Goal: Task Accomplishment & Management: Manage account settings

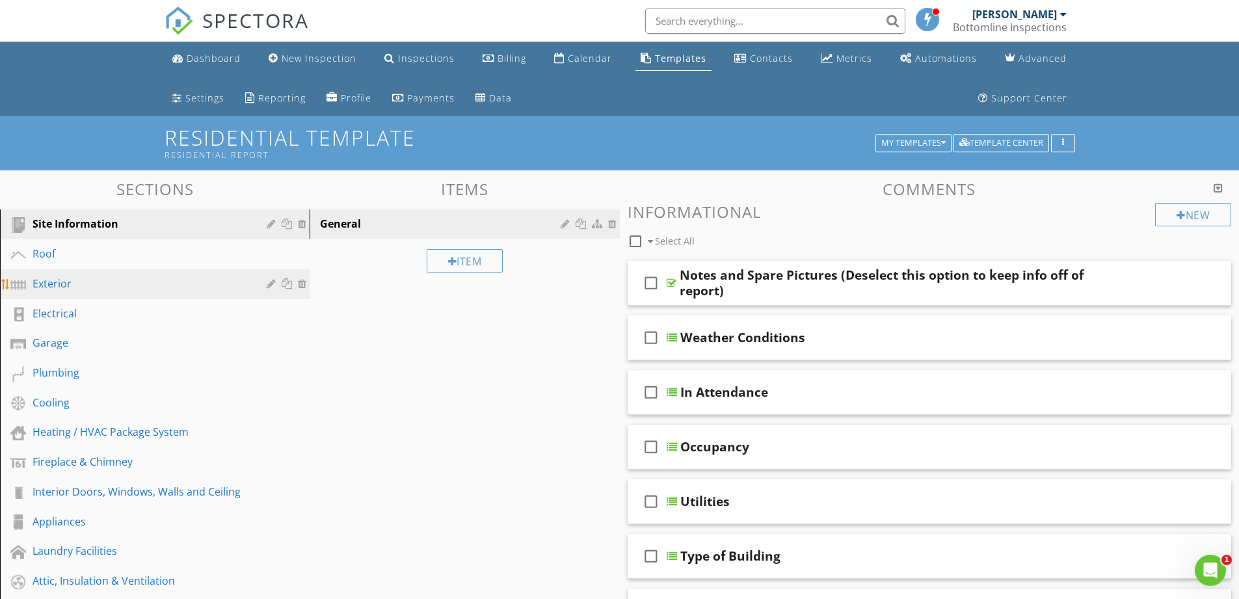
click at [129, 291] on div "Exterior" at bounding box center [165, 284] width 264 height 17
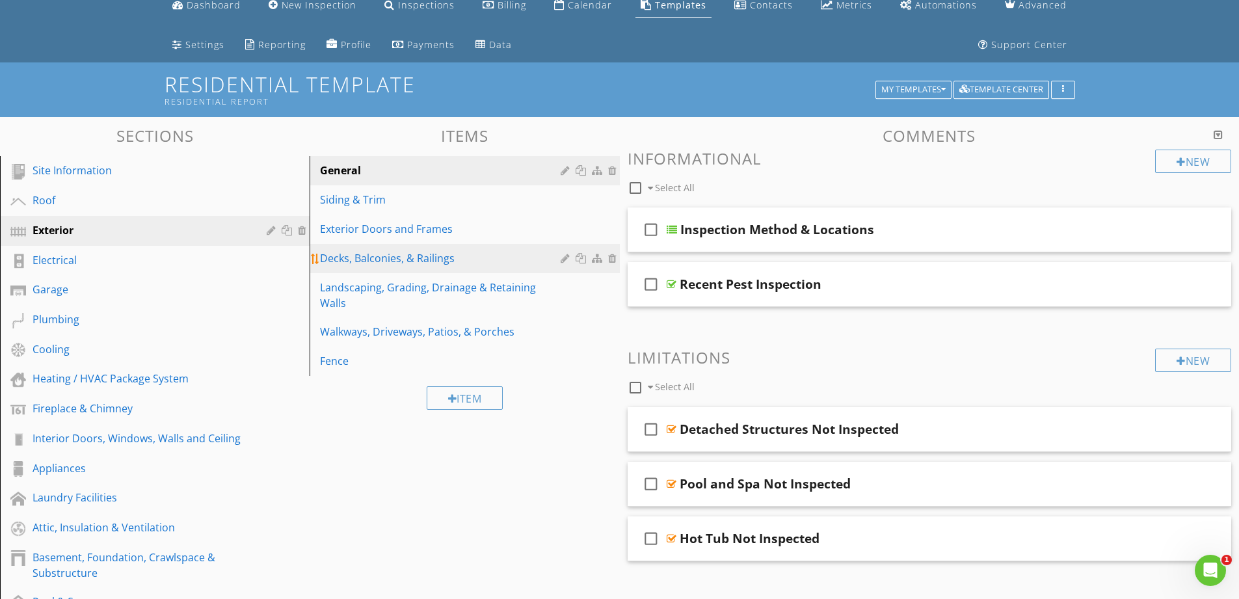
scroll to position [49, 0]
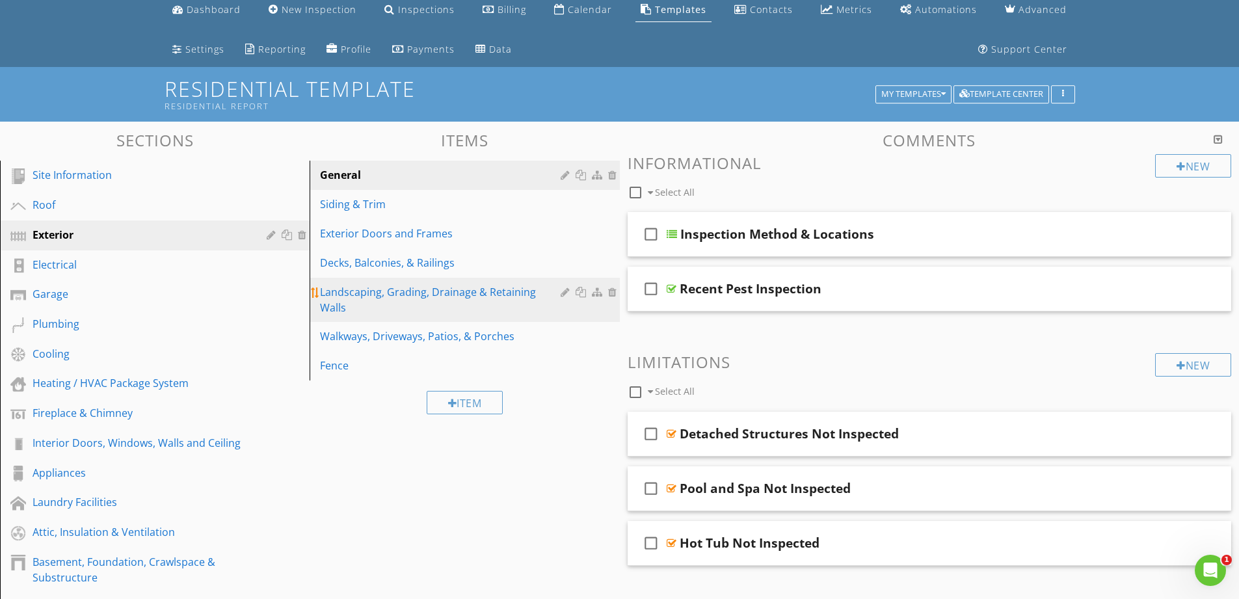
click at [511, 293] on div "Landscaping, Grading, Drainage & Retaining Walls" at bounding box center [442, 299] width 244 height 31
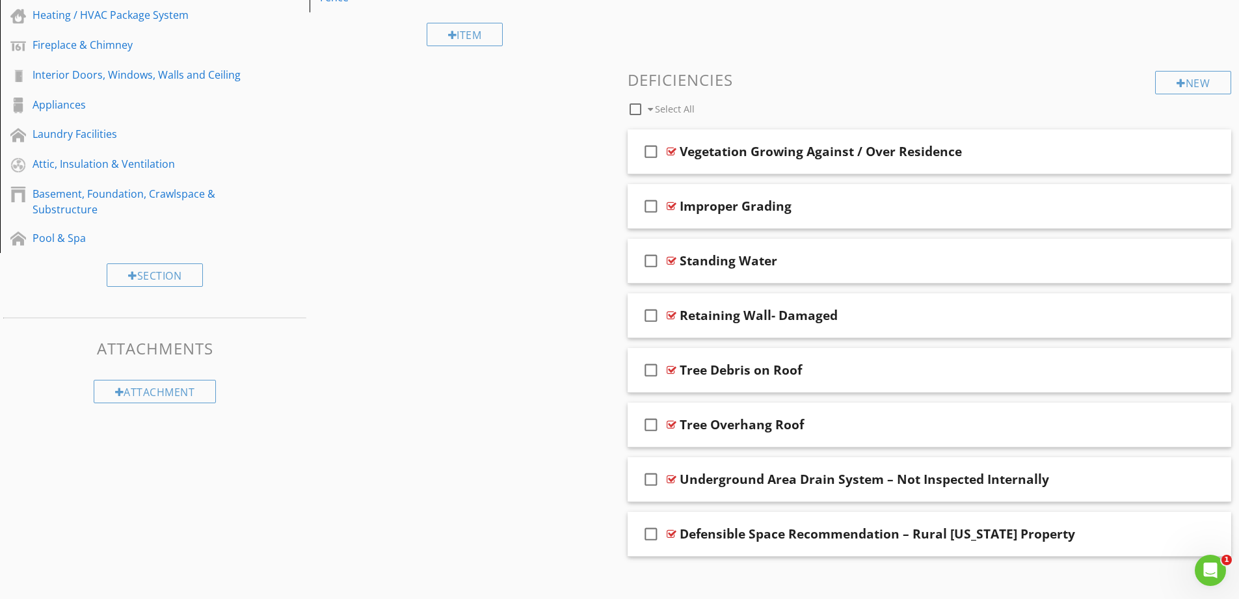
scroll to position [429, 0]
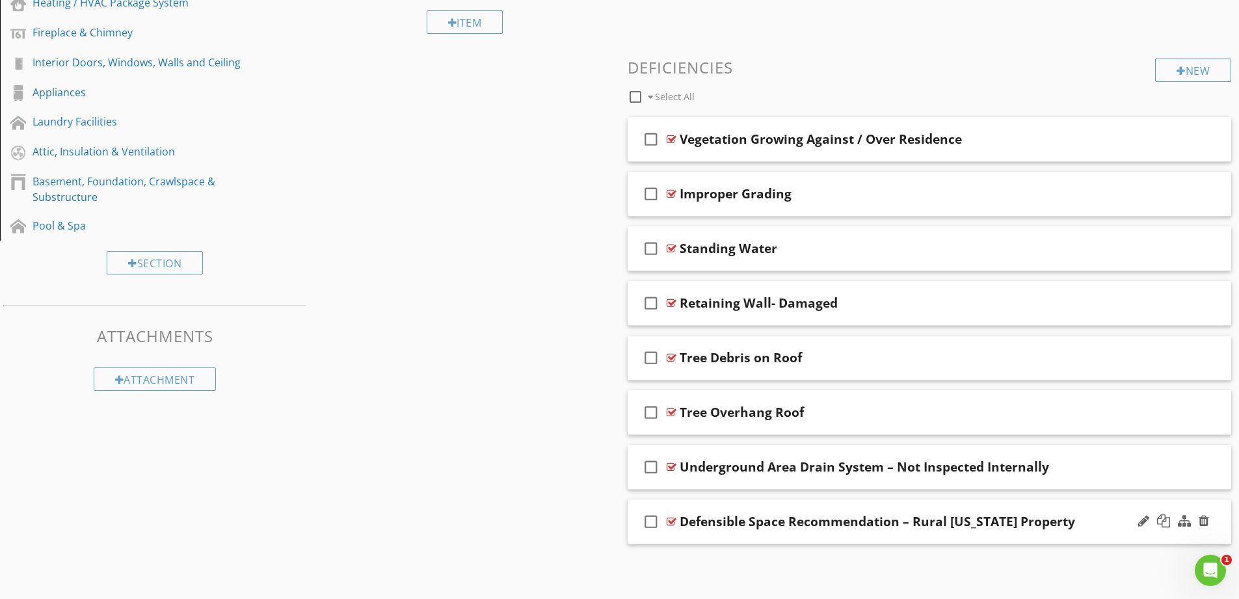
click at [1108, 516] on div "Defensible Space Recommendation – Rural California Property" at bounding box center [896, 522] width 433 height 16
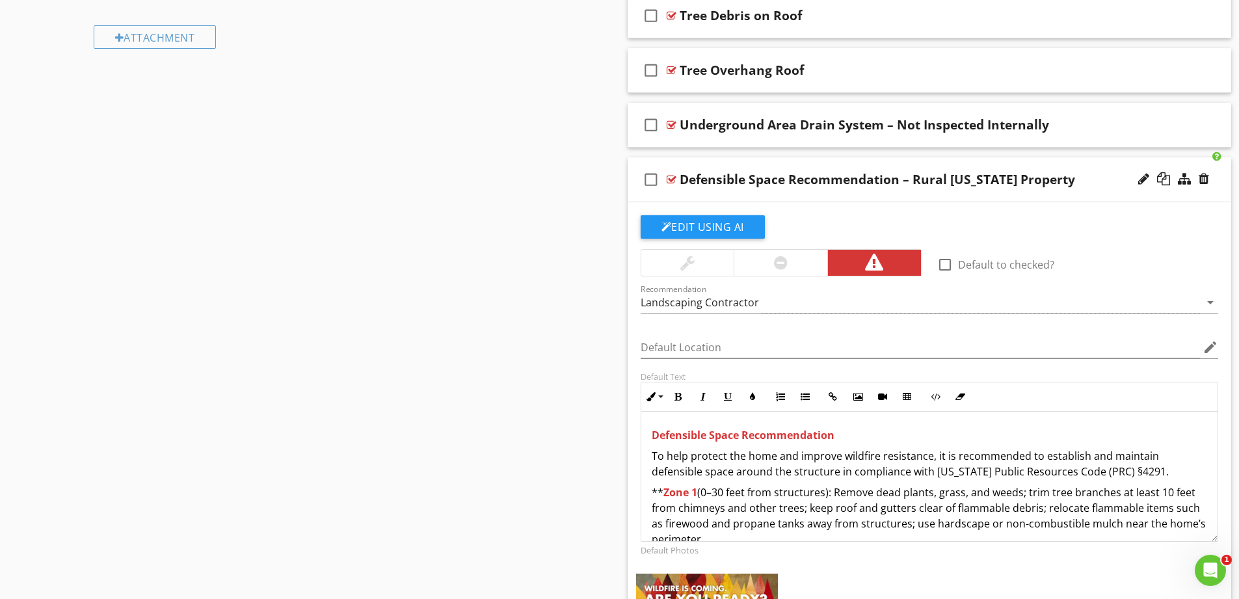
scroll to position [735, 0]
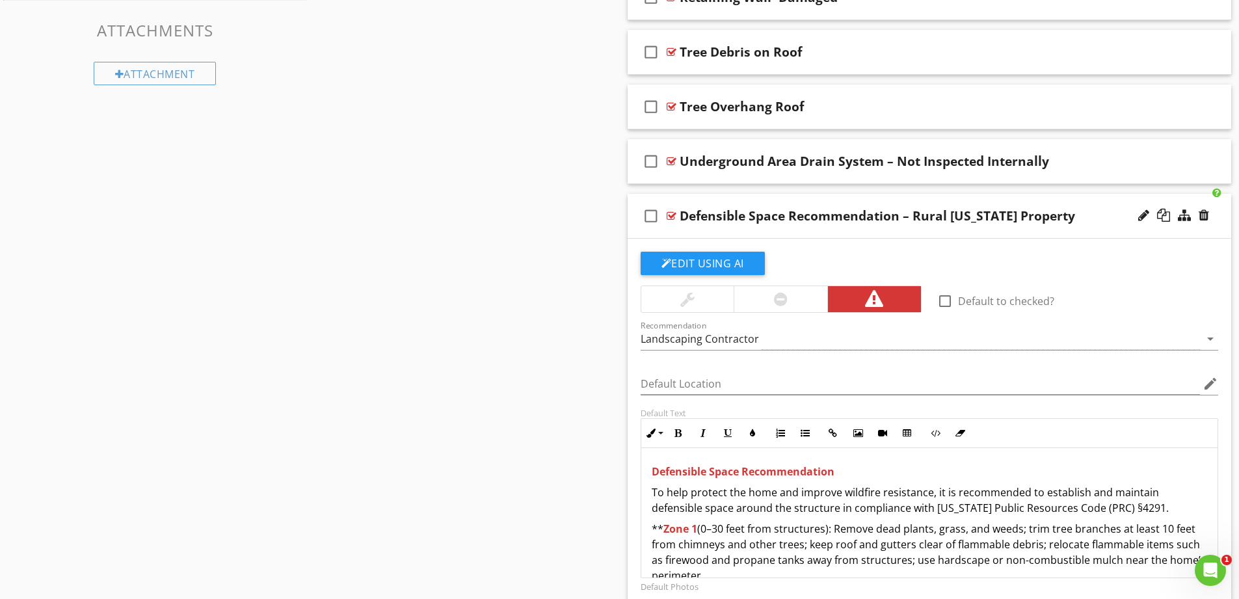
click at [408, 369] on div "Sections Site Information Roof Exterior Electrical Garage Plumbing Cooling Heat…" at bounding box center [619, 140] width 1239 height 1411
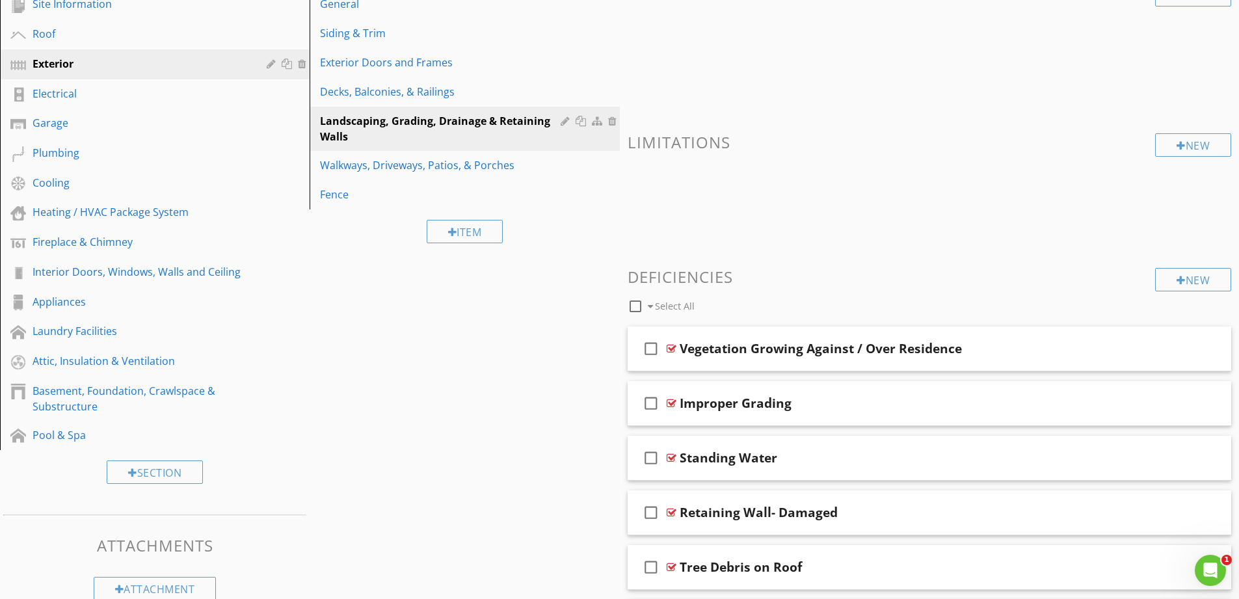
scroll to position [215, 0]
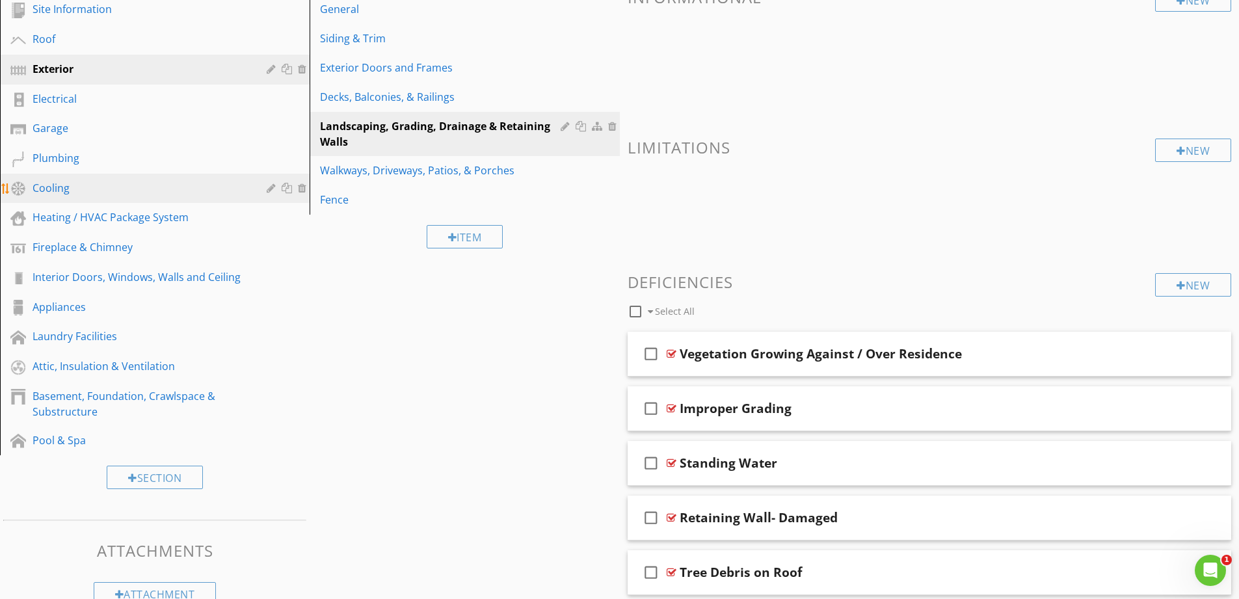
click at [144, 184] on div "Cooling" at bounding box center [140, 188] width 215 height 16
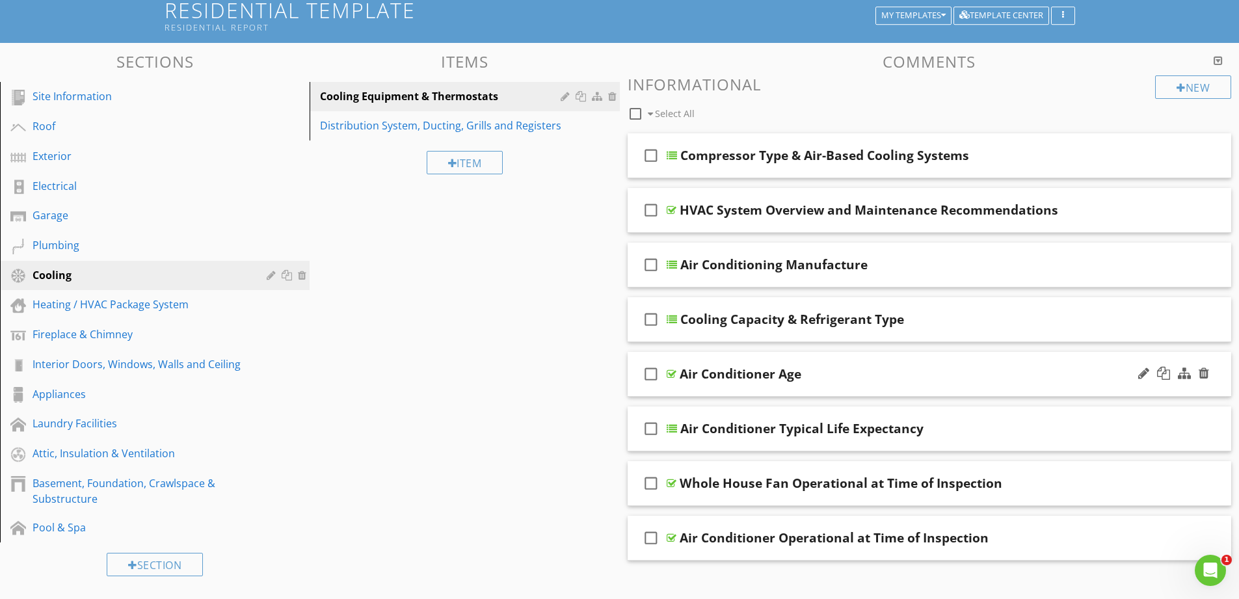
scroll to position [150, 0]
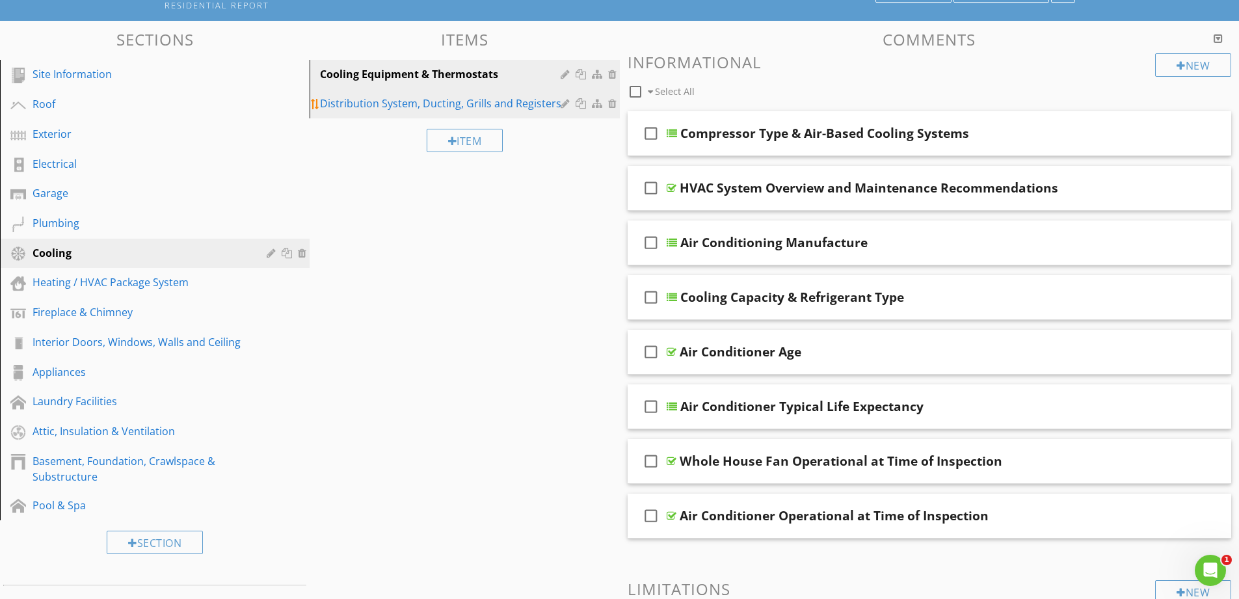
click at [558, 108] on div "Distribution System, Ducting, Grills and Registers" at bounding box center [442, 104] width 244 height 16
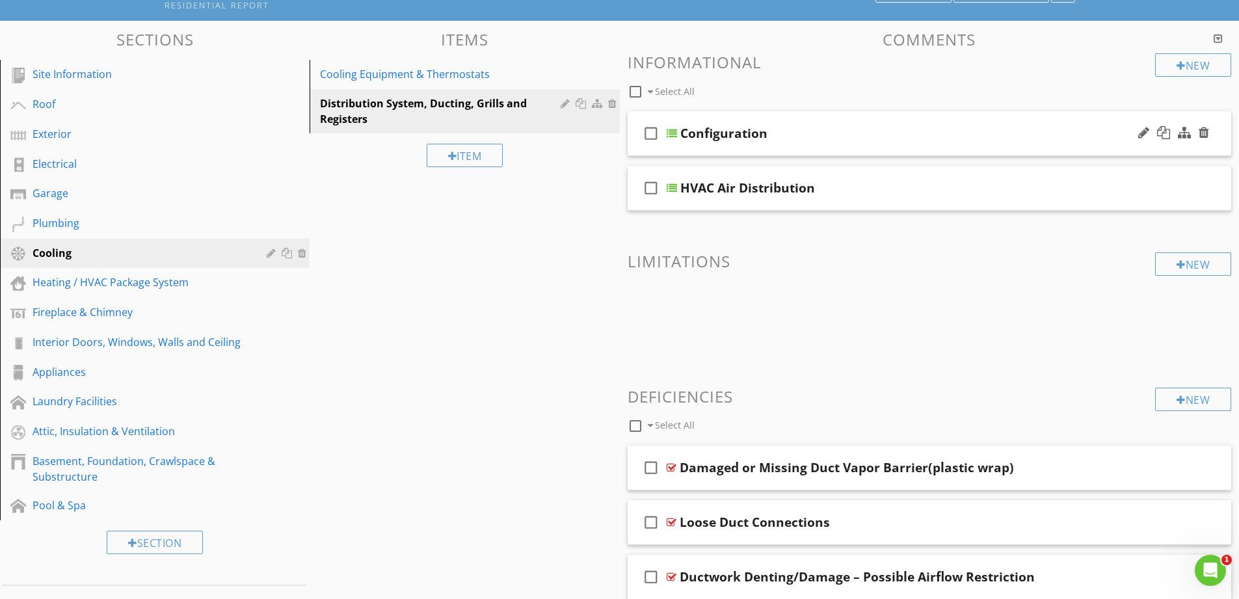
click at [713, 131] on div "Configuration" at bounding box center [723, 134] width 87 height 16
click at [672, 131] on div at bounding box center [672, 133] width 10 height 10
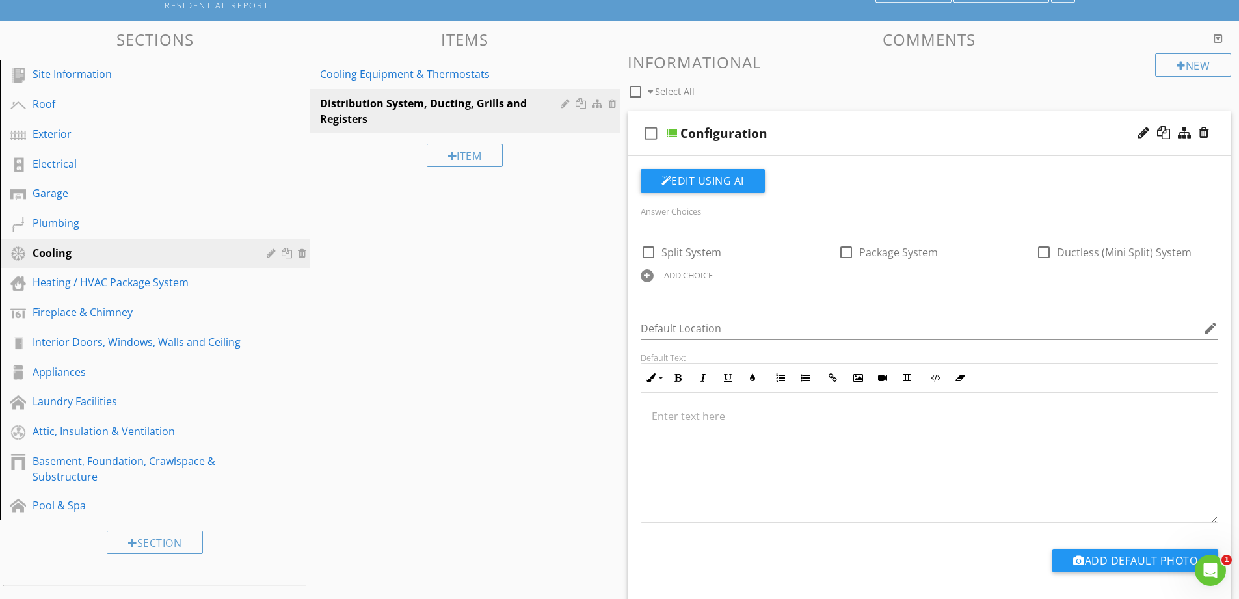
click at [909, 133] on div "Configuration" at bounding box center [896, 134] width 433 height 16
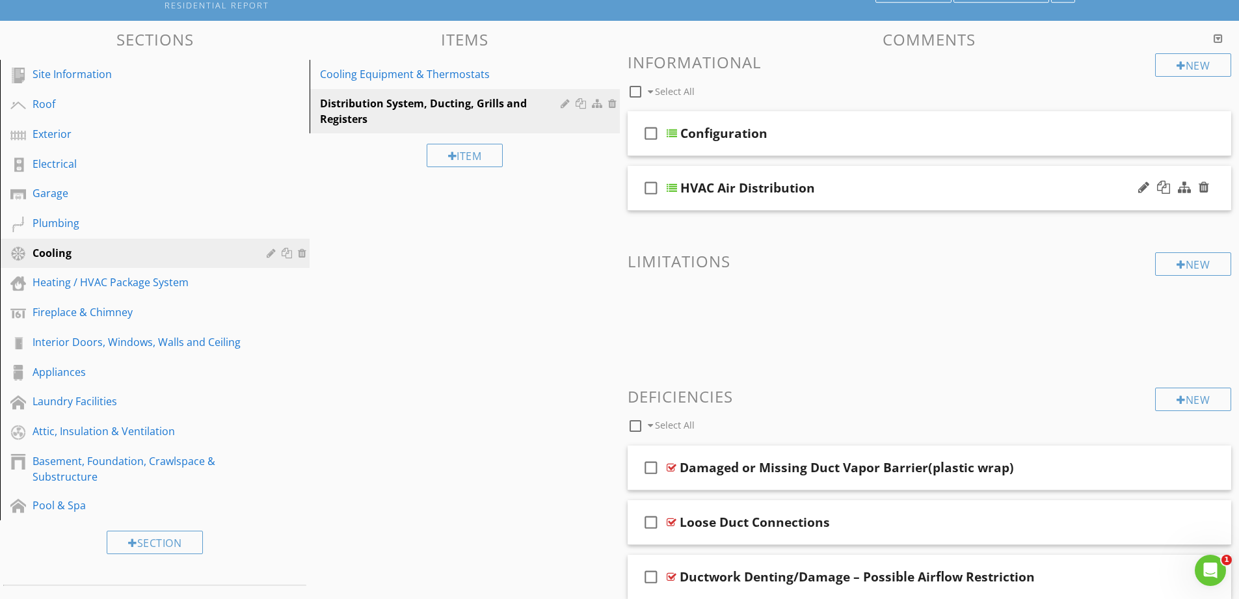
click at [969, 191] on div "HVAC Air Distribution" at bounding box center [896, 188] width 433 height 16
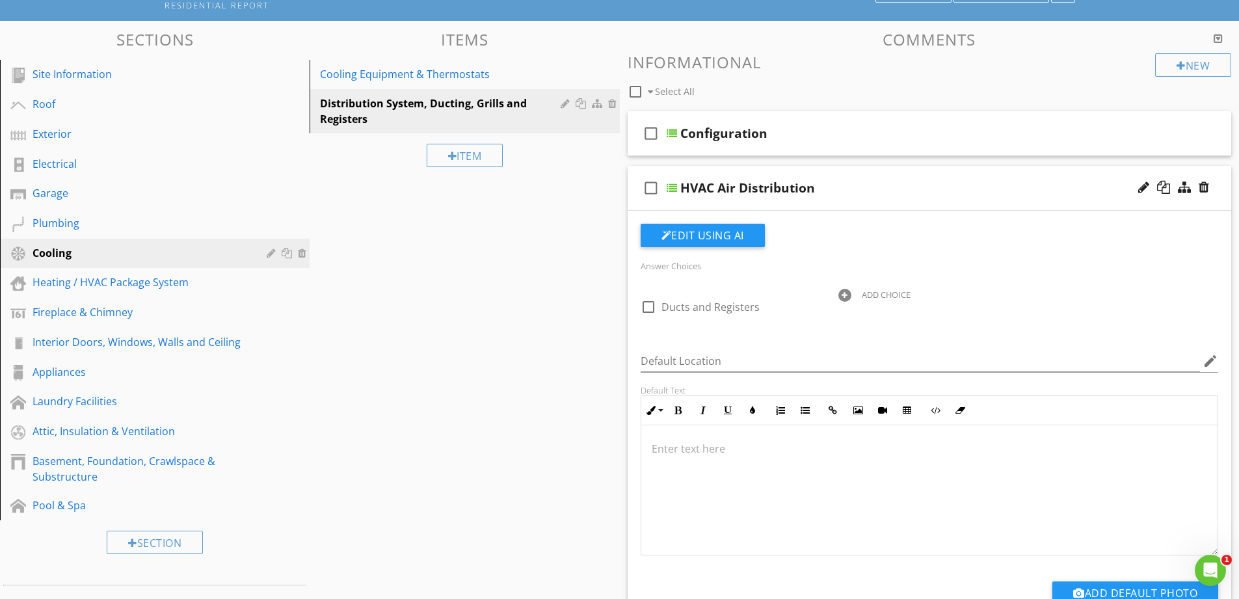
click at [936, 198] on div "check_box_outline_blank HVAC Air Distribution" at bounding box center [930, 188] width 604 height 45
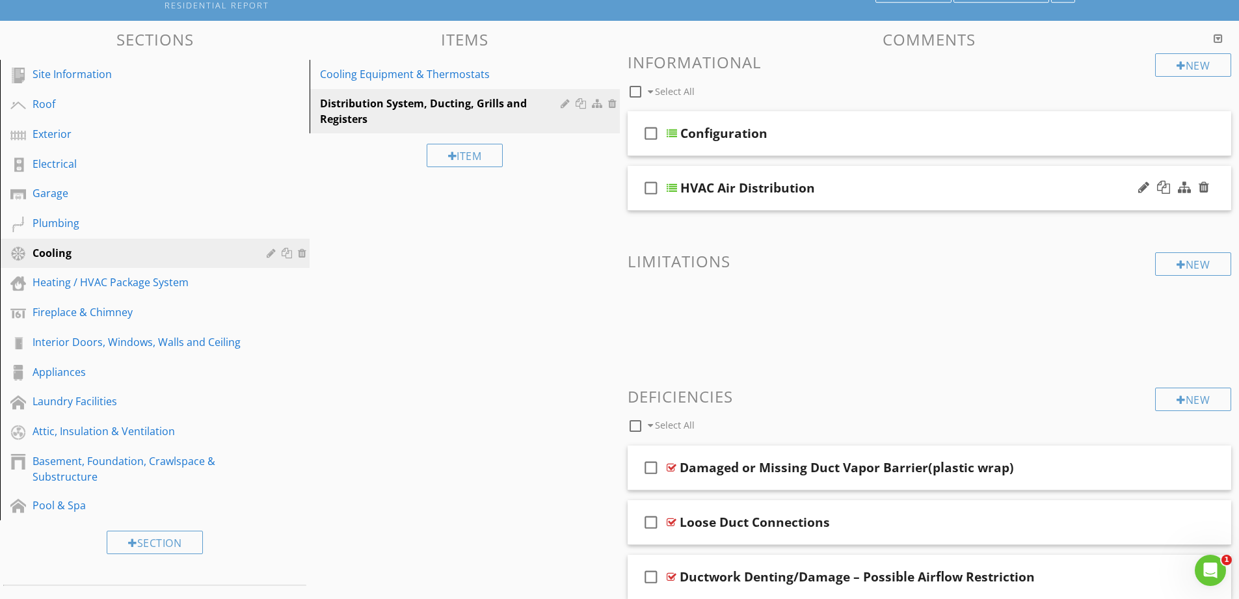
click at [879, 185] on div "HVAC Air Distribution" at bounding box center [896, 188] width 433 height 16
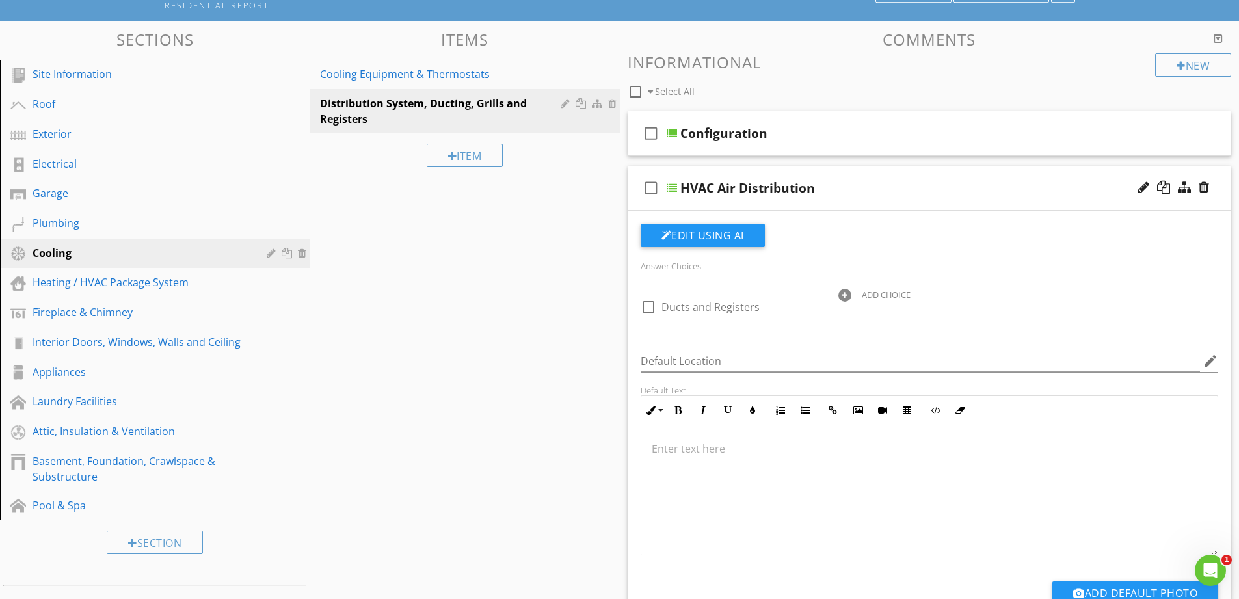
click at [879, 185] on div "HVAC Air Distribution" at bounding box center [896, 188] width 433 height 16
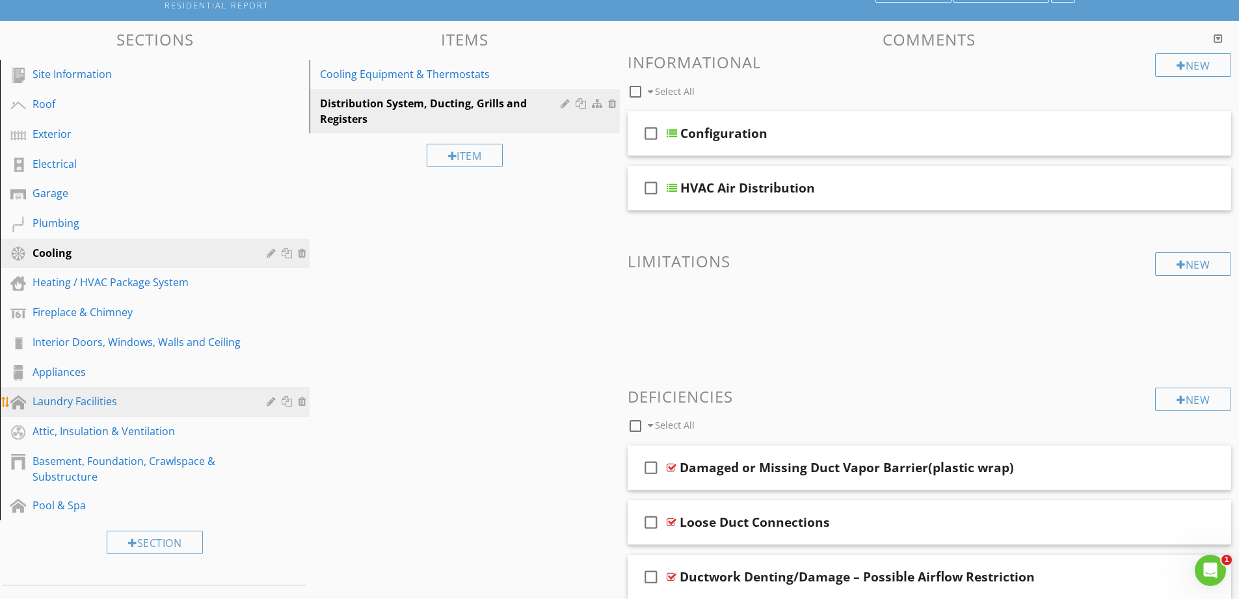
click at [143, 392] on link "Laundry Facilities" at bounding box center [157, 402] width 306 height 30
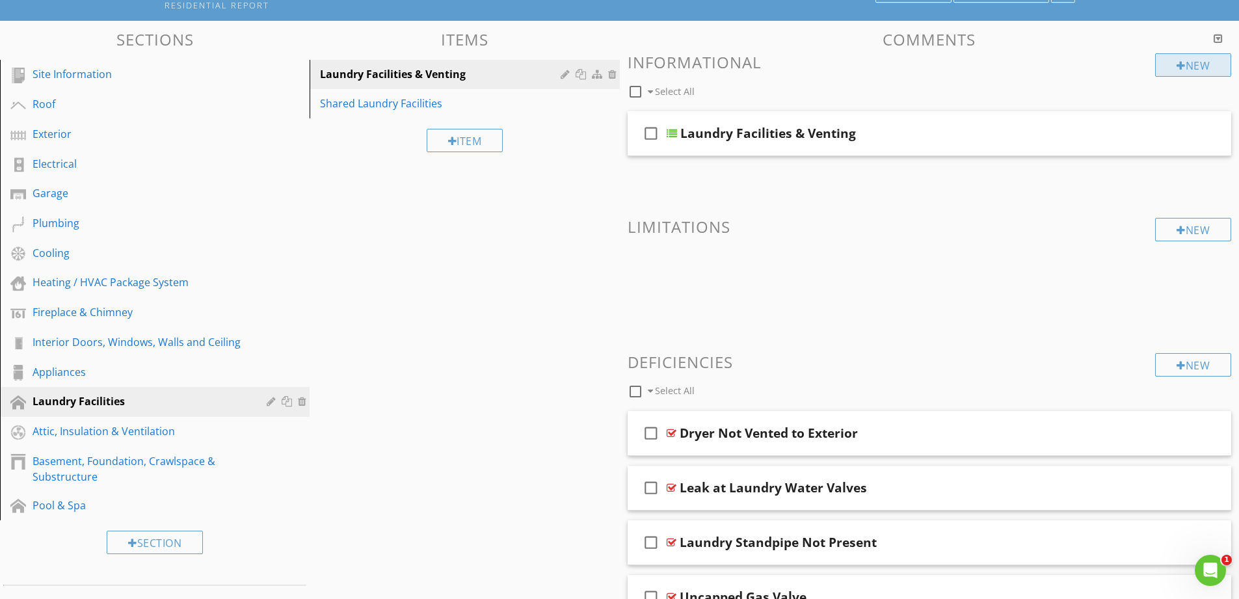
click at [1169, 68] on div "New" at bounding box center [1193, 64] width 76 height 23
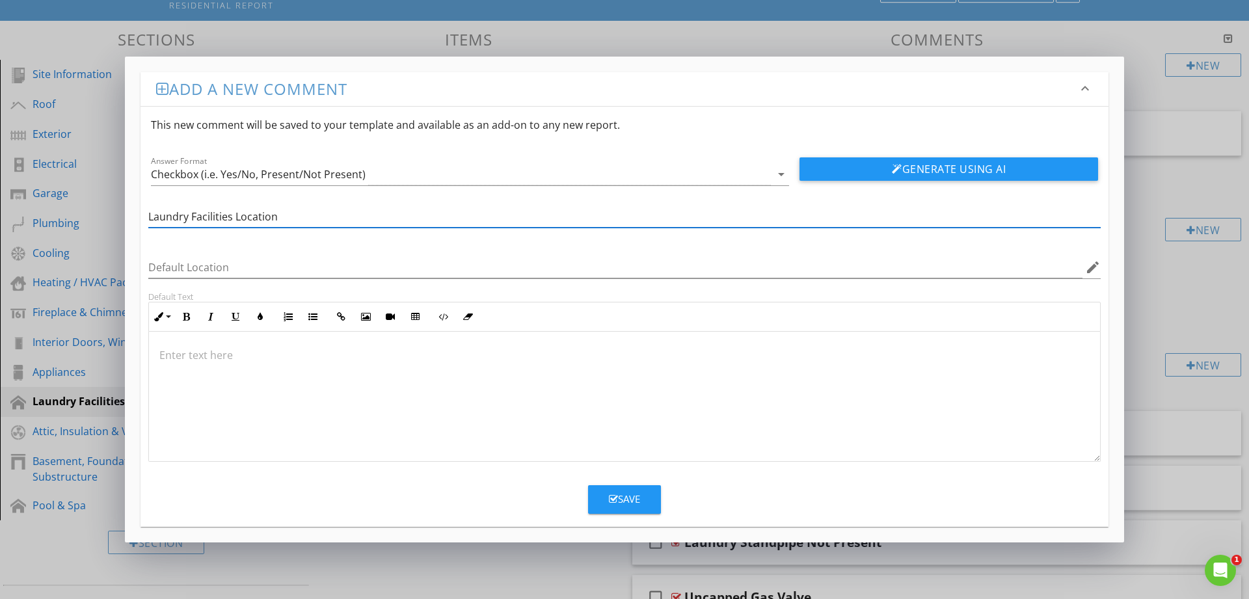
drag, startPoint x: 313, startPoint y: 215, endPoint x: 121, endPoint y: 245, distance: 194.1
click at [21, 237] on div "Add a new comment keyboard_arrow_down This new comment will be saved to your te…" at bounding box center [624, 299] width 1249 height 599
paste input "Area"
type input "Laundry Area Location"
click at [315, 169] on div "Checkbox (i.e. Yes/No, Present/Not Present)" at bounding box center [258, 174] width 215 height 12
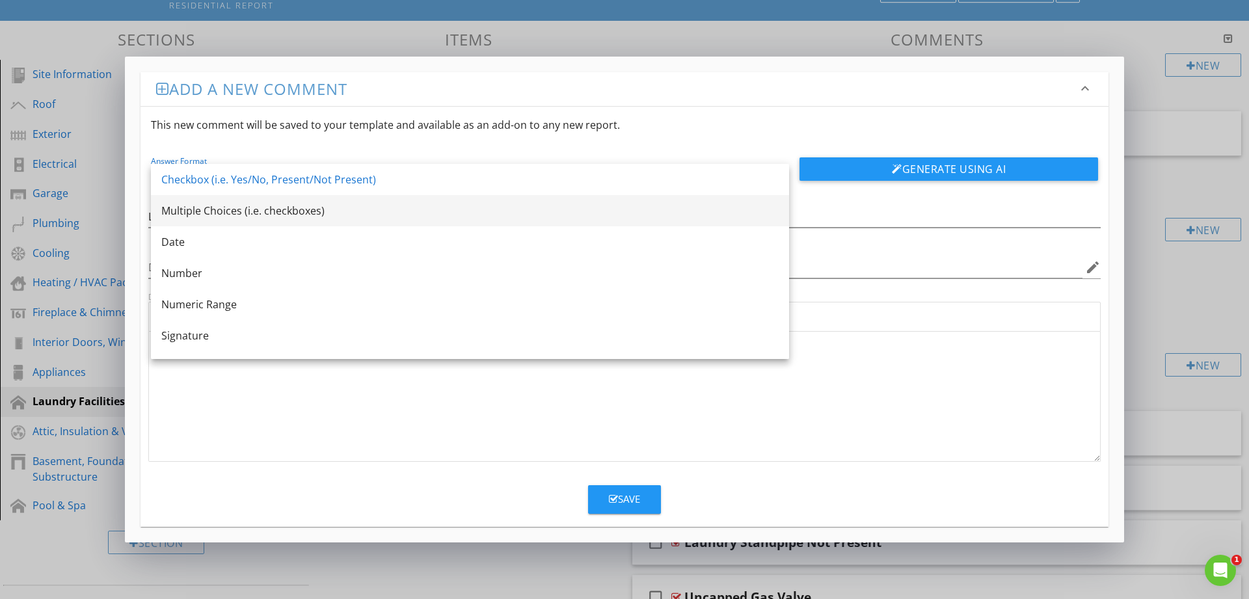
click at [290, 213] on div "Multiple Choices (i.e. checkboxes)" at bounding box center [469, 211] width 617 height 16
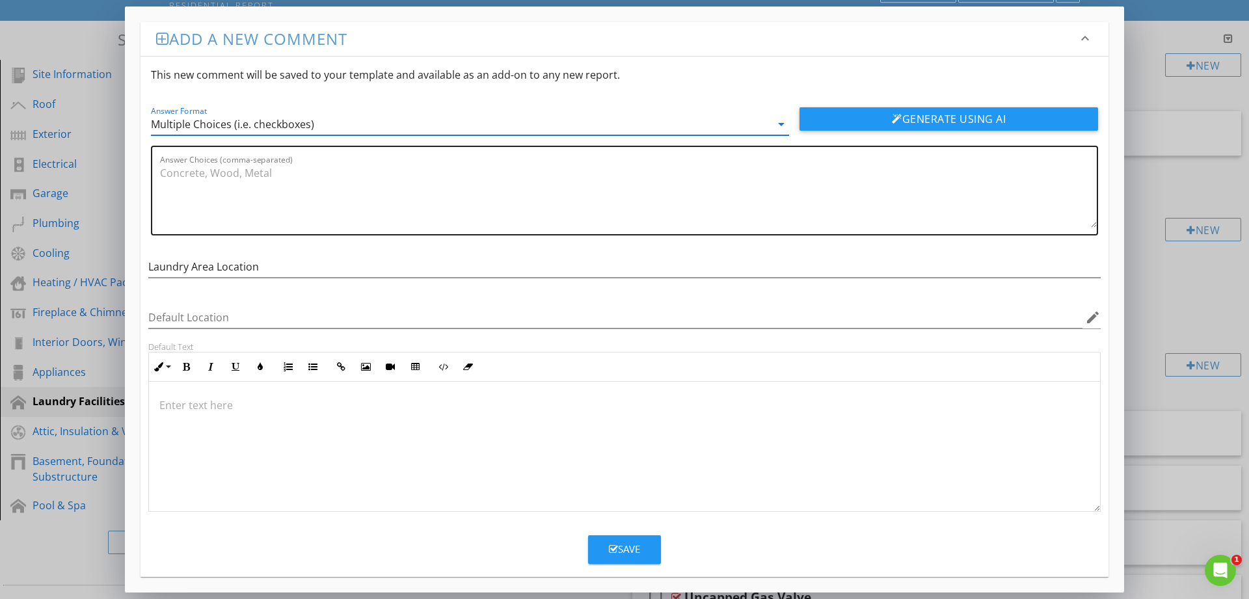
click at [276, 181] on textarea "Answer Choices (comma-separated)" at bounding box center [628, 195] width 937 height 65
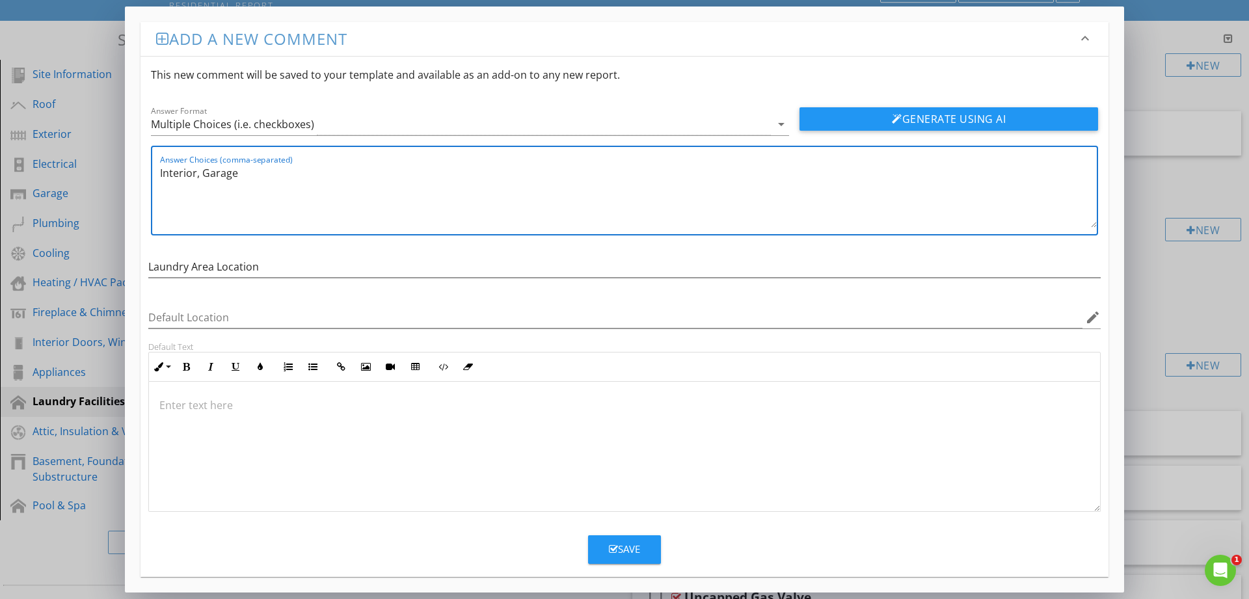
type textarea "Interior, Garage"
click at [626, 549] on div "Save" at bounding box center [624, 549] width 31 height 15
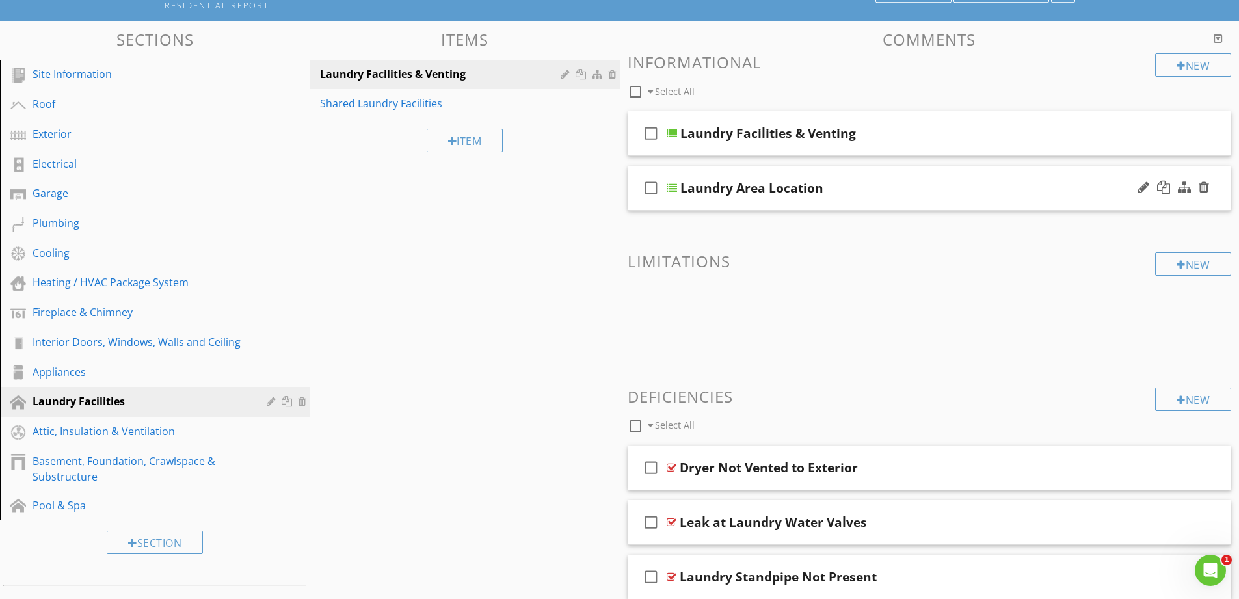
click at [671, 185] on div at bounding box center [672, 188] width 10 height 10
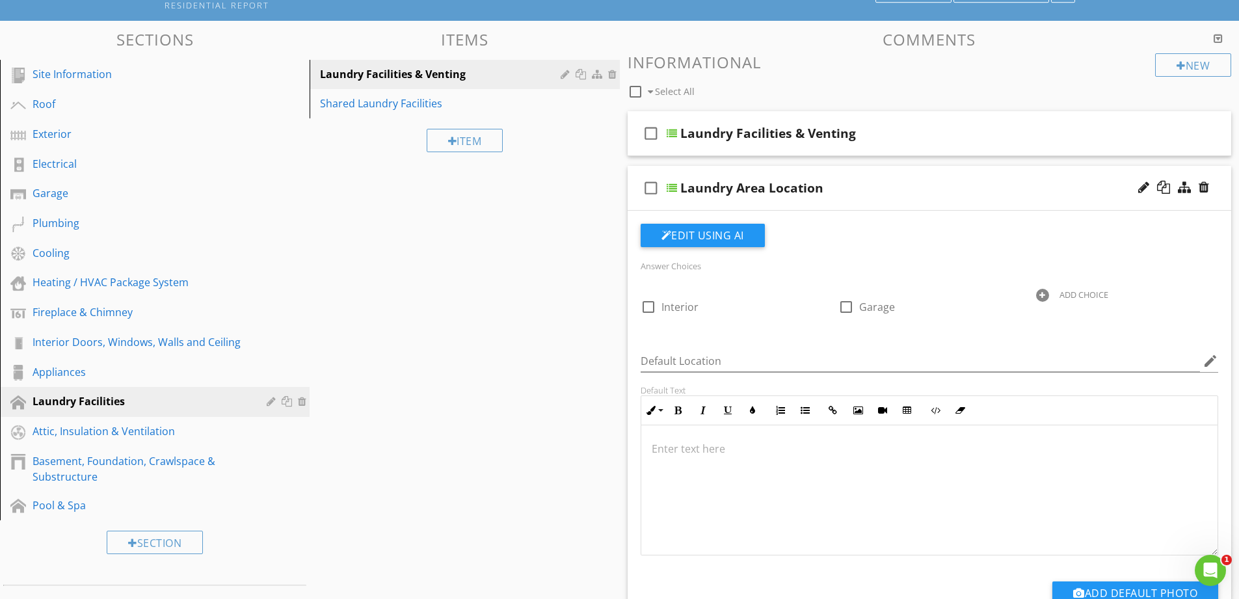
click at [671, 185] on div at bounding box center [672, 188] width 10 height 10
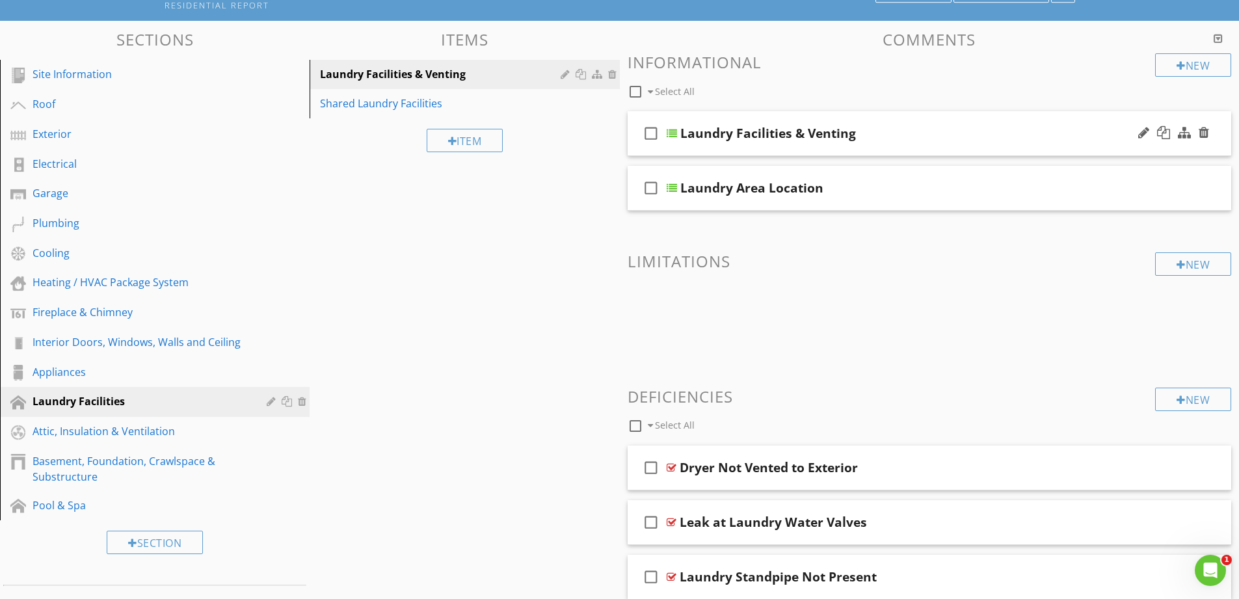
click at [671, 131] on div at bounding box center [672, 133] width 10 height 10
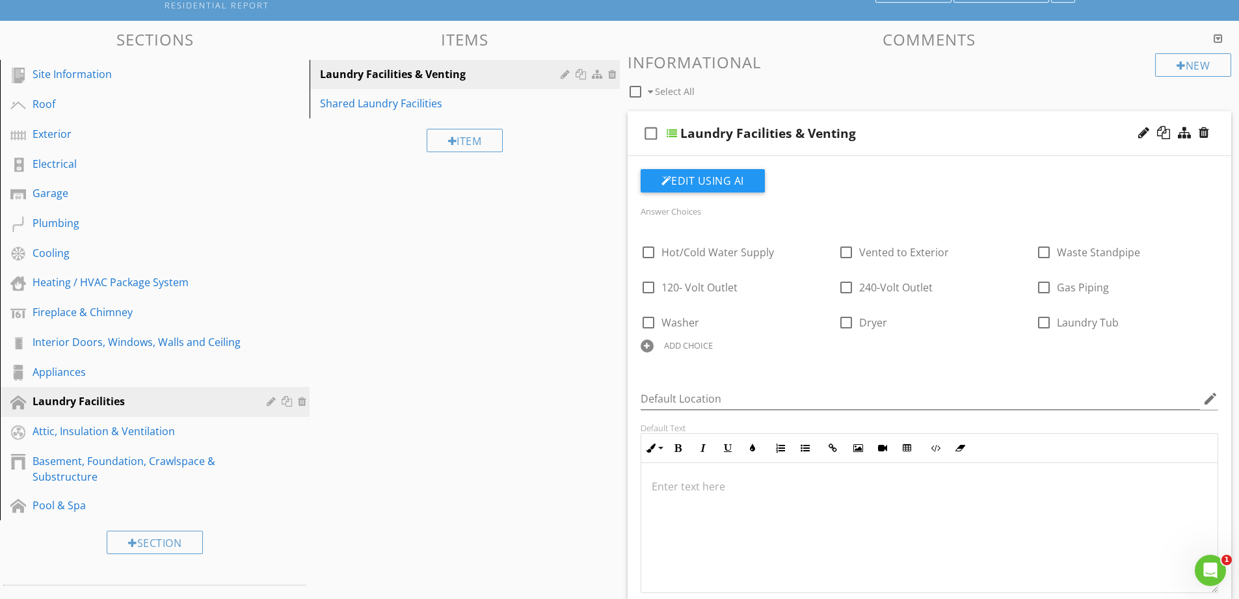
click at [672, 131] on div at bounding box center [672, 133] width 10 height 10
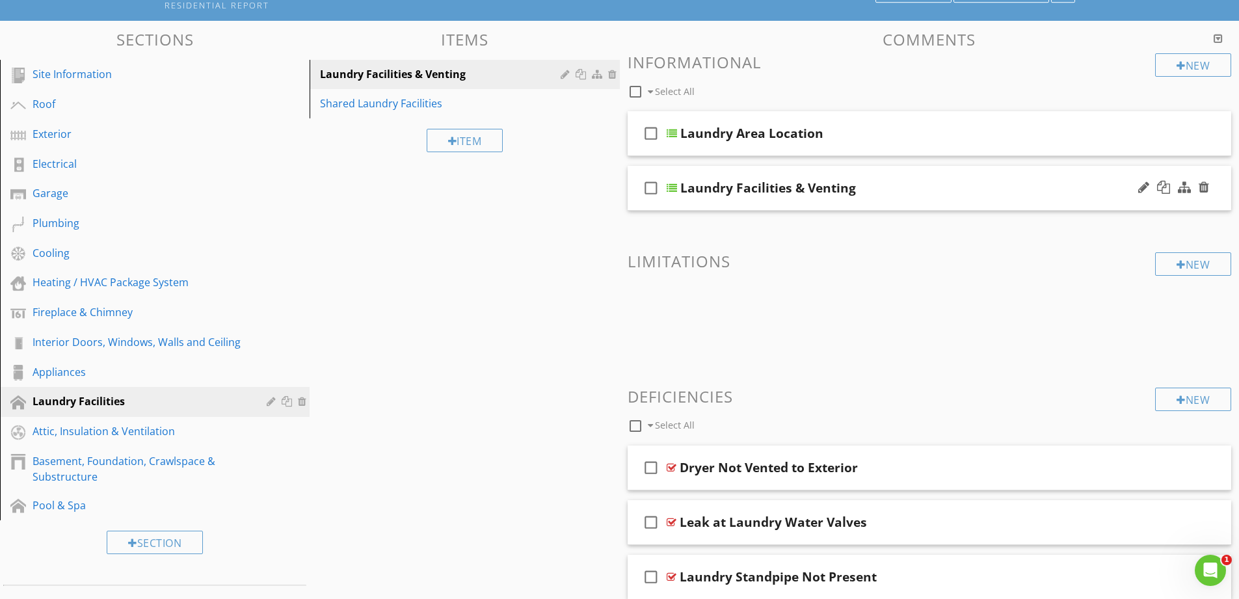
click at [926, 196] on div "Laundry Facilities & Venting" at bounding box center [896, 188] width 433 height 16
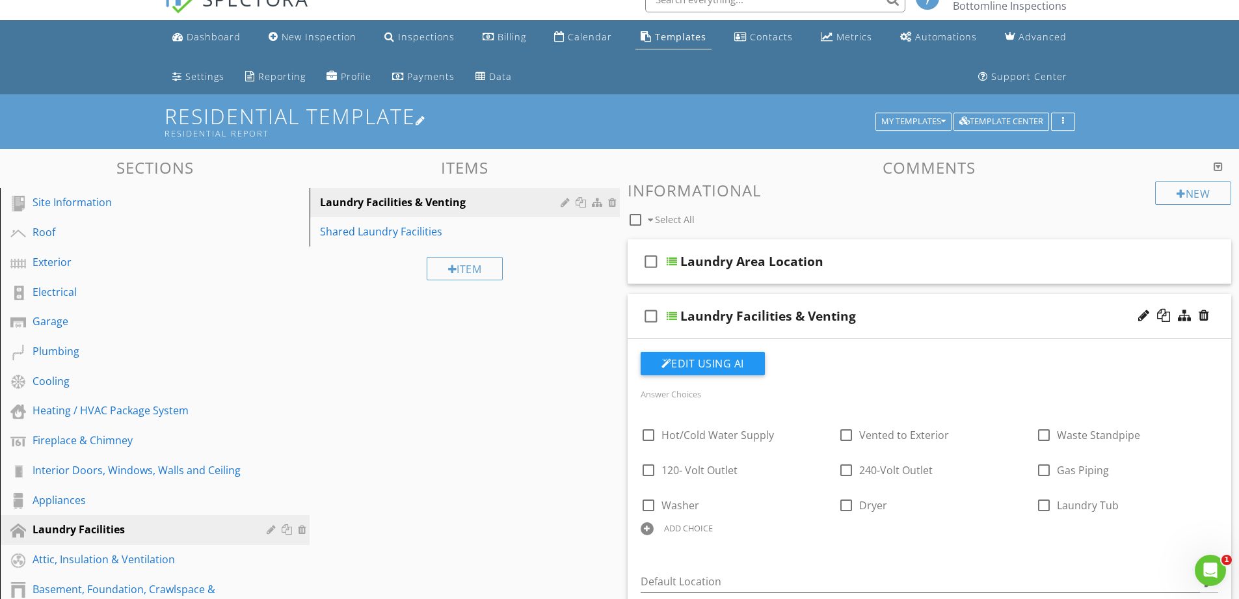
scroll to position [0, 0]
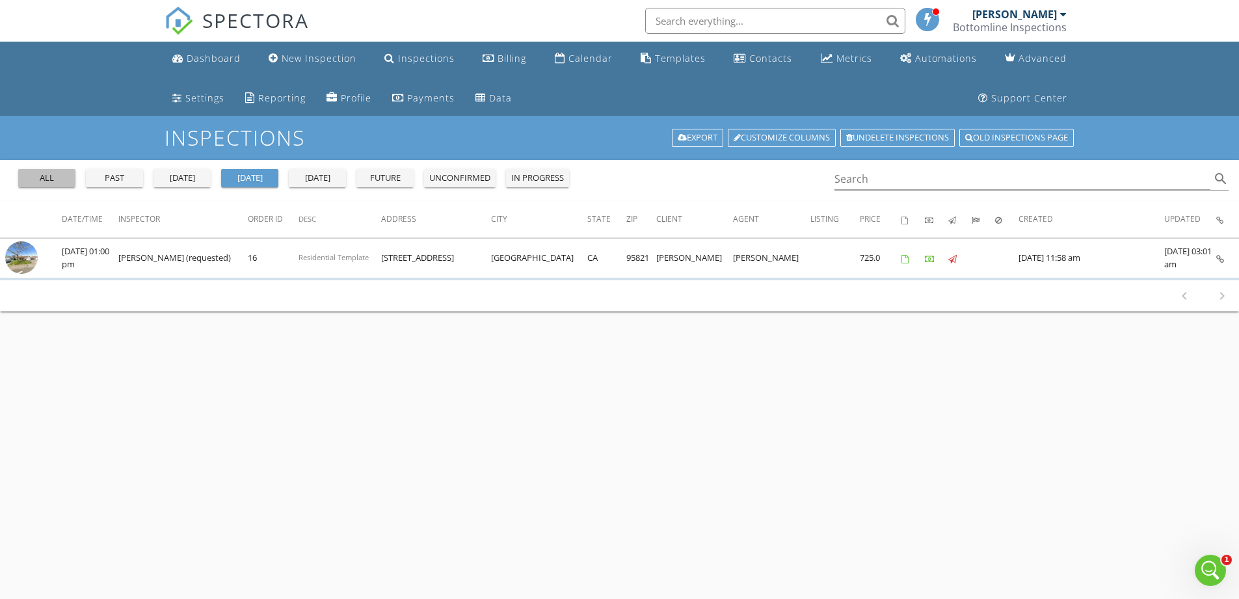
click at [54, 176] on div "all" at bounding box center [46, 178] width 47 height 13
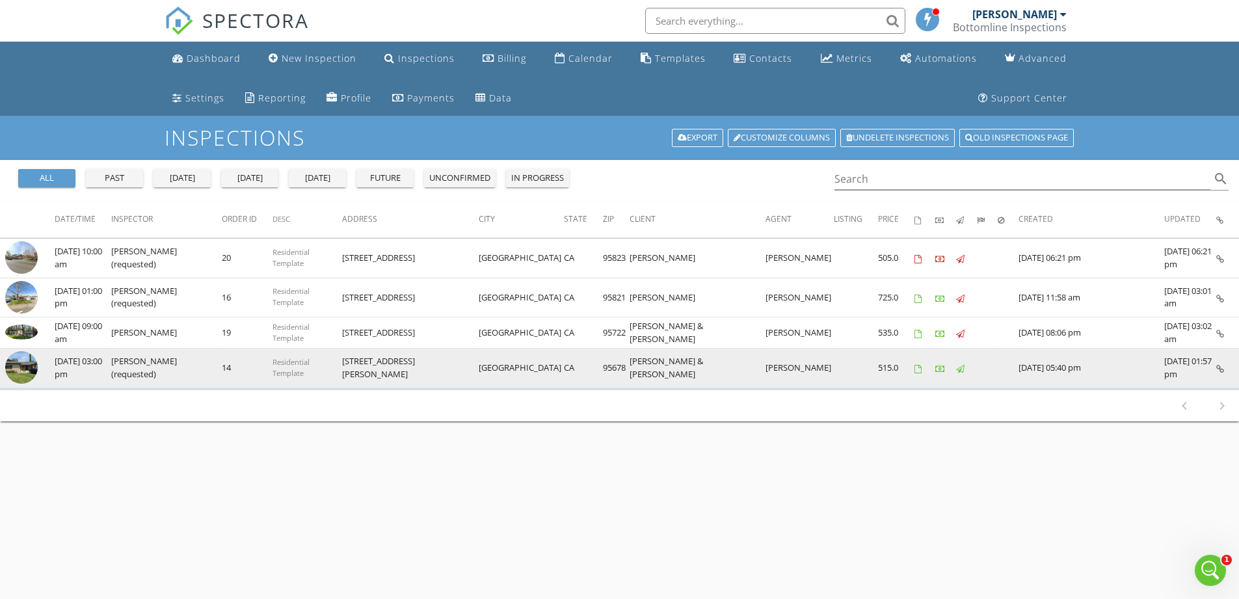
click at [1220, 368] on icon at bounding box center [1220, 369] width 8 height 8
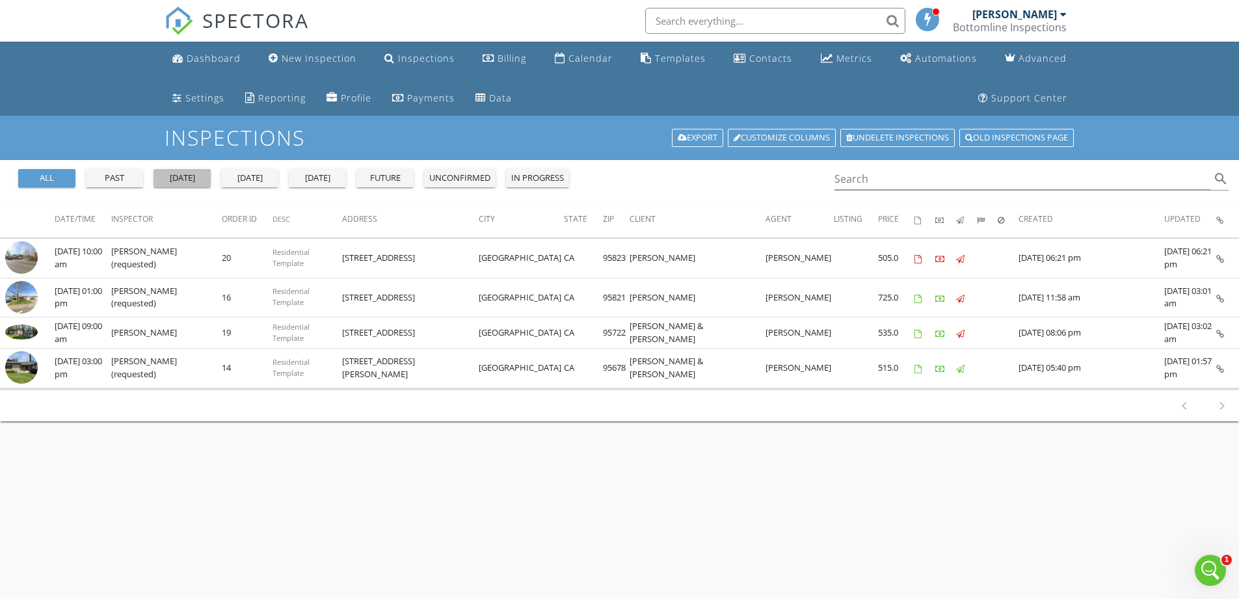
click at [198, 174] on div "[DATE]" at bounding box center [182, 178] width 47 height 13
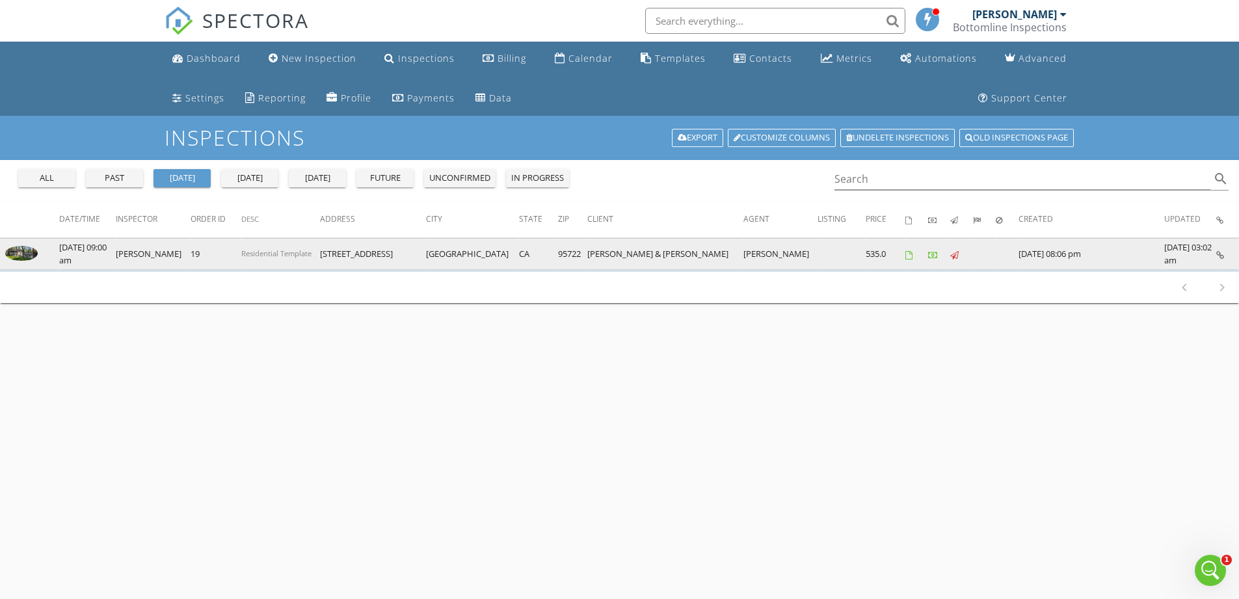
click at [1223, 256] on icon at bounding box center [1220, 255] width 8 height 8
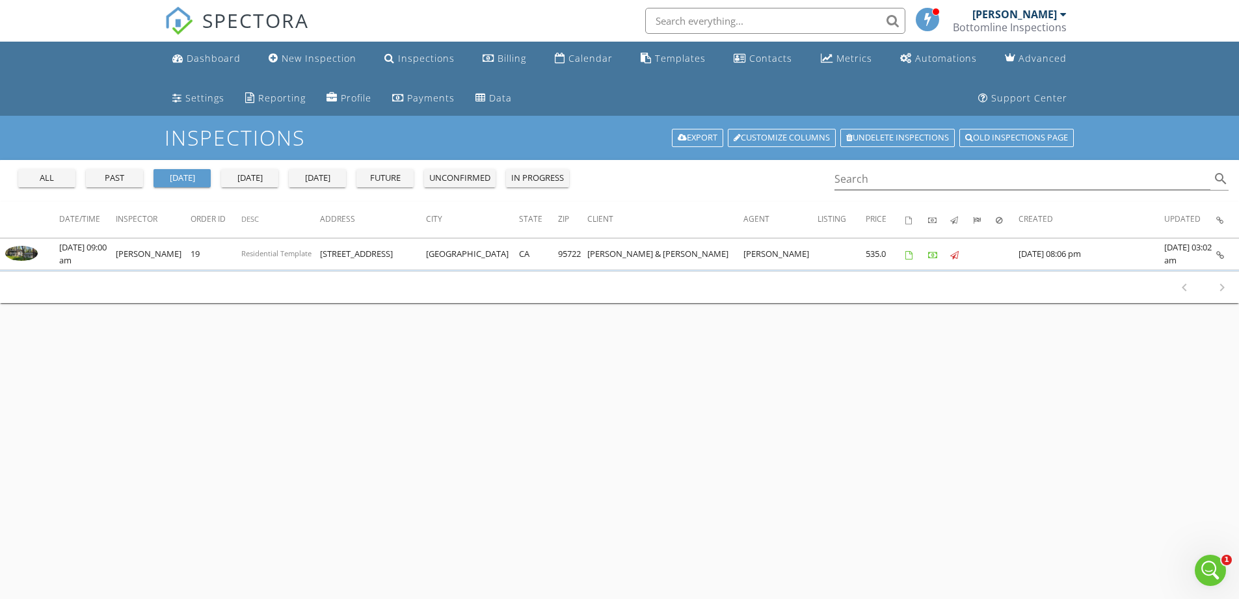
click at [239, 181] on div "[DATE]" at bounding box center [249, 178] width 47 height 13
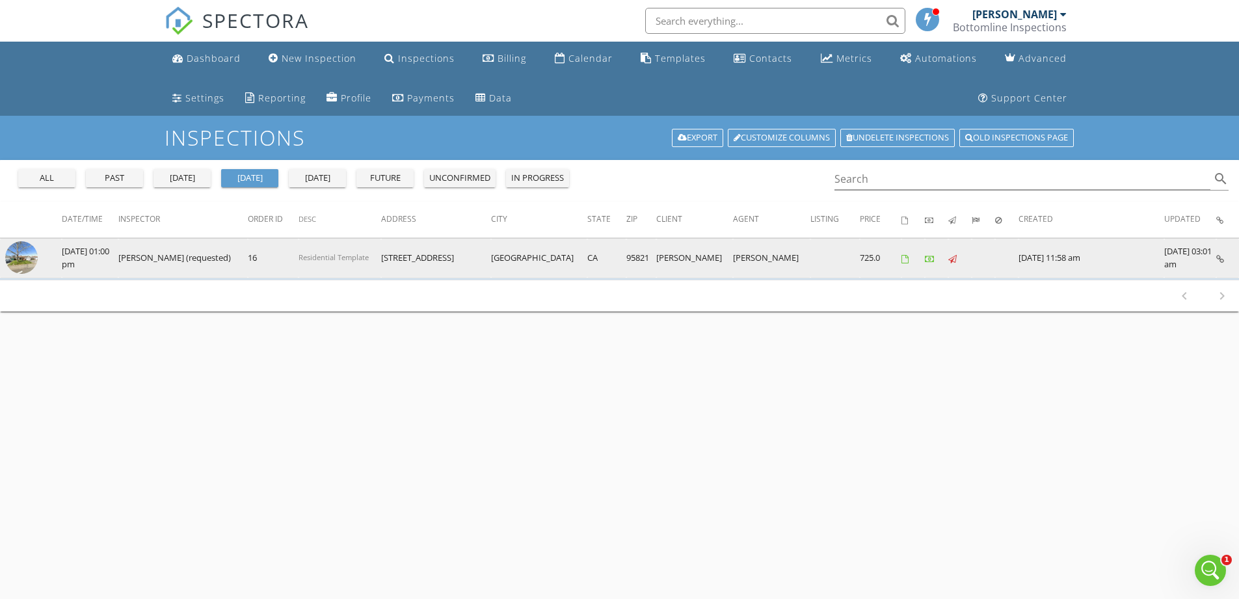
click at [1219, 260] on icon at bounding box center [1220, 259] width 8 height 8
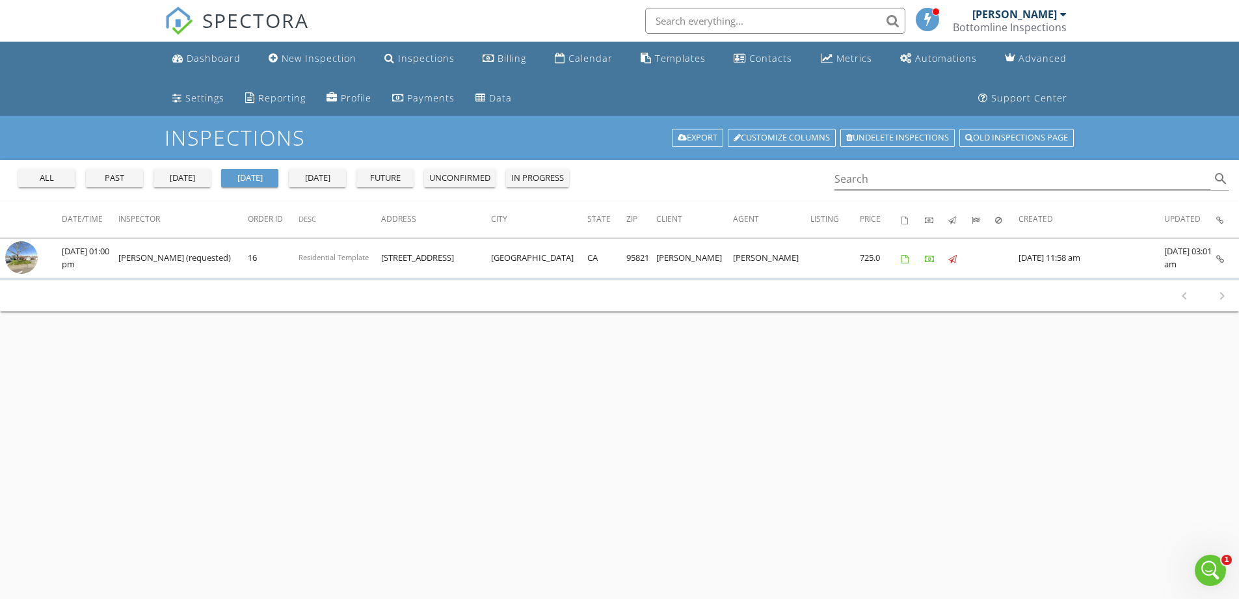
click at [195, 180] on div "yesterday" at bounding box center [182, 178] width 47 height 13
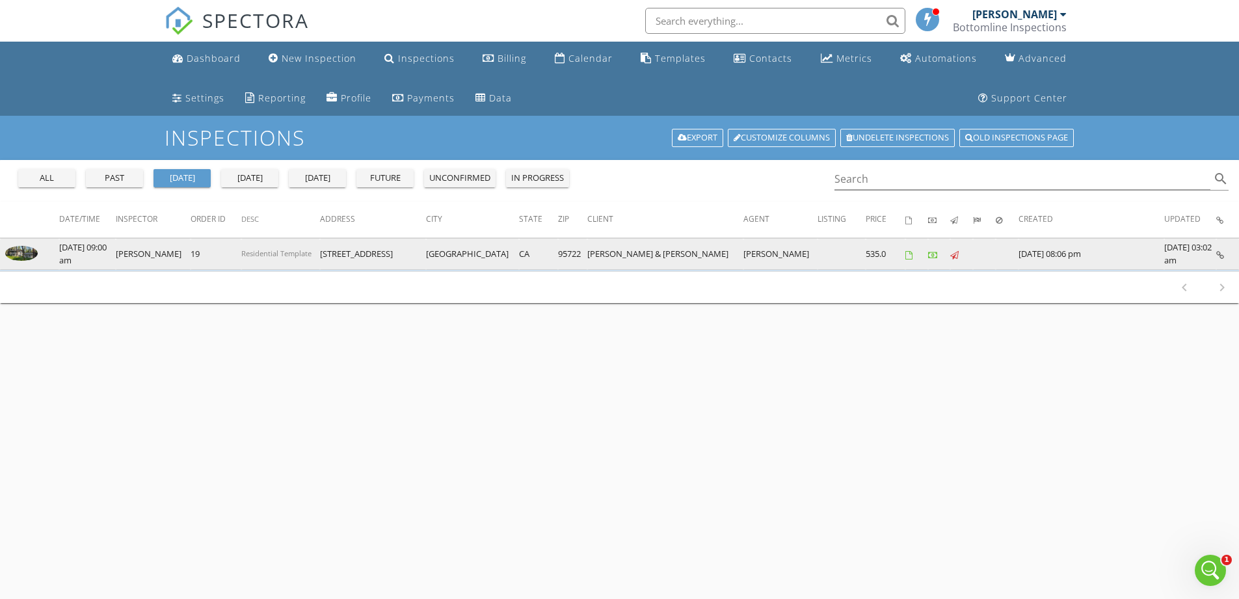
click at [1216, 252] on icon at bounding box center [1220, 255] width 8 height 8
click at [1219, 252] on icon at bounding box center [1220, 255] width 8 height 8
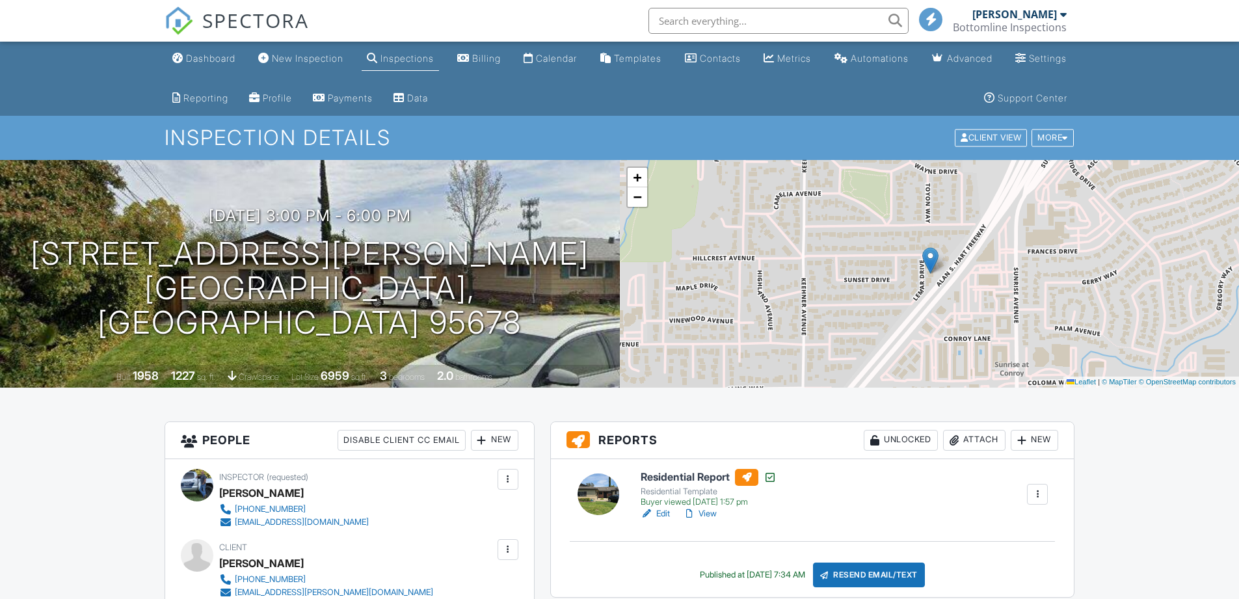
click at [708, 510] on link "View" at bounding box center [700, 513] width 34 height 13
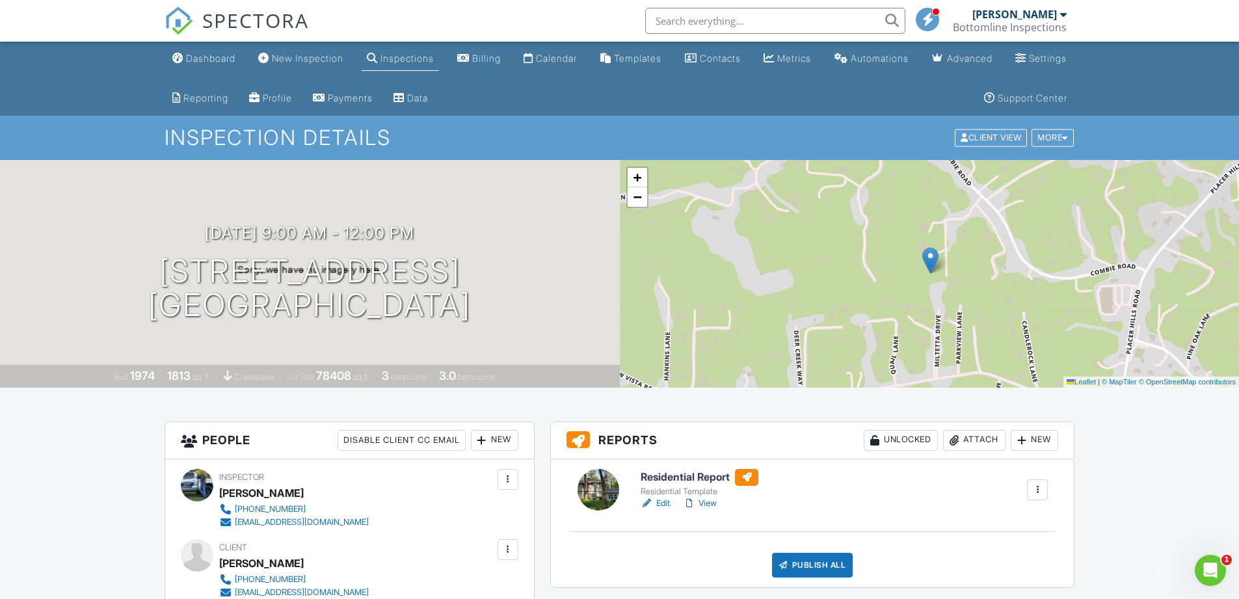
click at [667, 504] on link "Edit" at bounding box center [655, 503] width 29 height 13
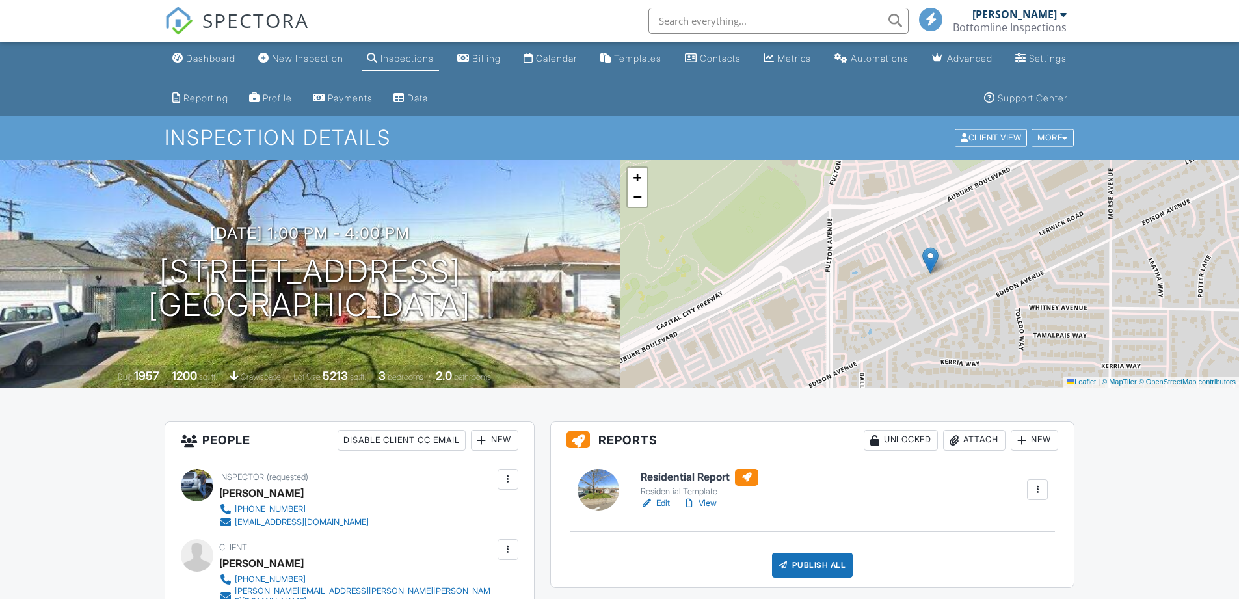
click at [659, 499] on link "Edit" at bounding box center [655, 503] width 29 height 13
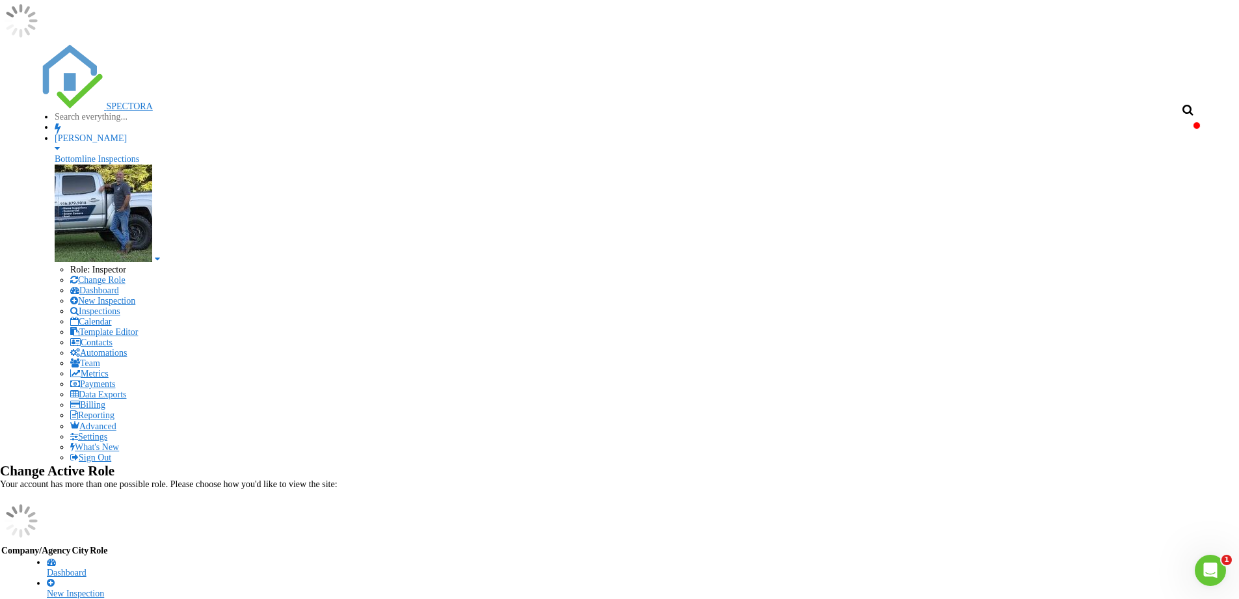
scroll to position [65, 0]
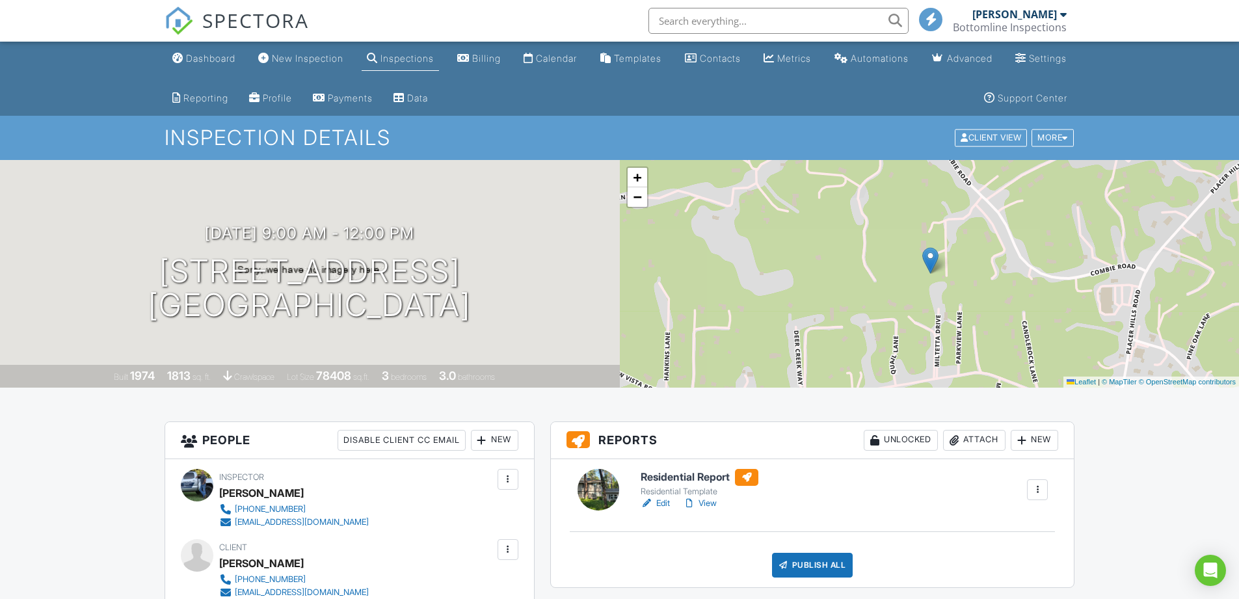
click at [659, 502] on link "Edit" at bounding box center [655, 503] width 29 height 13
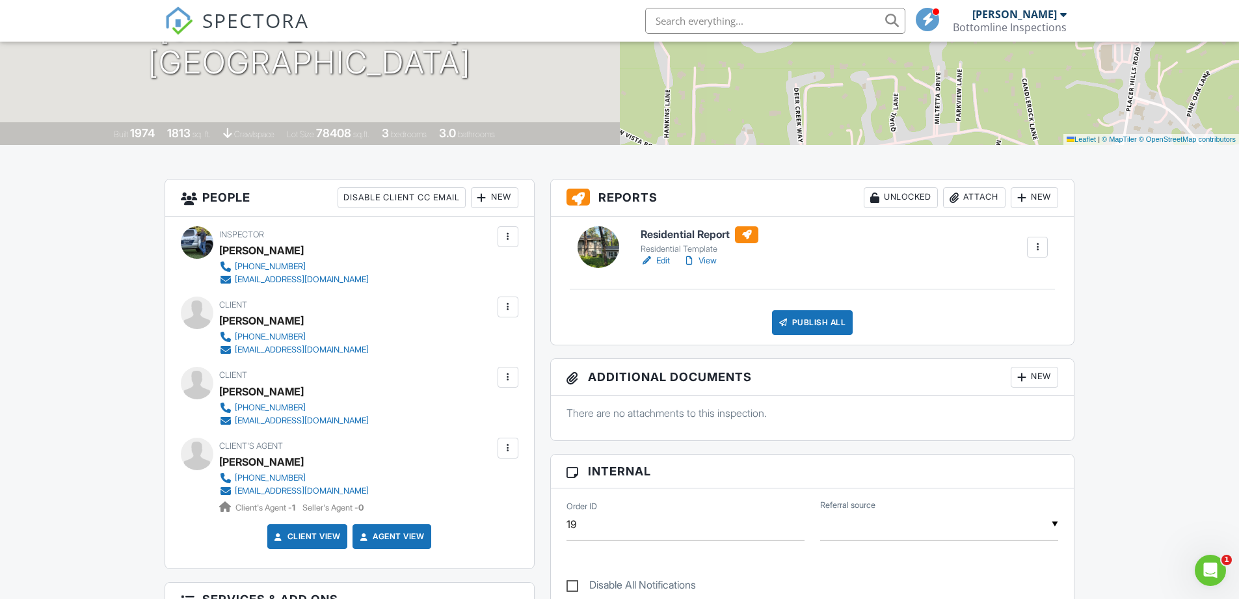
scroll to position [65, 0]
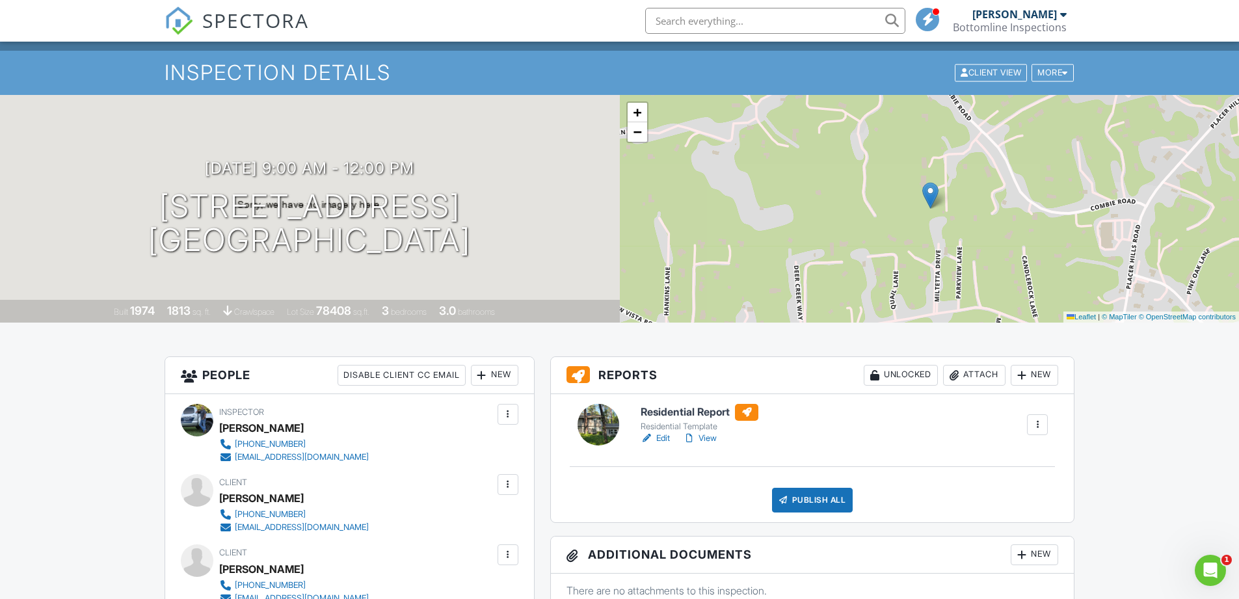
click at [710, 439] on link "View" at bounding box center [700, 438] width 34 height 13
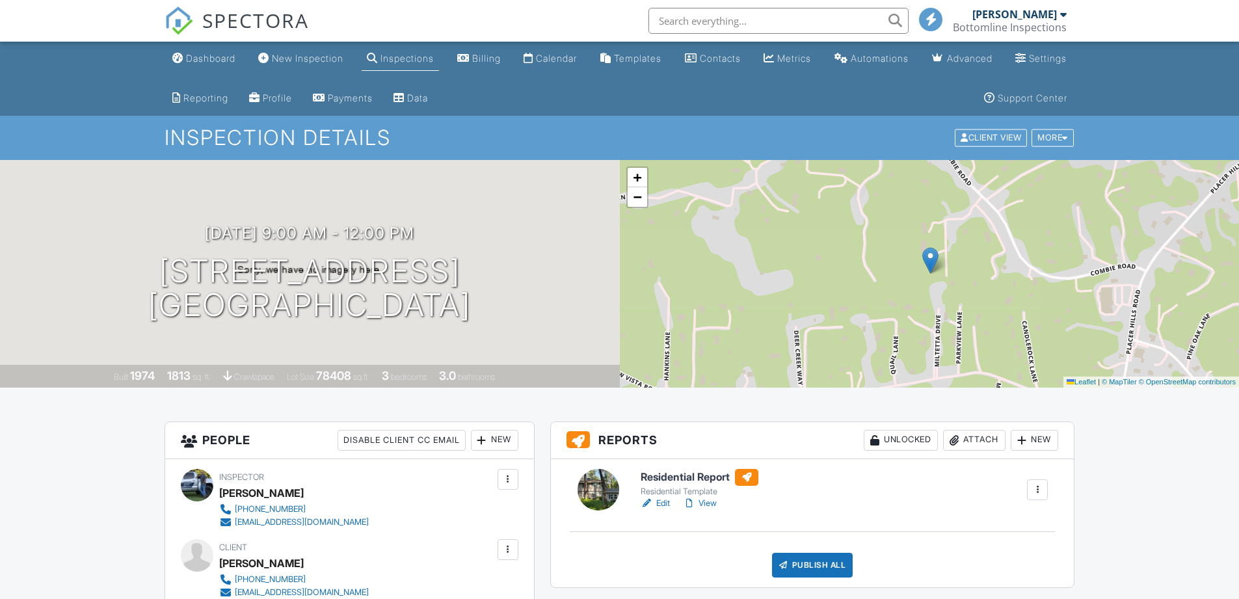
click at [708, 502] on link "View" at bounding box center [700, 503] width 34 height 13
click at [662, 503] on link "Edit" at bounding box center [655, 503] width 29 height 13
click at [709, 505] on link "View" at bounding box center [700, 503] width 34 height 13
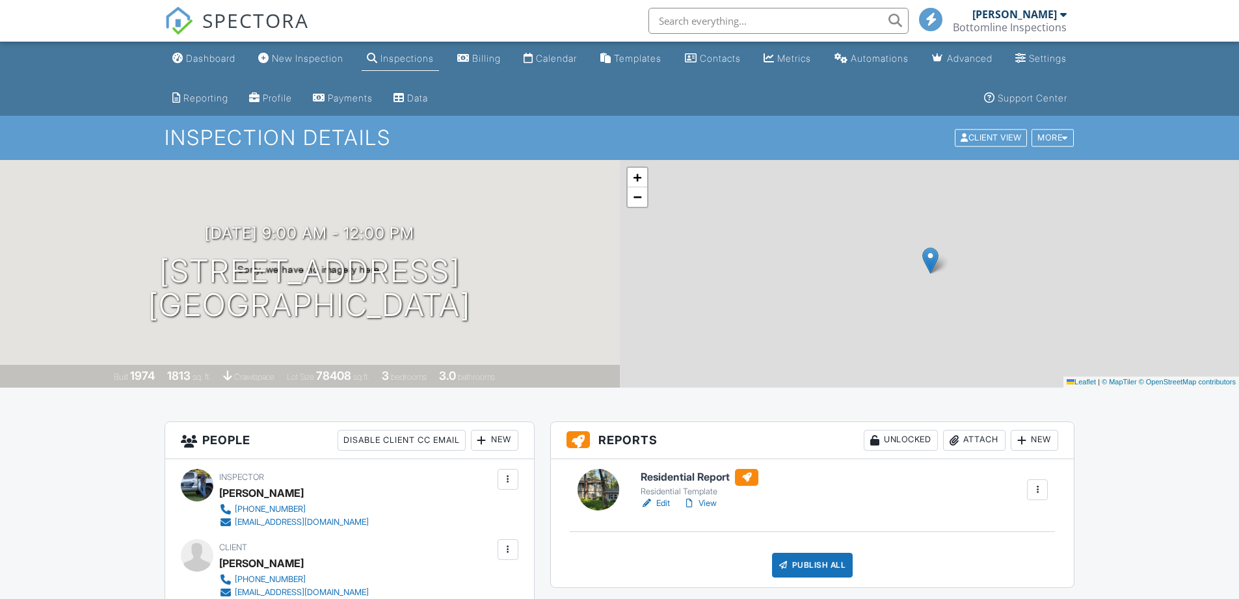
click at [711, 505] on link "View" at bounding box center [700, 503] width 34 height 13
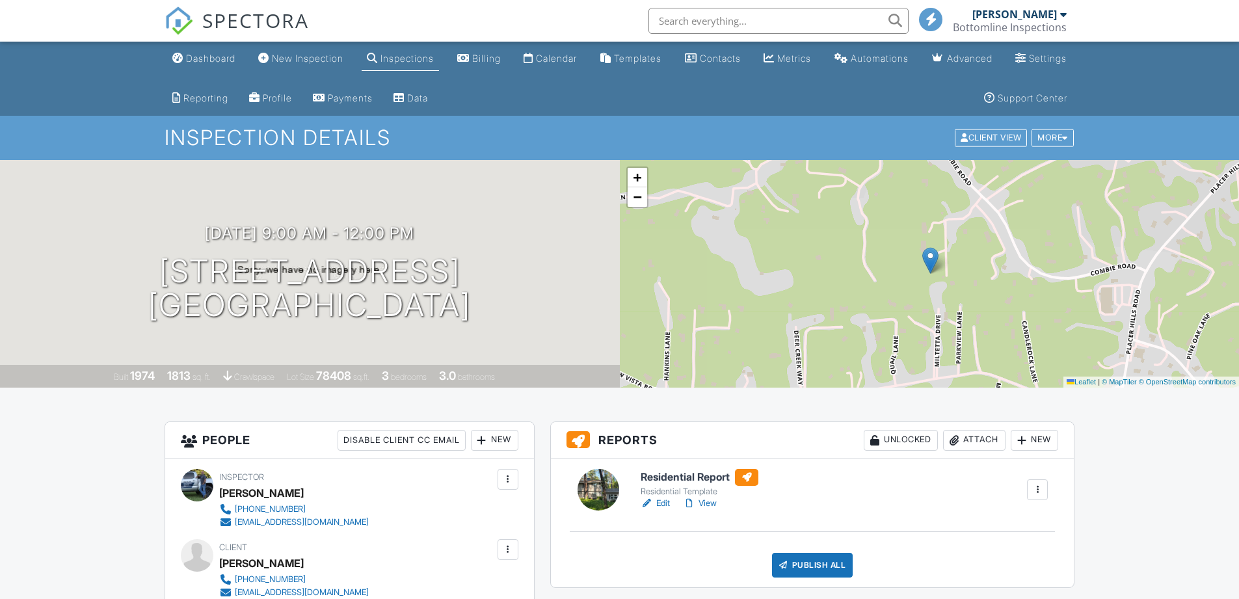
click at [712, 503] on link "View" at bounding box center [700, 503] width 34 height 13
click at [708, 506] on link "View" at bounding box center [700, 503] width 34 height 13
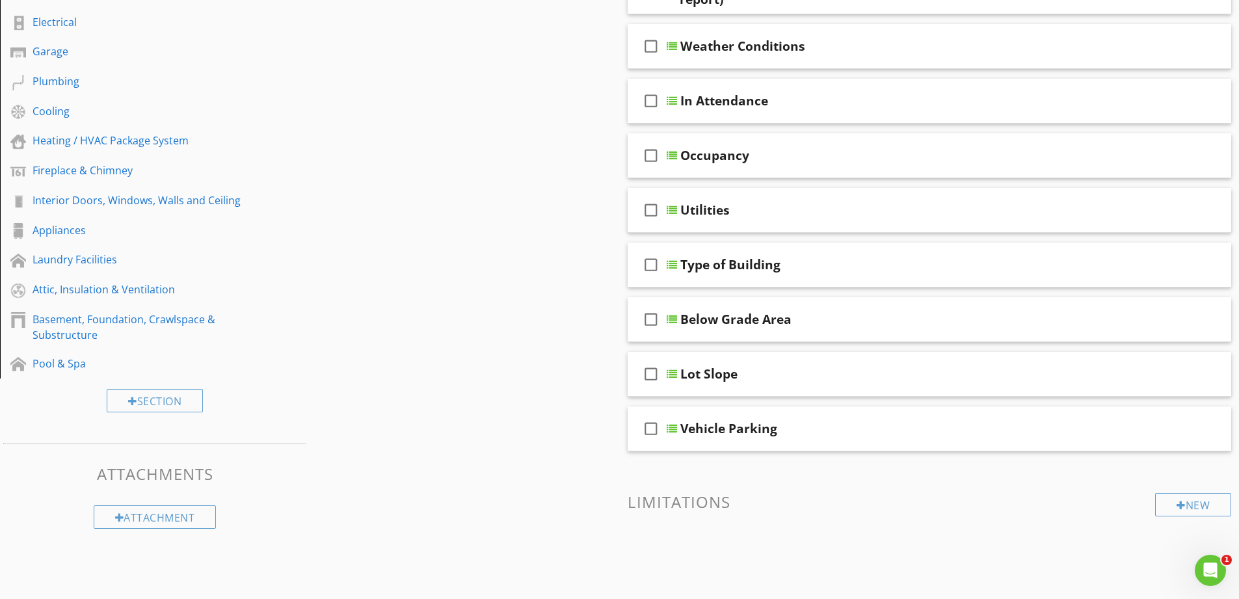
scroll to position [269, 0]
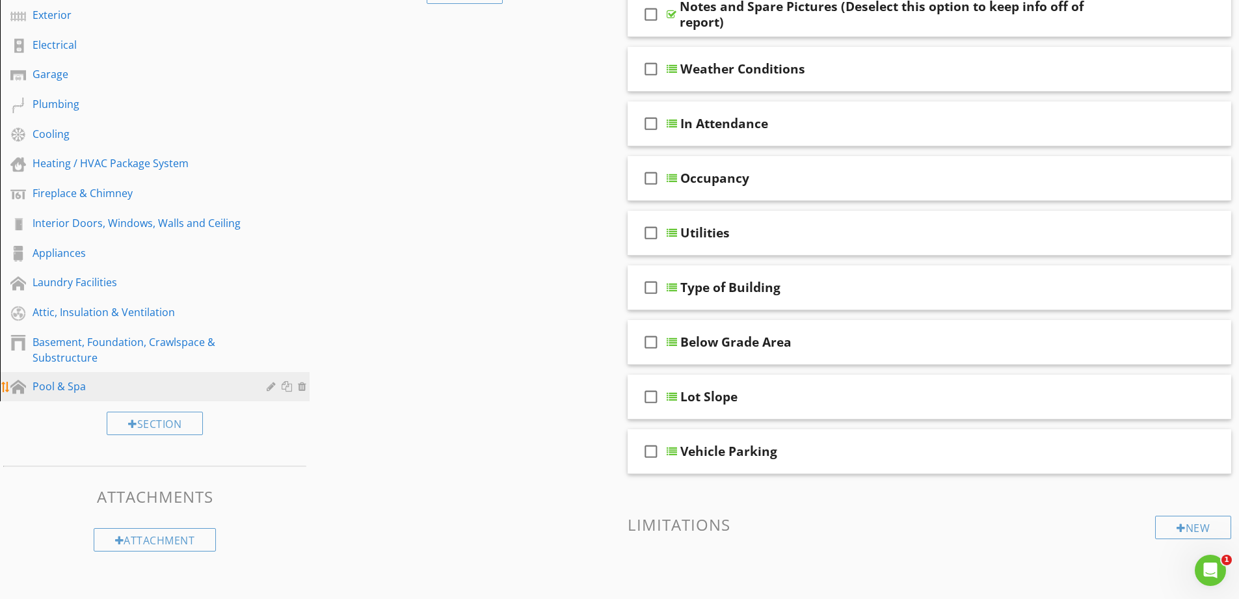
click at [219, 387] on div "Pool & Spa" at bounding box center [140, 387] width 215 height 16
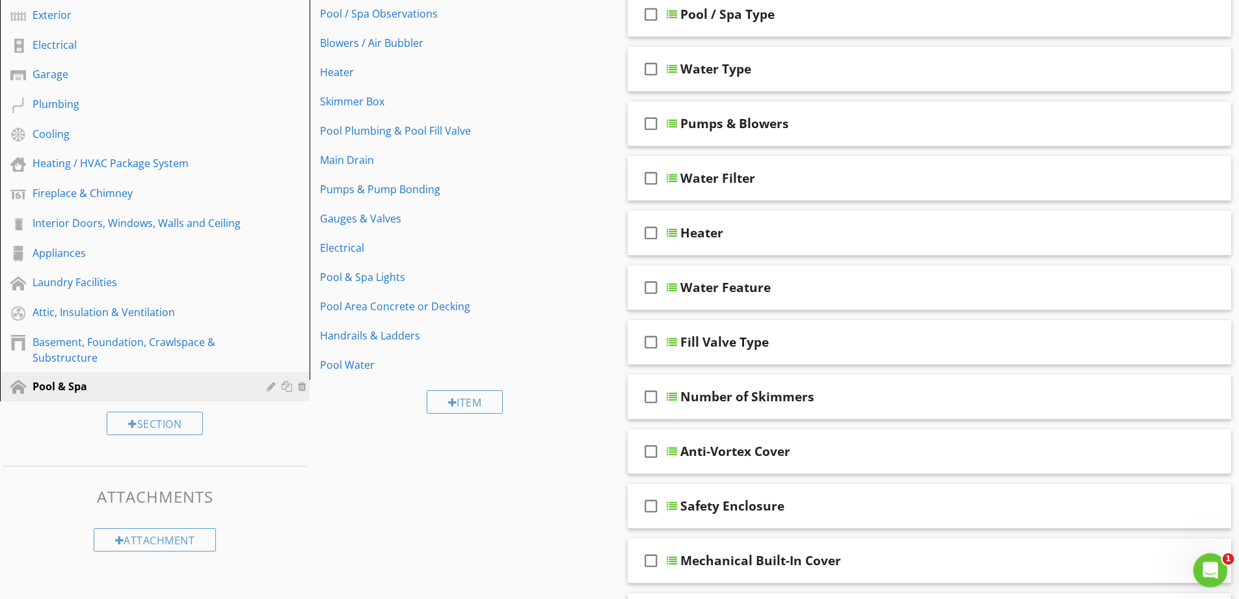
click at [1211, 565] on icon "Open Intercom Messenger" at bounding box center [1208, 568] width 21 height 21
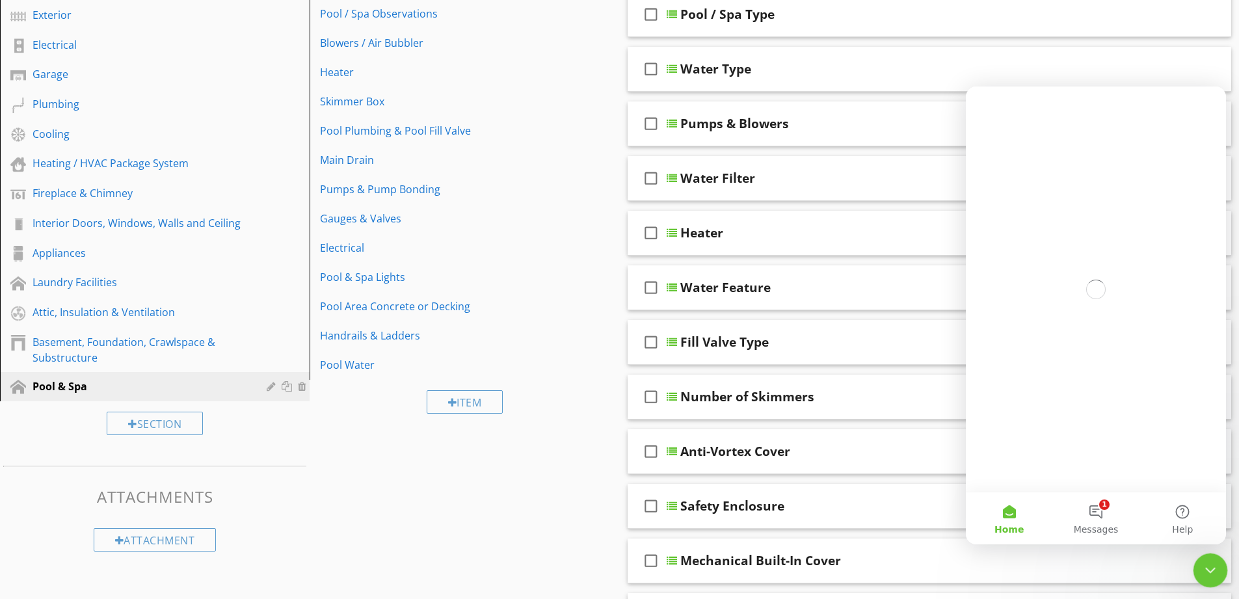
scroll to position [0, 0]
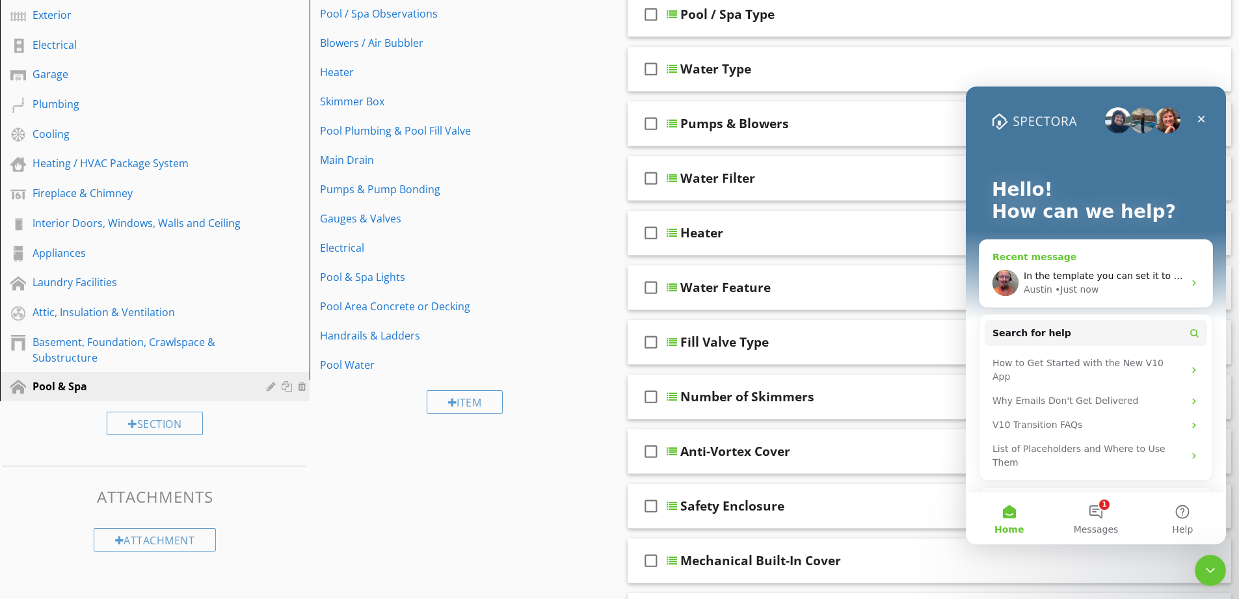
click at [1095, 258] on div "Recent message" at bounding box center [1095, 257] width 207 height 14
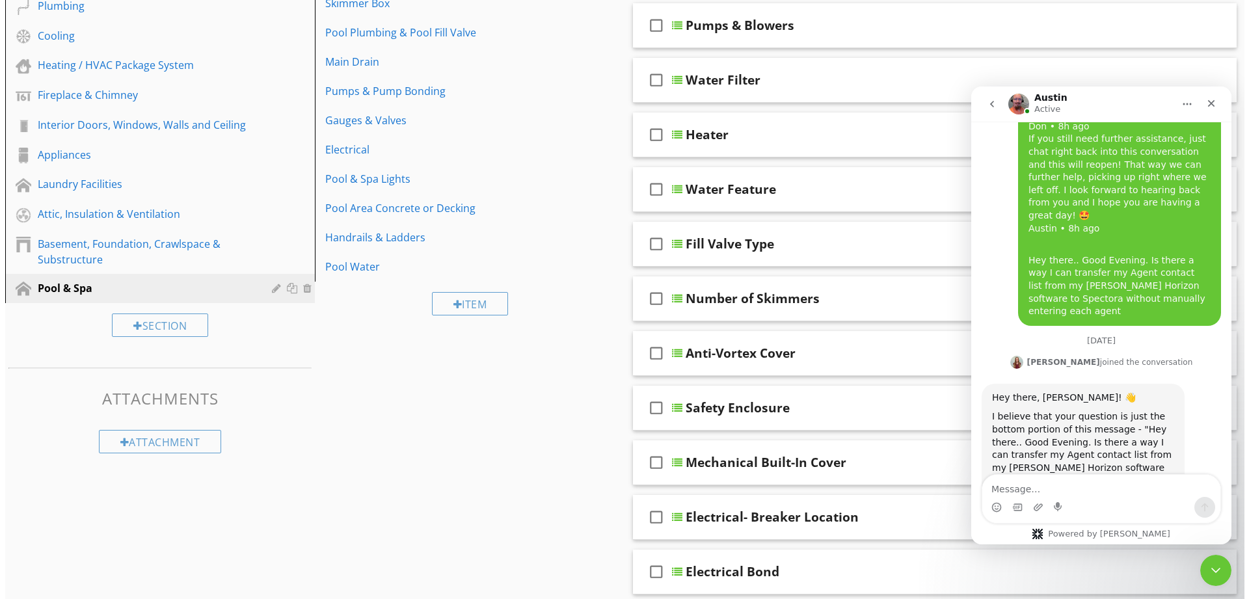
scroll to position [399, 0]
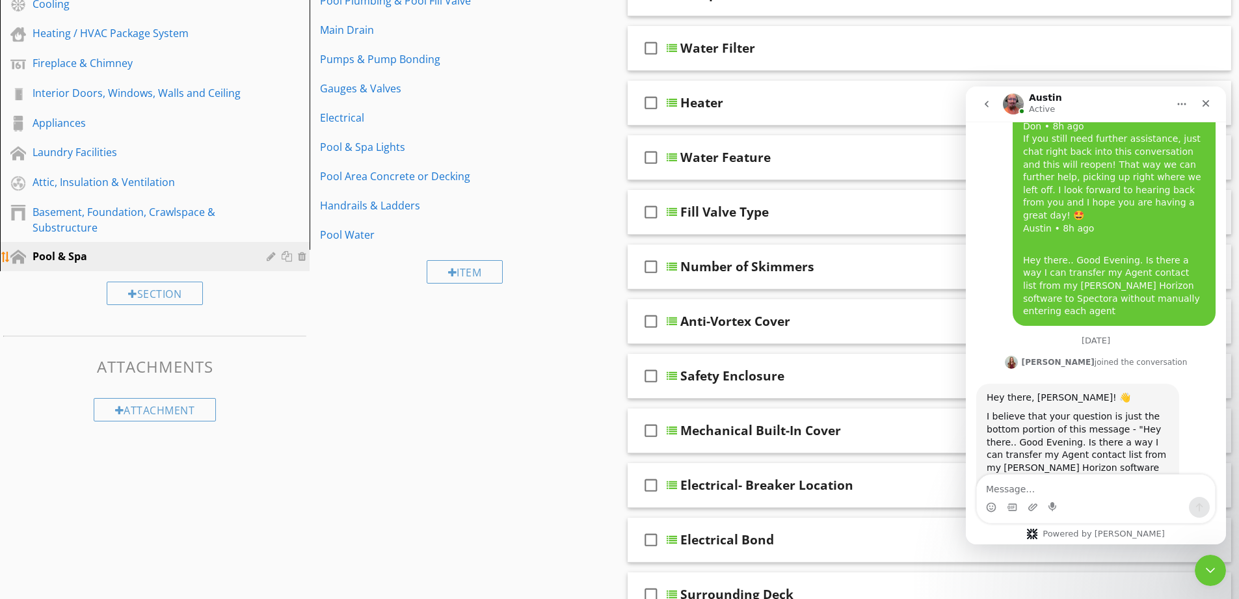
click at [272, 256] on div at bounding box center [273, 256] width 12 height 10
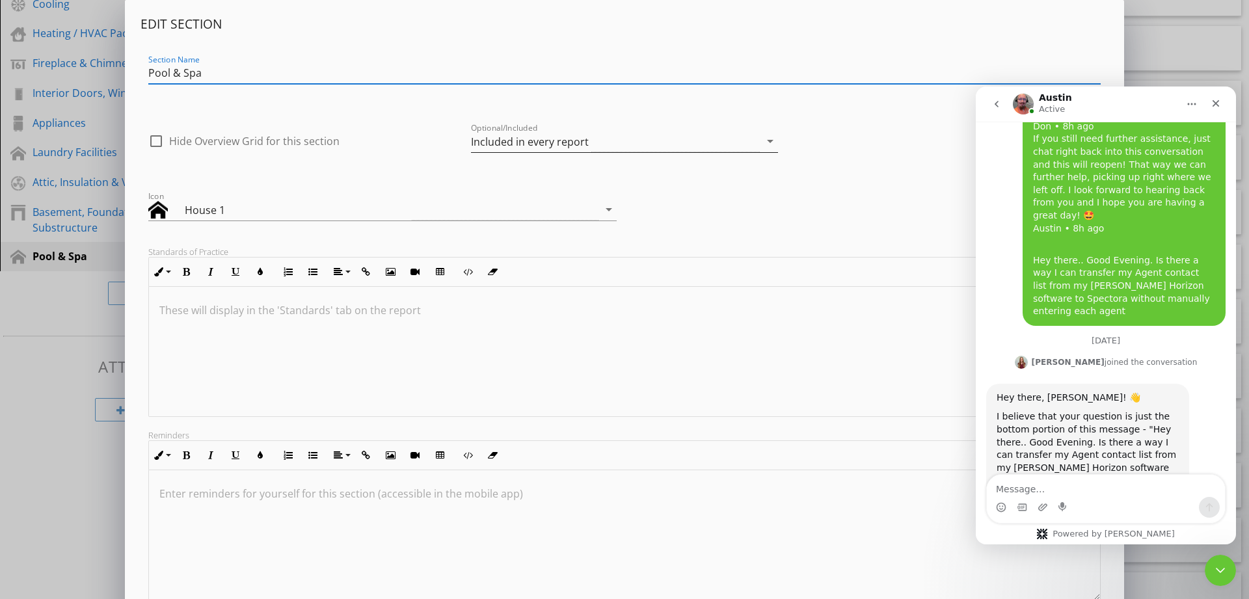
click at [771, 140] on icon "arrow_drop_down" at bounding box center [770, 141] width 16 height 16
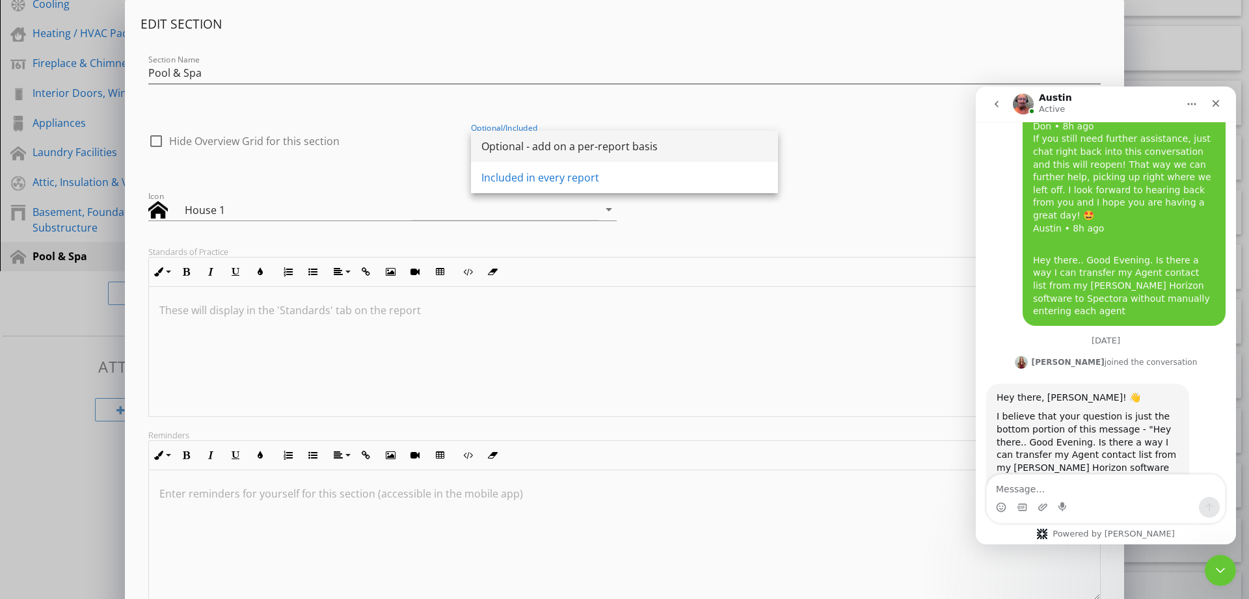
click at [621, 147] on div "Optional - add on a per-report basis" at bounding box center [624, 147] width 286 height 16
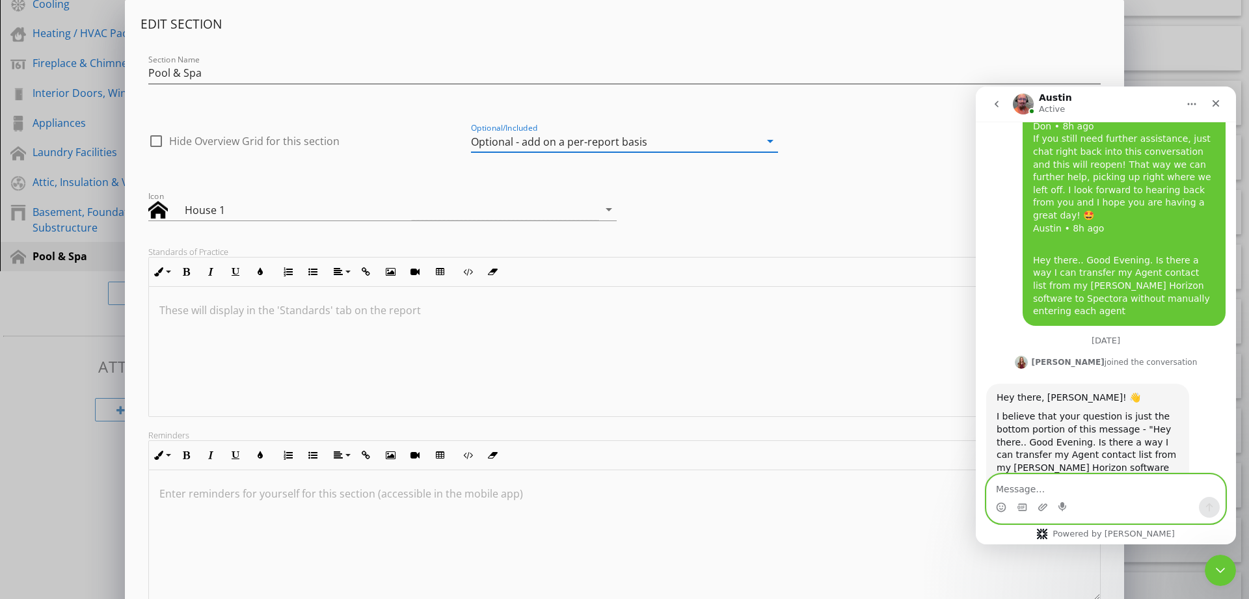
click at [1146, 485] on textarea "Message…" at bounding box center [1106, 486] width 238 height 22
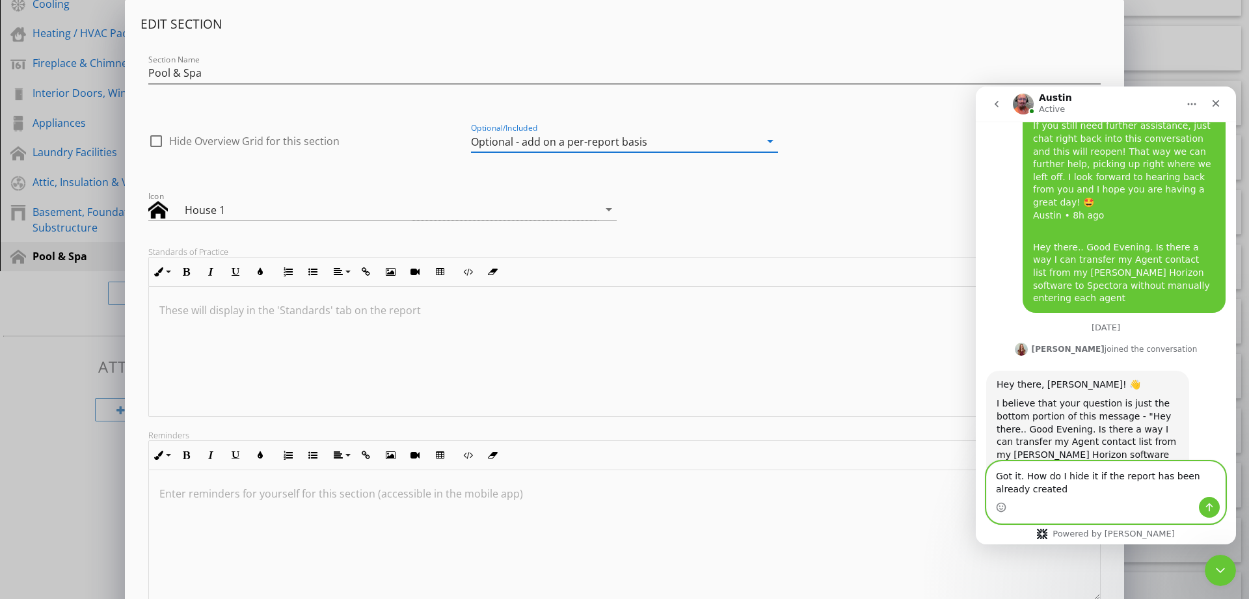
type textarea "Got it. How do I hide it if the report has been already created"
click at [1207, 506] on icon "Send a message…" at bounding box center [1209, 507] width 7 height 8
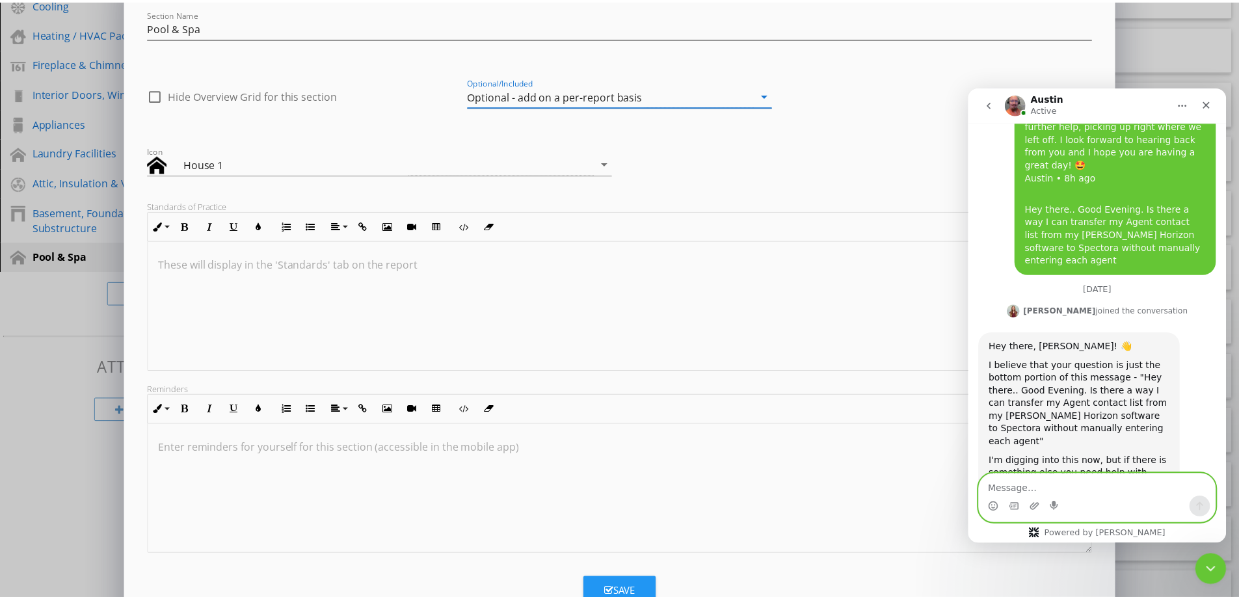
scroll to position [90, 0]
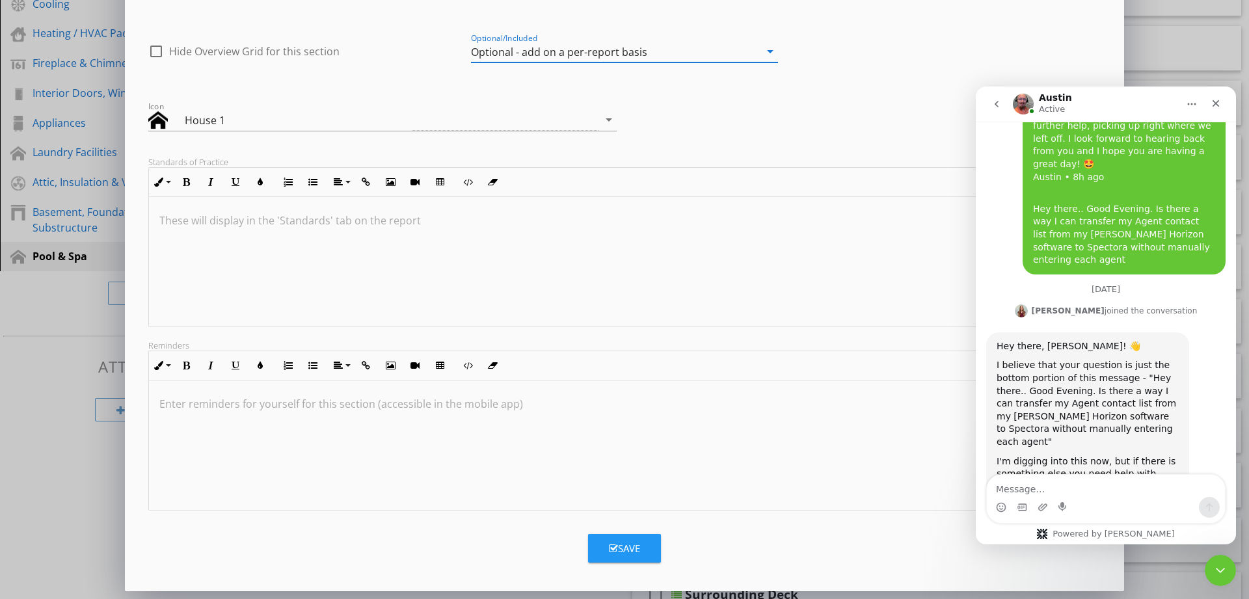
click at [627, 549] on div "Save" at bounding box center [624, 548] width 31 height 15
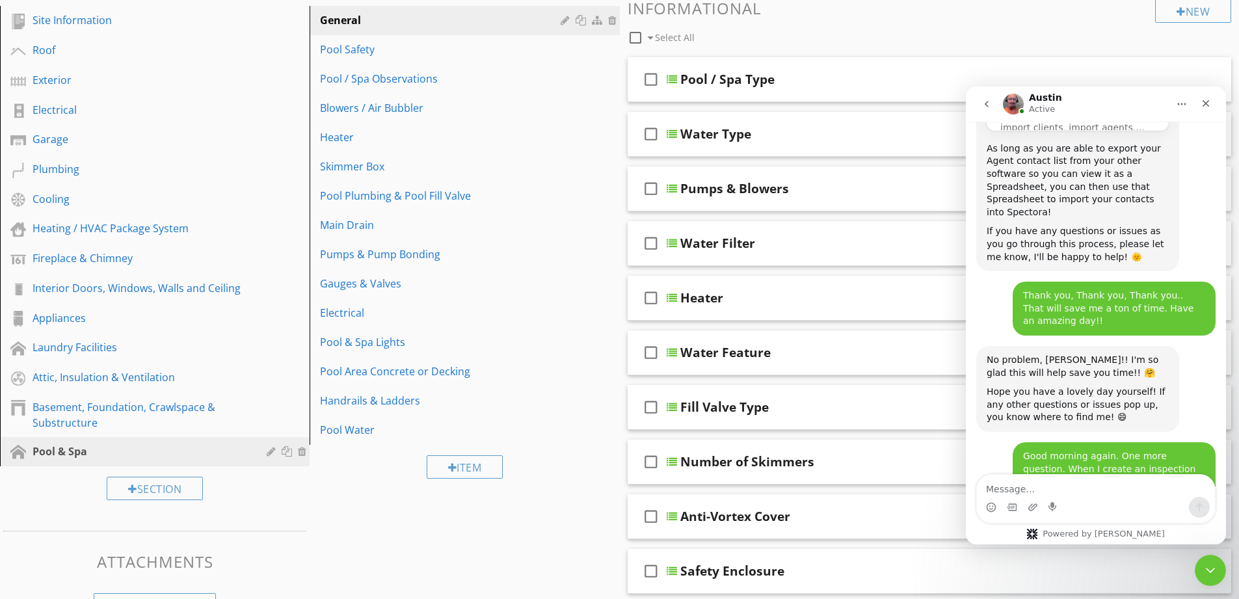
scroll to position [11755, 0]
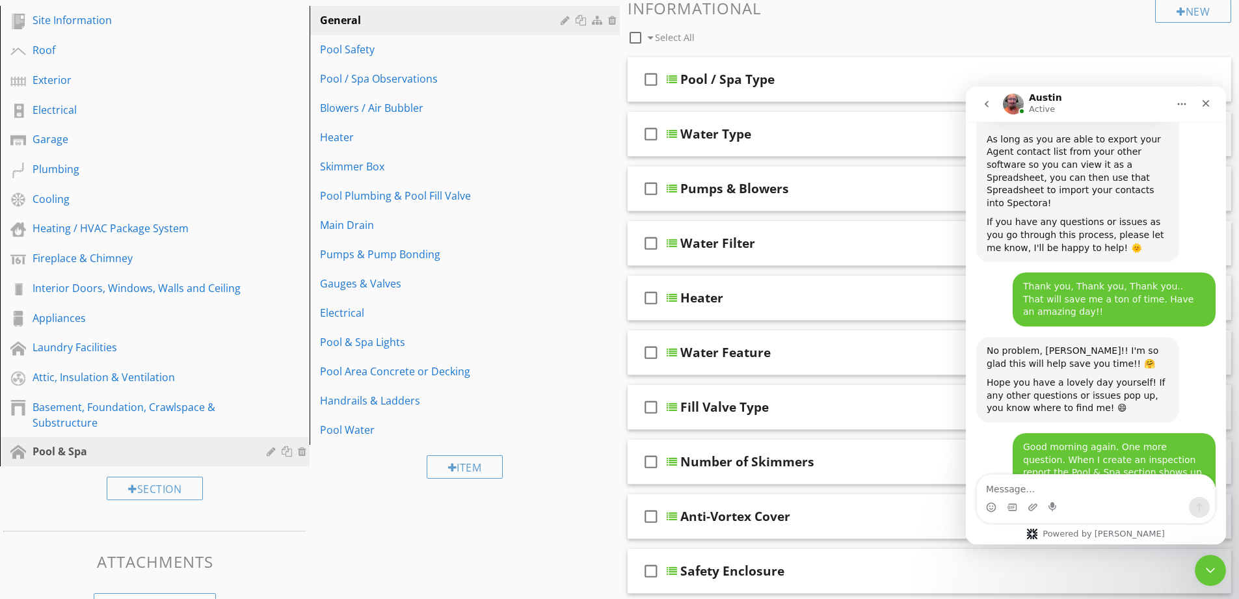
click at [1129, 509] on div "Intercom messenger" at bounding box center [1096, 507] width 238 height 21
click at [1130, 484] on textarea "Message…" at bounding box center [1096, 486] width 238 height 22
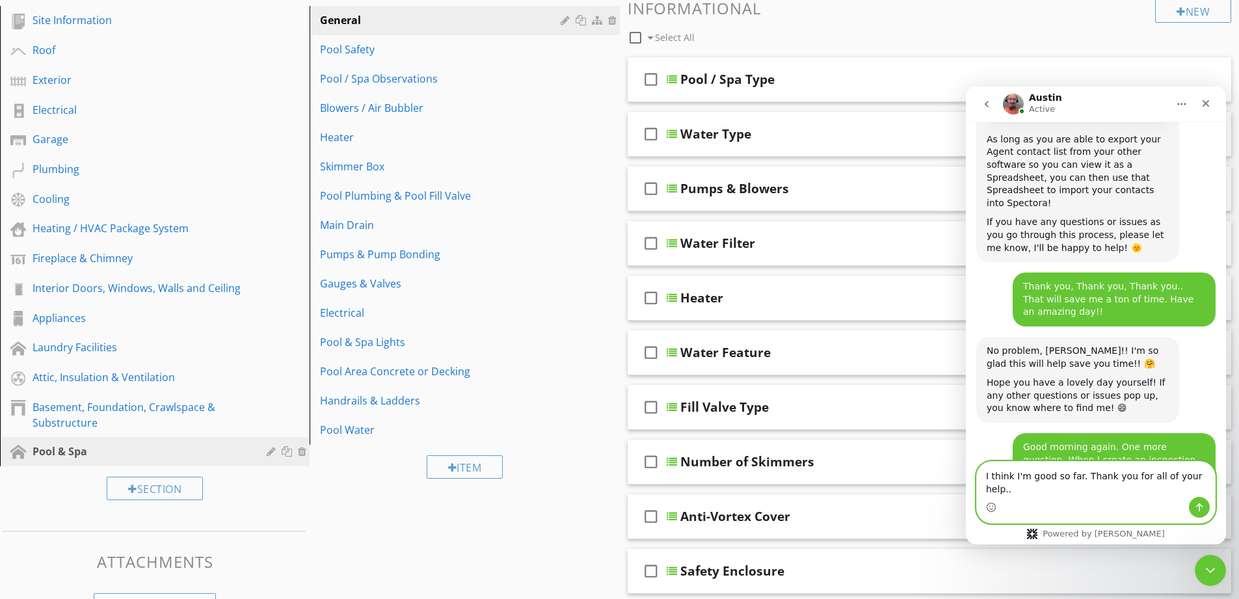
click at [1207, 488] on textarea "I think I'm good so far. Thank you for all of your help.." at bounding box center [1096, 479] width 238 height 35
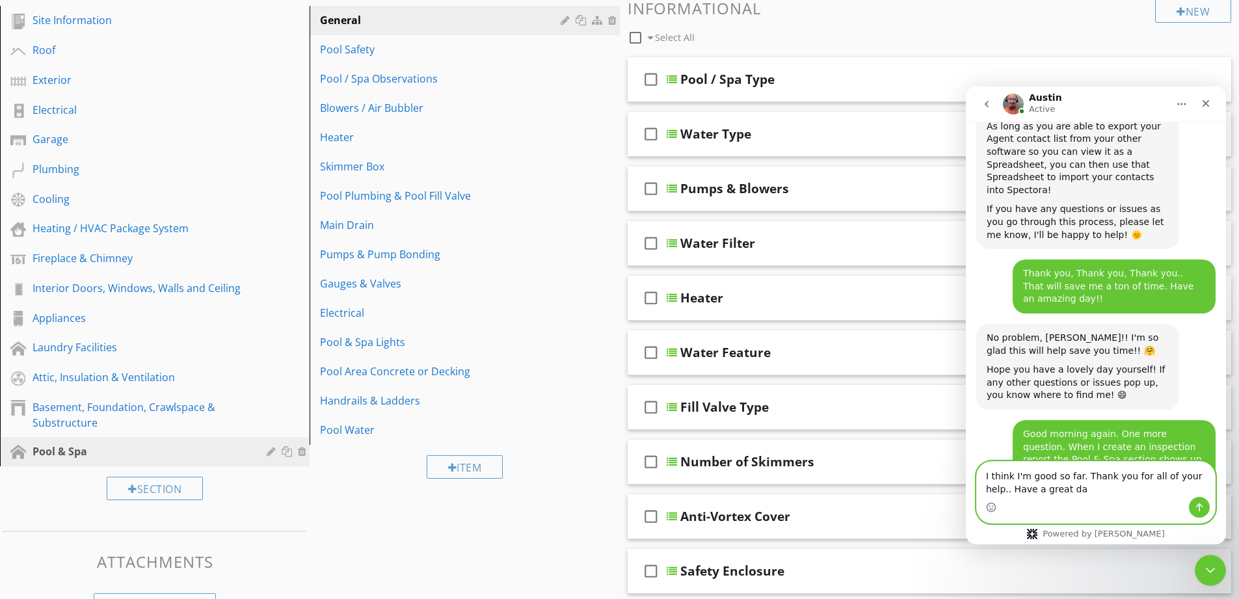
type textarea "I think I'm good so far. Thank you for all of your help.. Have a great day"
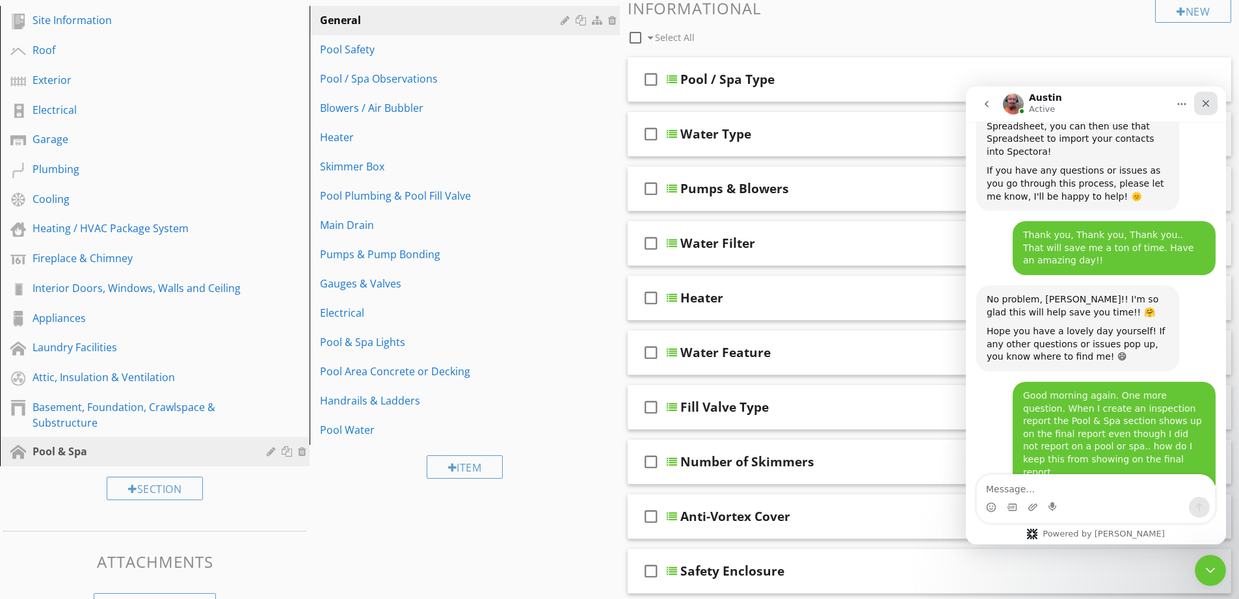
click at [1206, 101] on icon "Close" at bounding box center [1206, 103] width 10 height 10
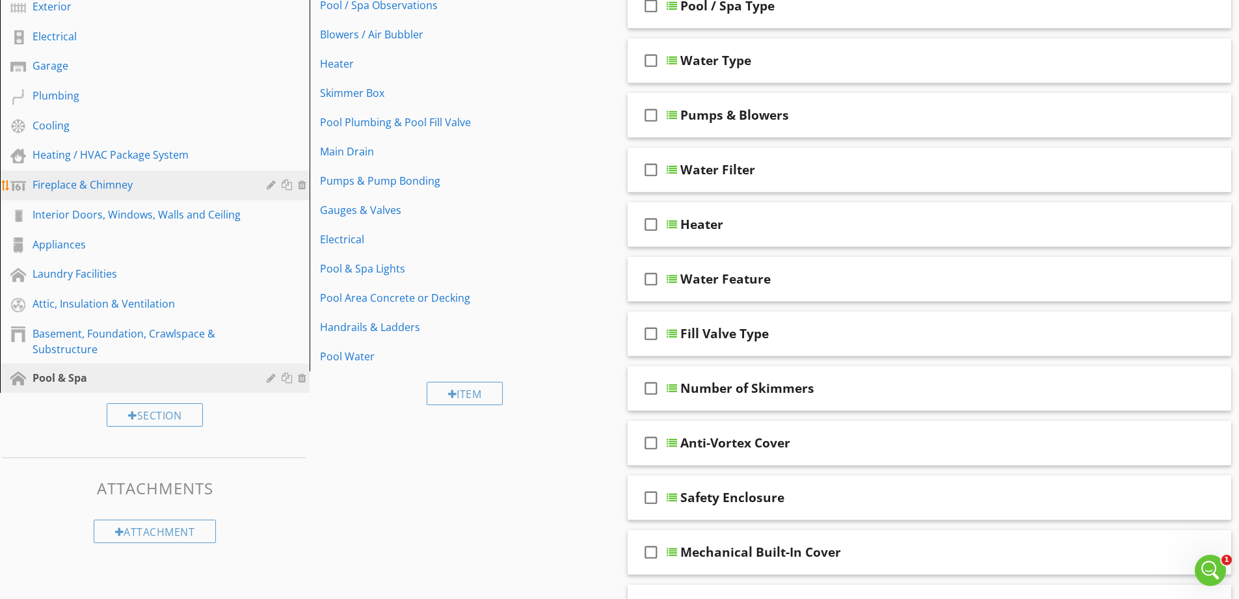
scroll to position [65, 0]
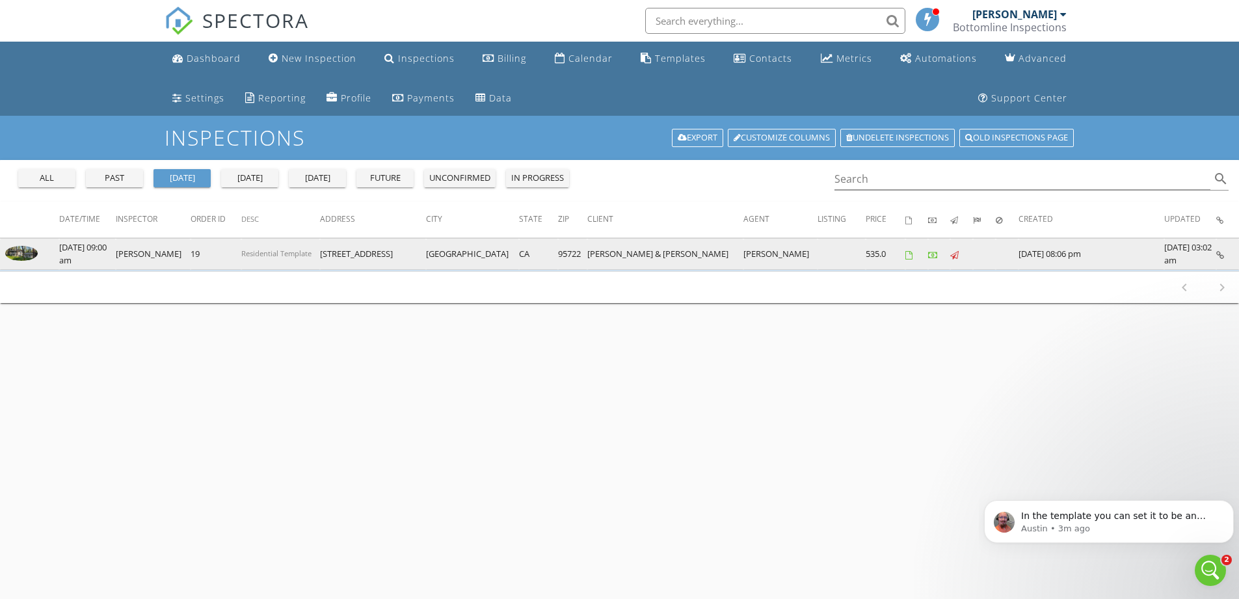
click at [1221, 257] on icon at bounding box center [1220, 255] width 8 height 8
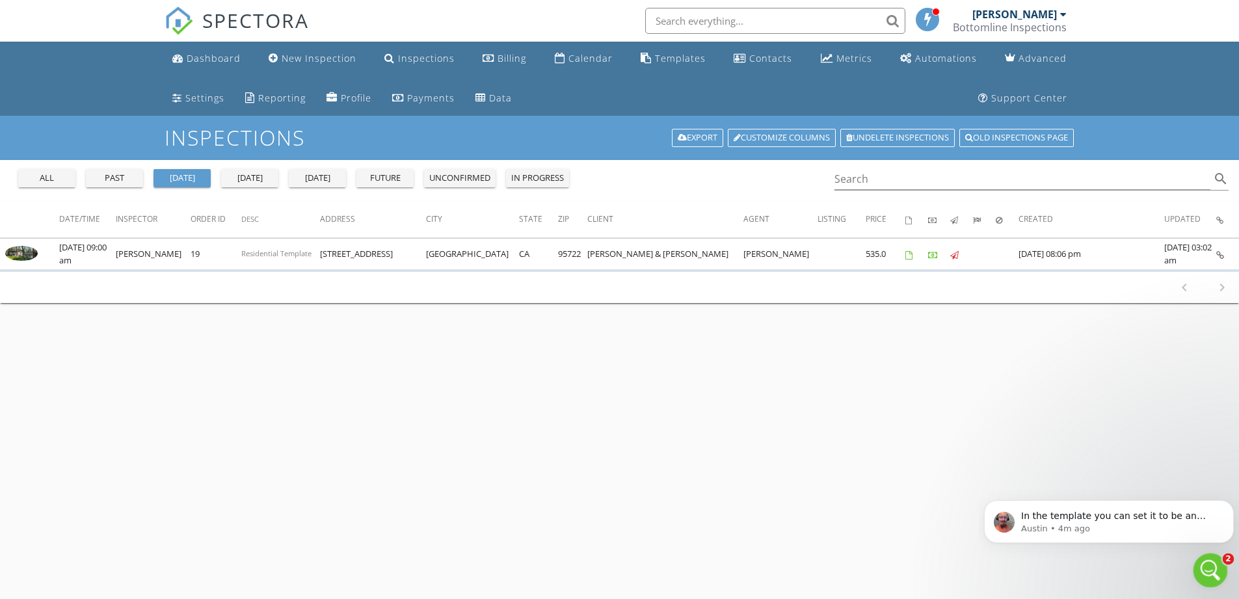
click at [1204, 574] on icon "Open Intercom Messenger" at bounding box center [1208, 568] width 21 height 21
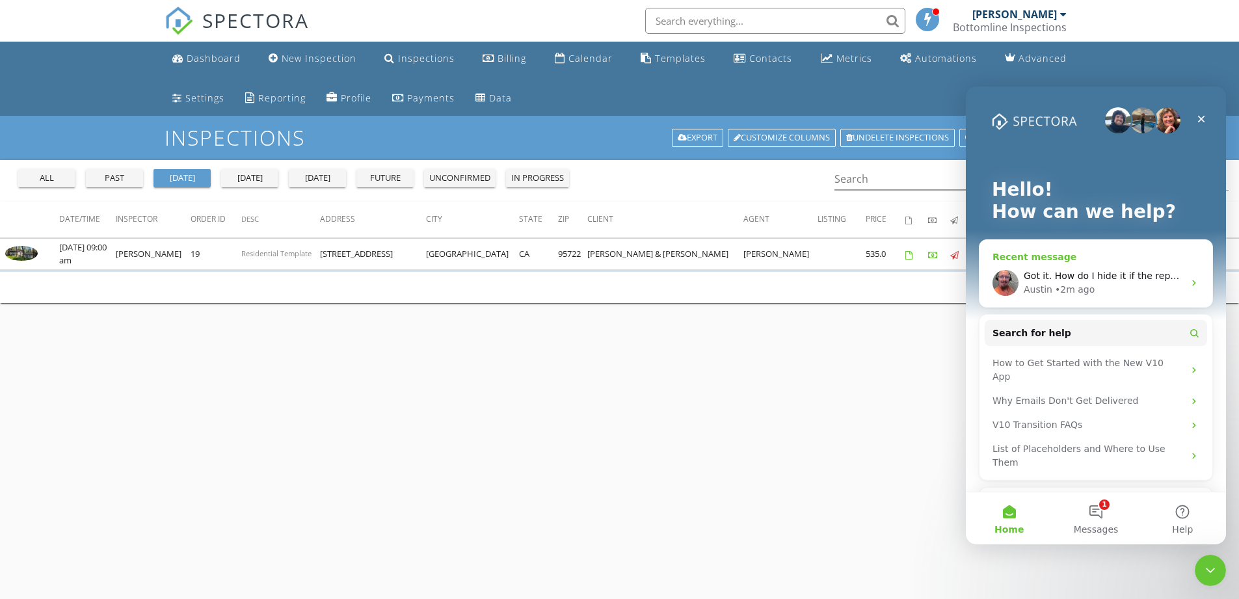
click at [1126, 263] on div "Got it. How do I hide it if the report has been already created Austin • 2m ago" at bounding box center [1095, 283] width 233 height 48
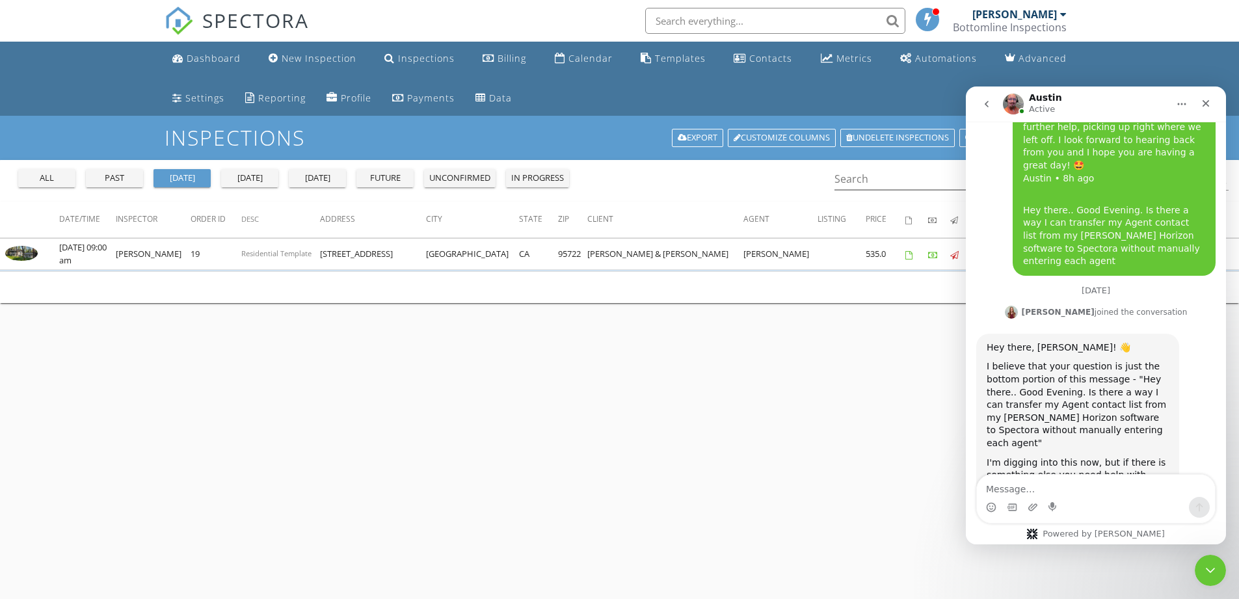
scroll to position [11193, 0]
type textarea "and not published"
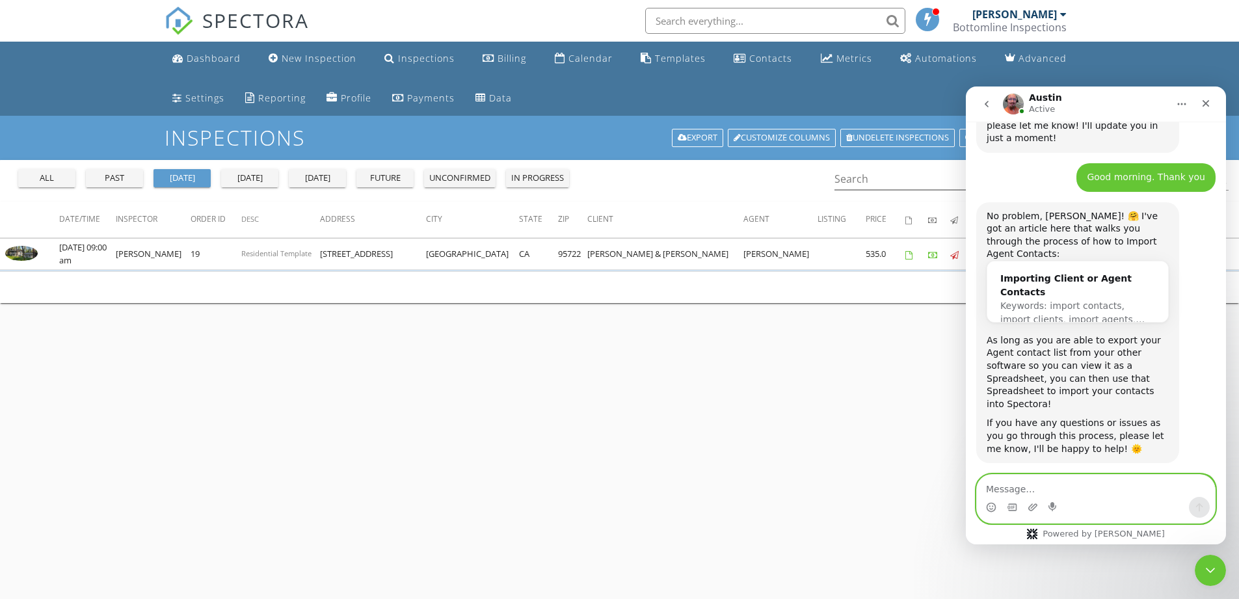
scroll to position [11554, 0]
click at [1207, 562] on icon "Close Intercom Messenger" at bounding box center [1209, 569] width 16 height 16
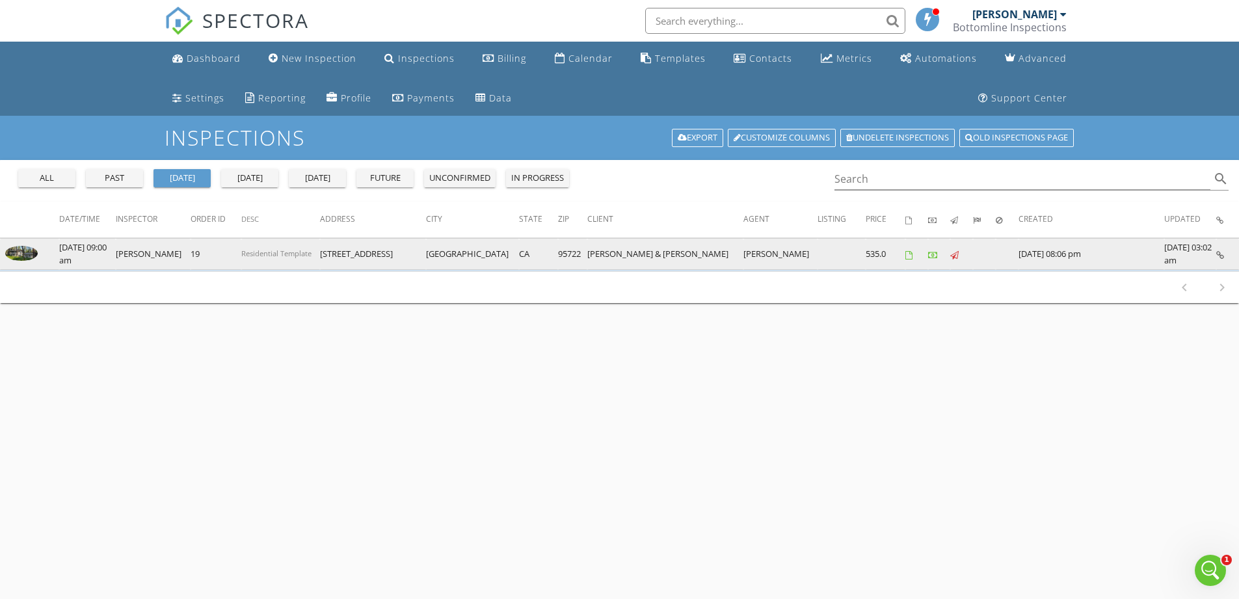
click at [1219, 256] on icon at bounding box center [1220, 255] width 8 height 8
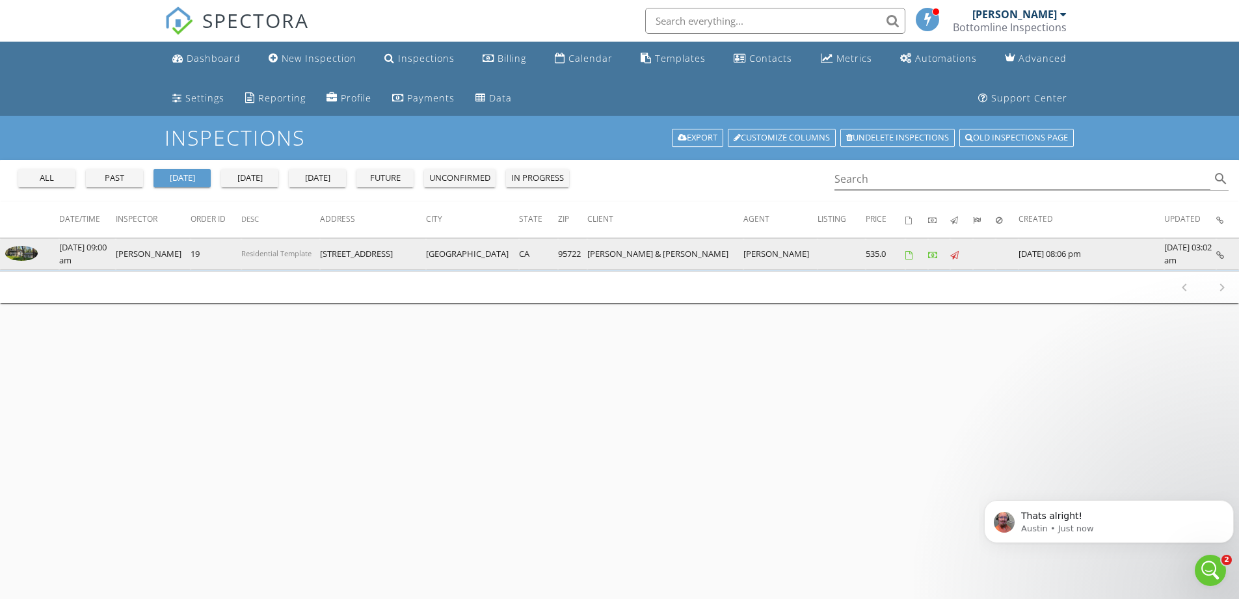
scroll to position [11682, 0]
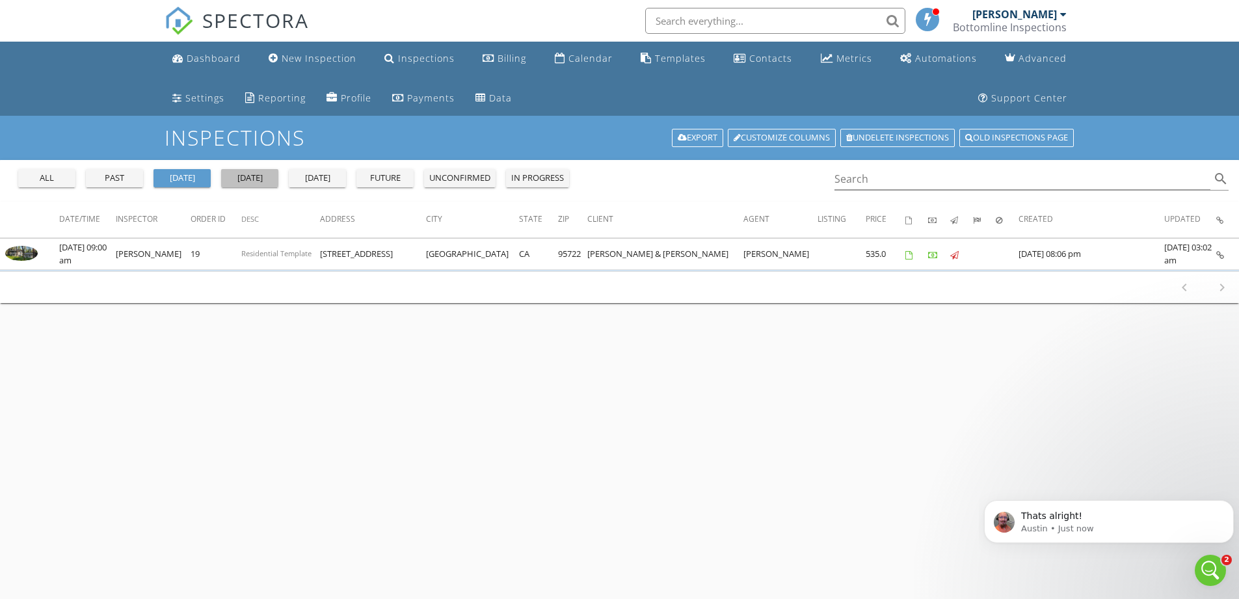
click at [250, 176] on div "today" at bounding box center [249, 178] width 47 height 13
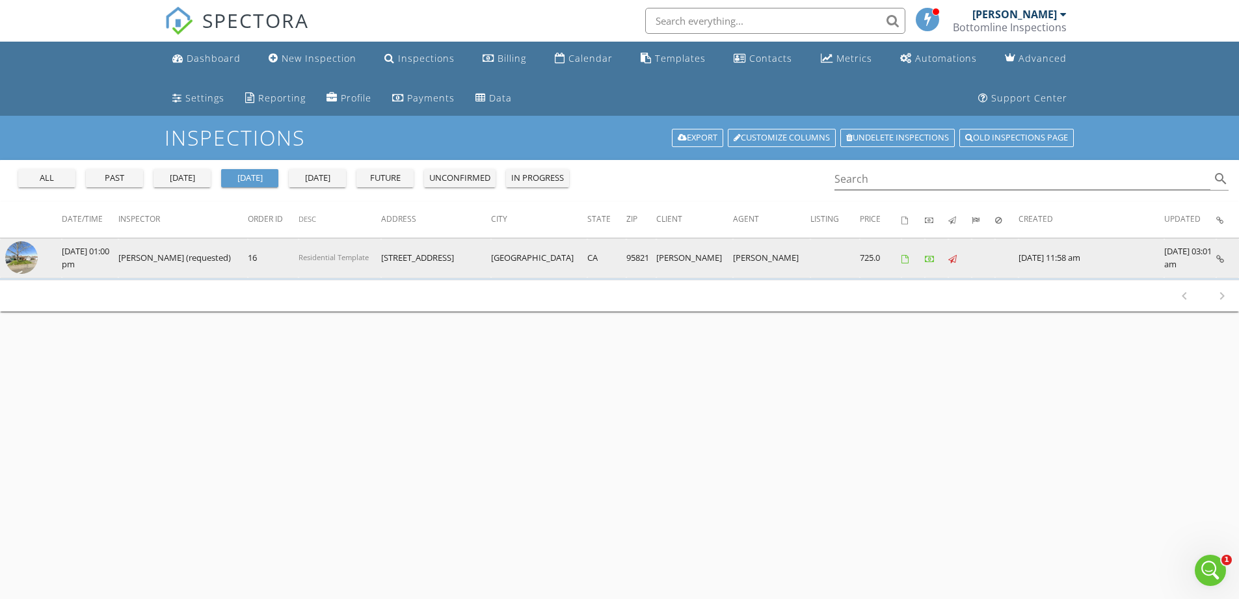
click at [1221, 261] on icon at bounding box center [1220, 259] width 8 height 8
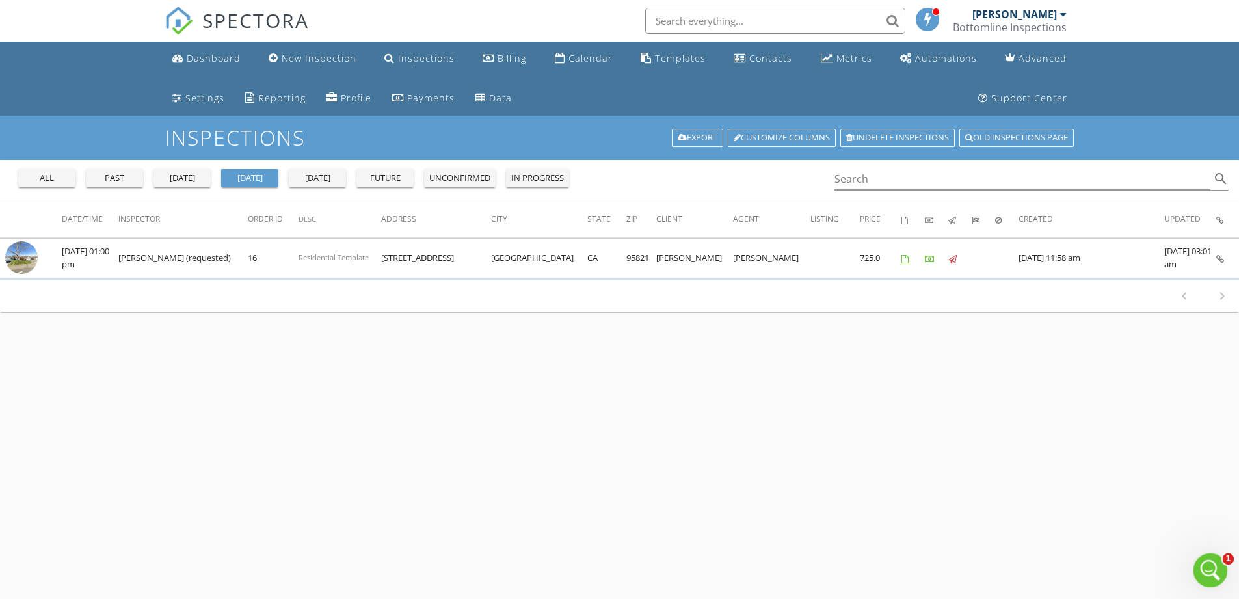
click at [1208, 576] on icon "Open Intercom Messenger" at bounding box center [1208, 568] width 21 height 21
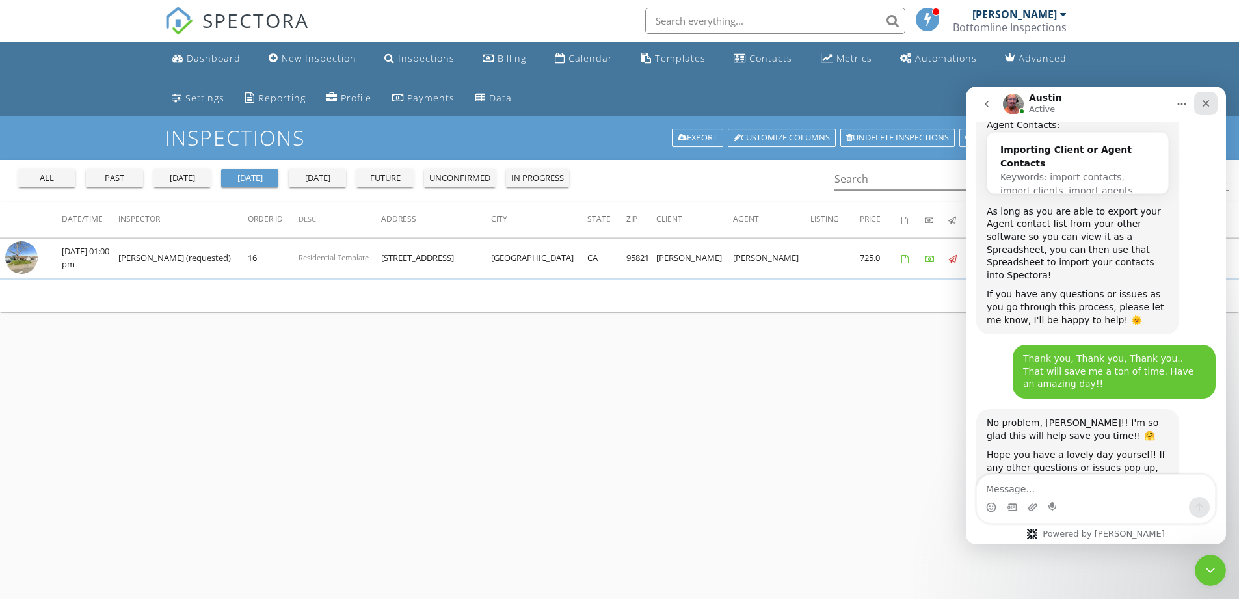
click at [1208, 100] on icon "Close" at bounding box center [1206, 103] width 10 height 10
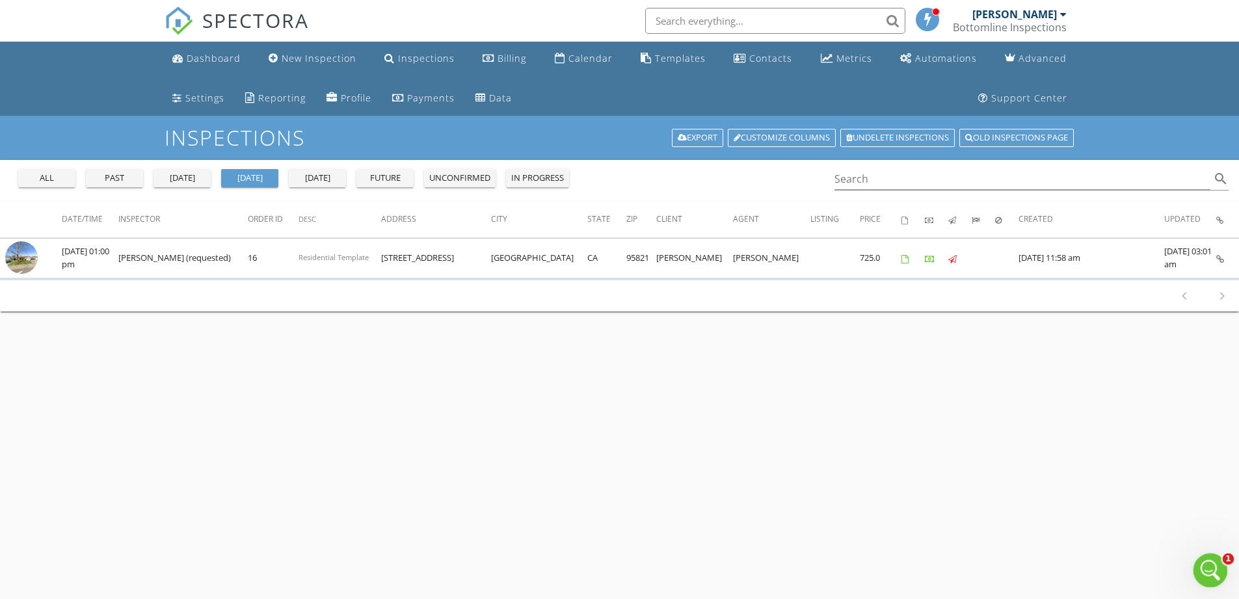
click at [1205, 571] on icon "Open Intercom Messenger" at bounding box center [1208, 568] width 21 height 21
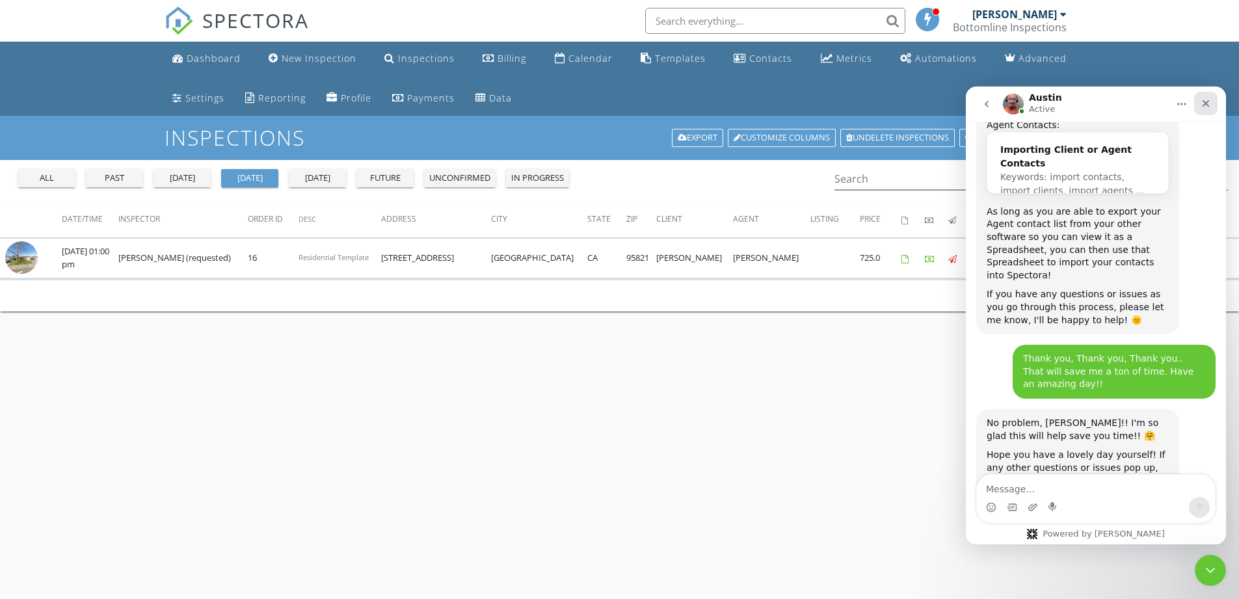
click at [1210, 106] on icon "Close" at bounding box center [1206, 103] width 10 height 10
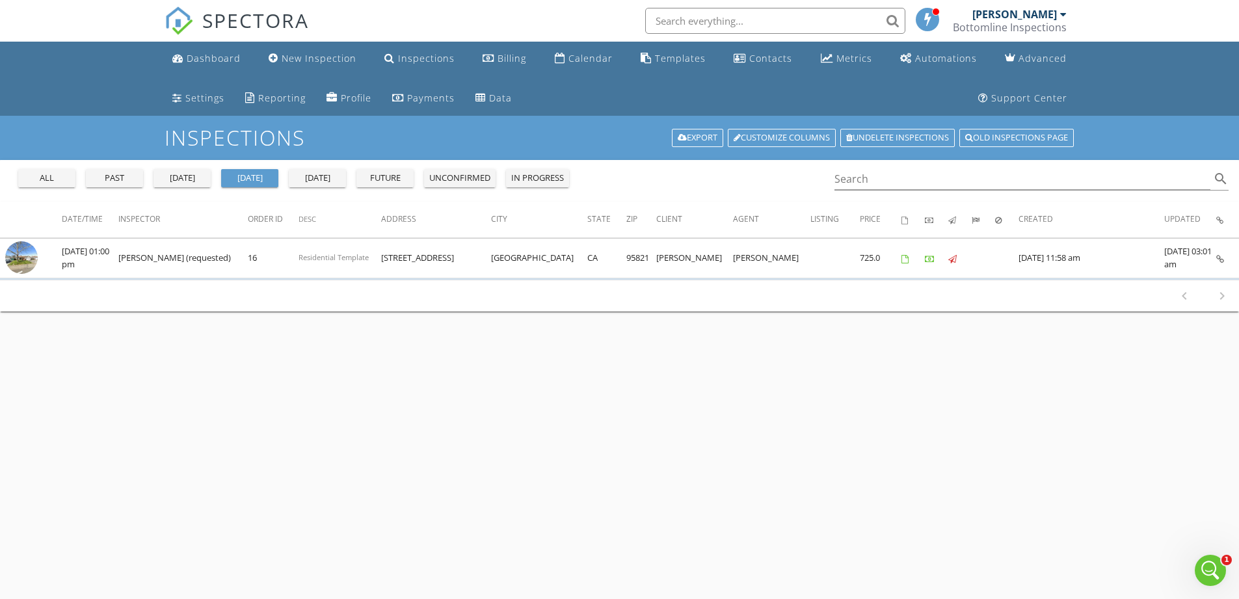
click at [187, 176] on div "yesterday" at bounding box center [182, 178] width 47 height 13
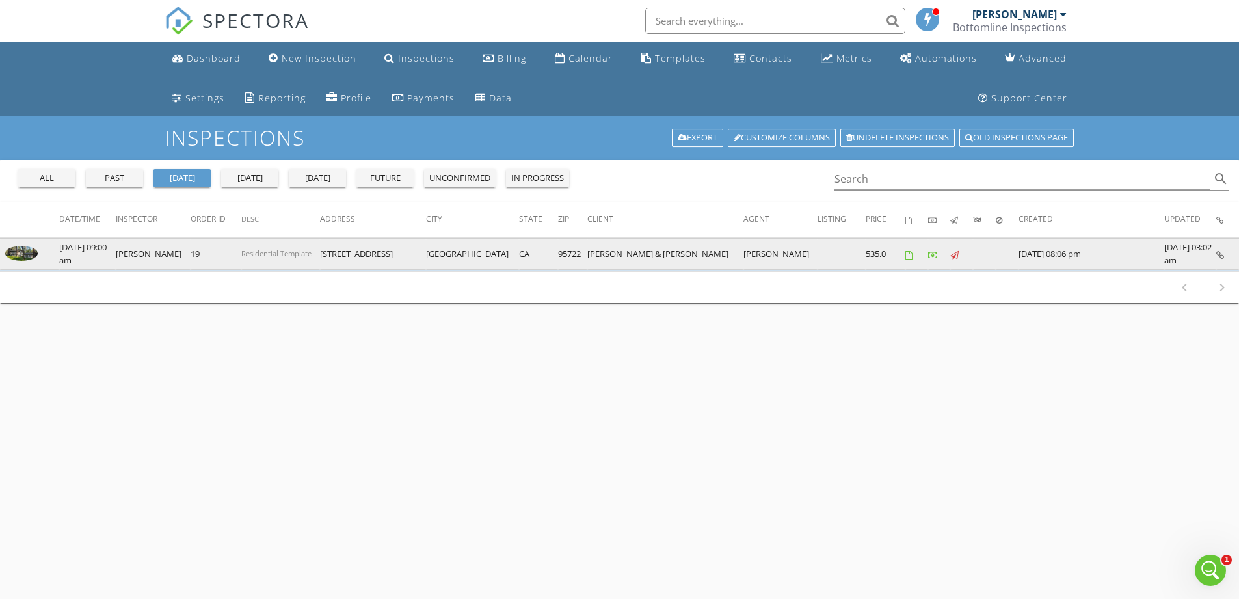
click at [1225, 256] on td at bounding box center [1227, 254] width 23 height 31
click at [1222, 254] on icon at bounding box center [1220, 255] width 8 height 8
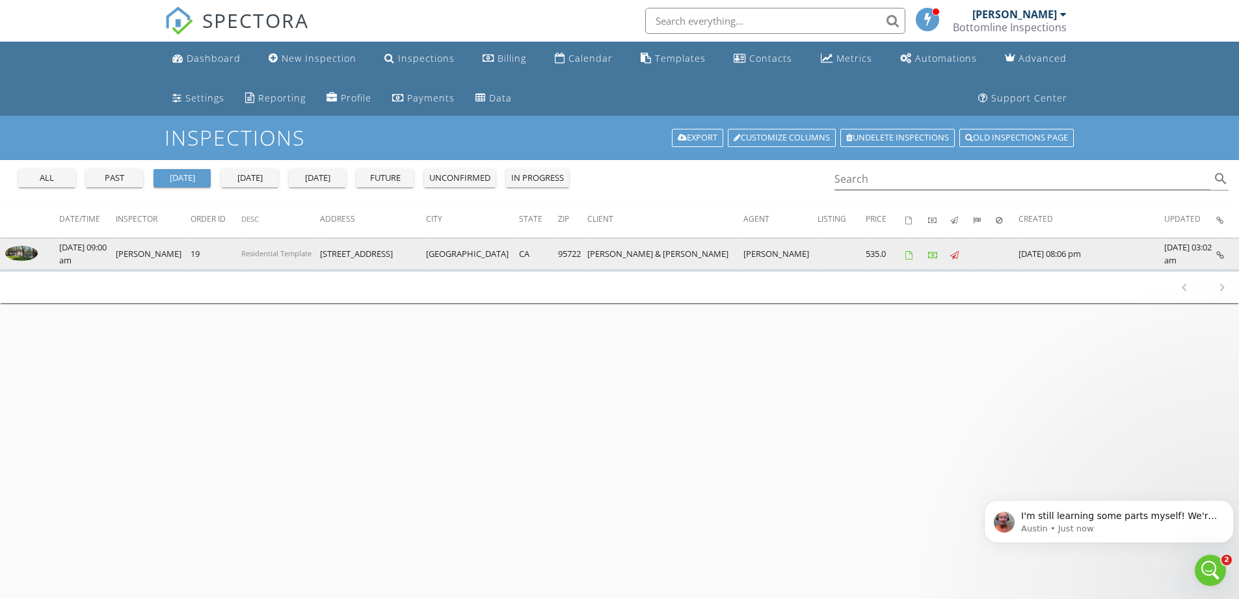
scroll to position [11725, 0]
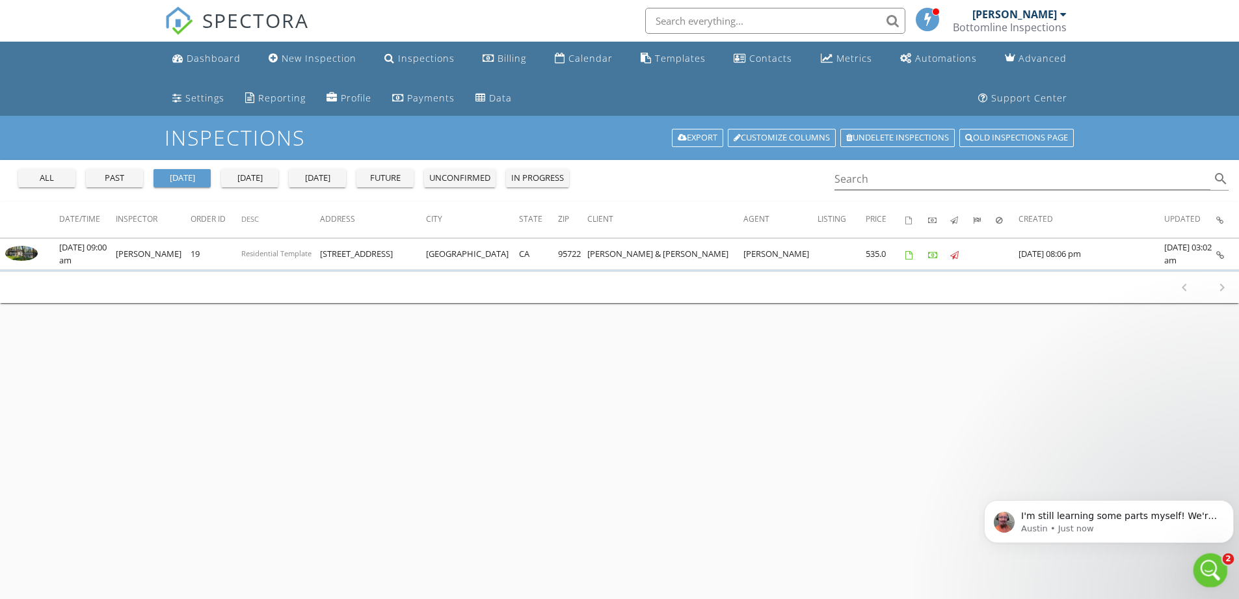
click at [1208, 569] on icon "Open Intercom Messenger" at bounding box center [1208, 568] width 21 height 21
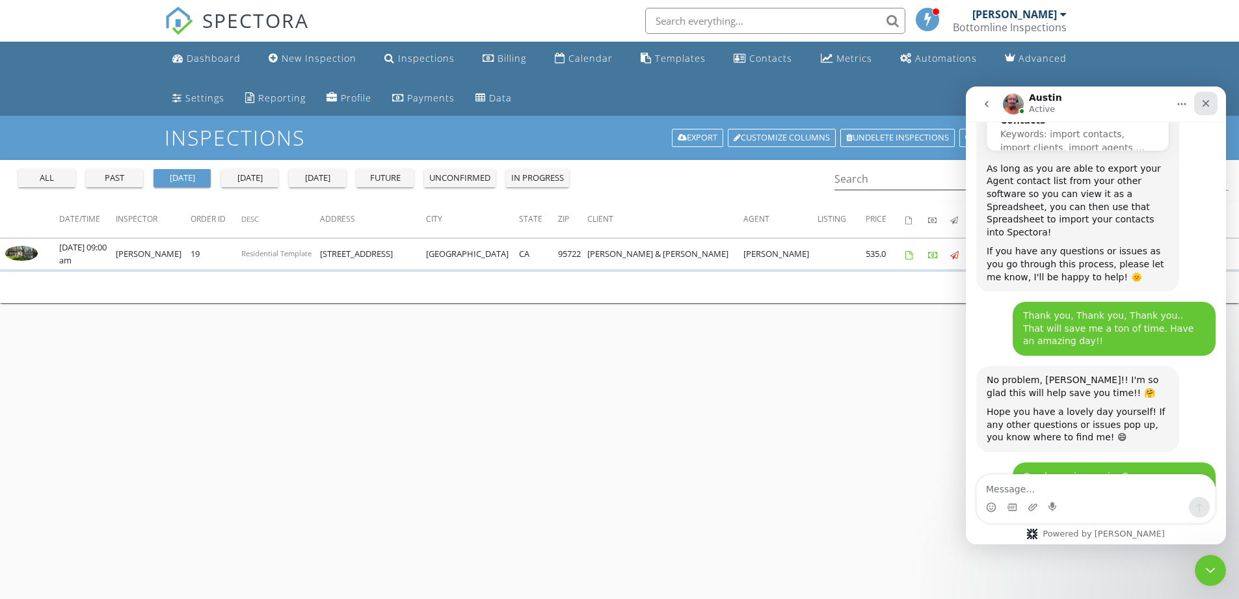
click at [1200, 107] on div "Close" at bounding box center [1205, 103] width 23 height 23
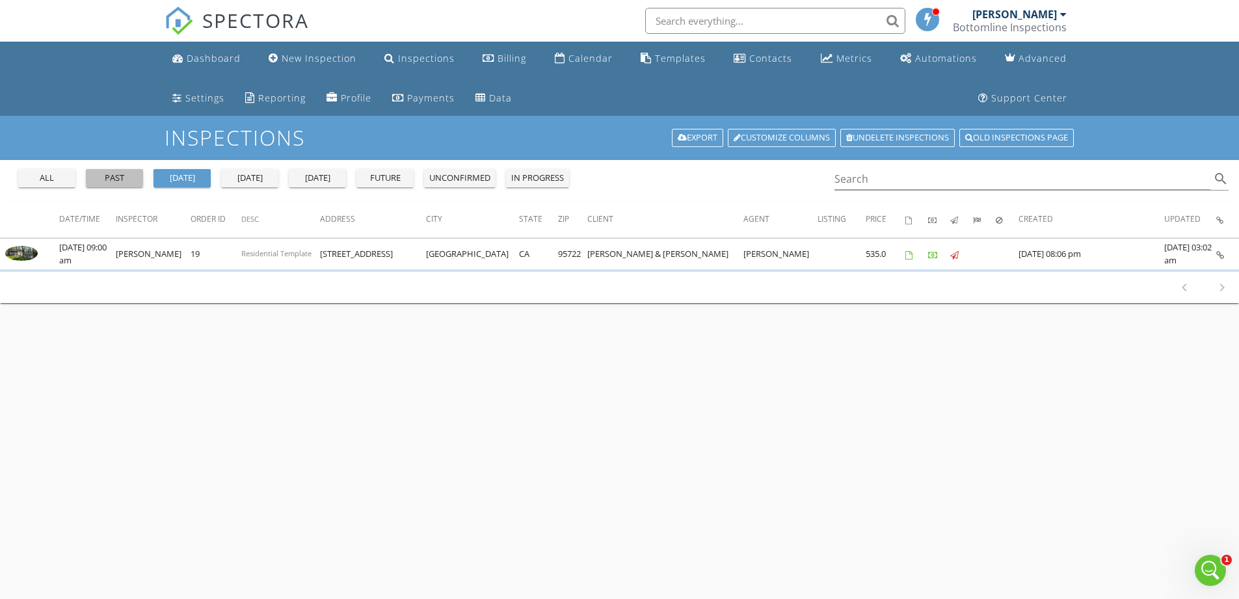
click at [122, 178] on div "past" at bounding box center [114, 178] width 47 height 13
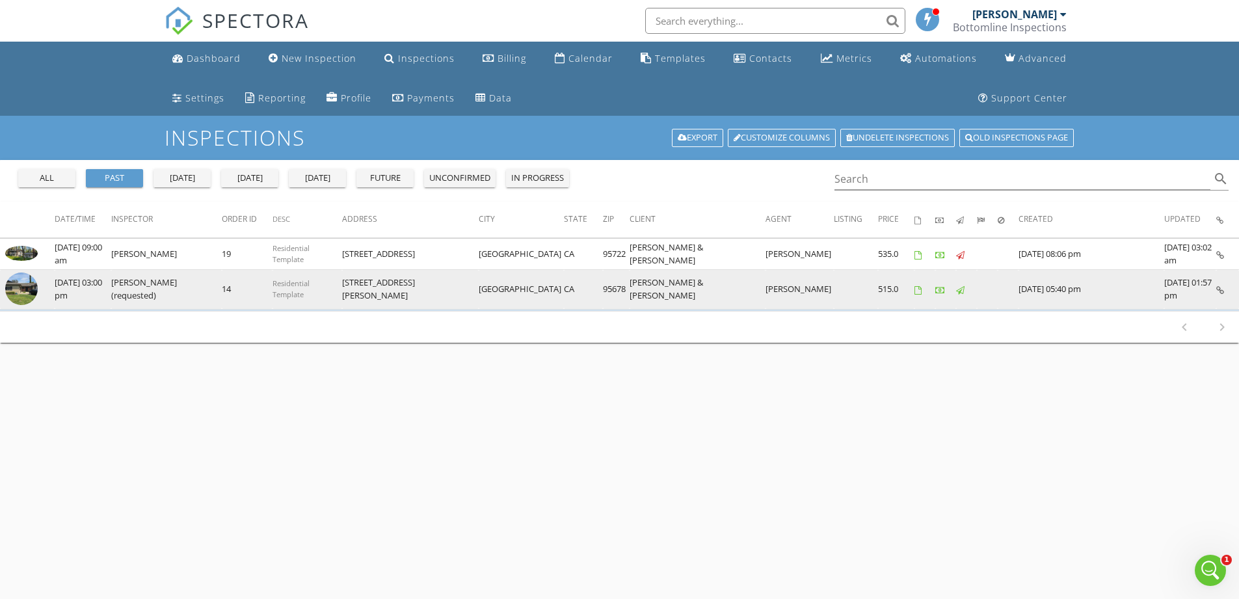
click at [1222, 291] on icon at bounding box center [1220, 290] width 8 height 8
click at [1223, 291] on icon at bounding box center [1220, 290] width 8 height 8
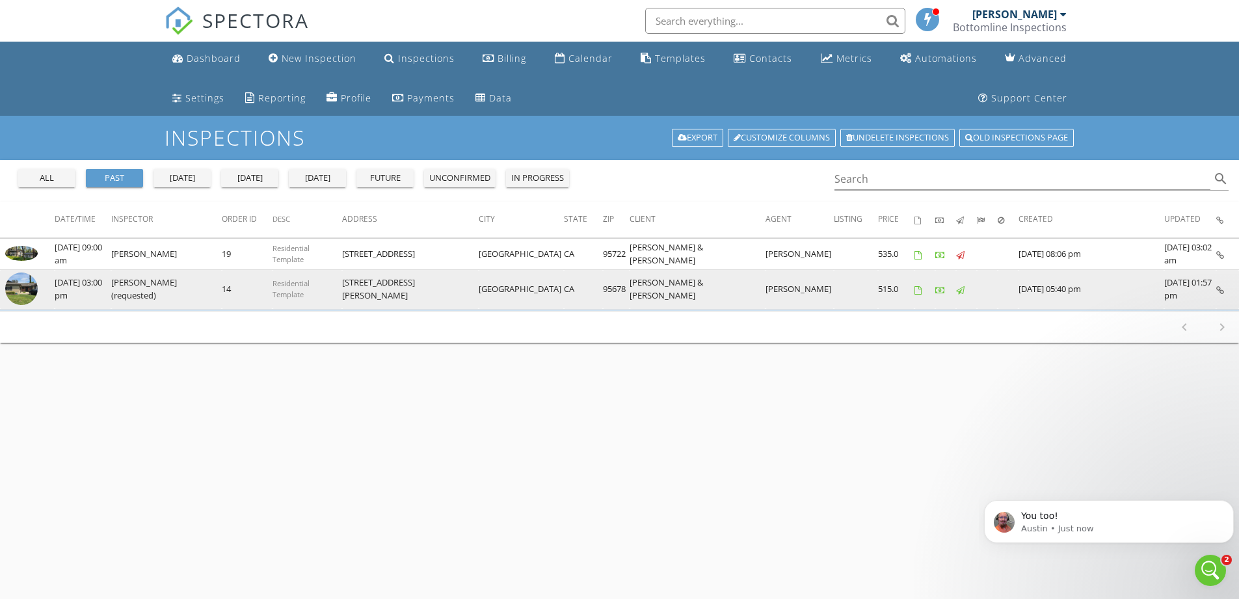
scroll to position [11895, 0]
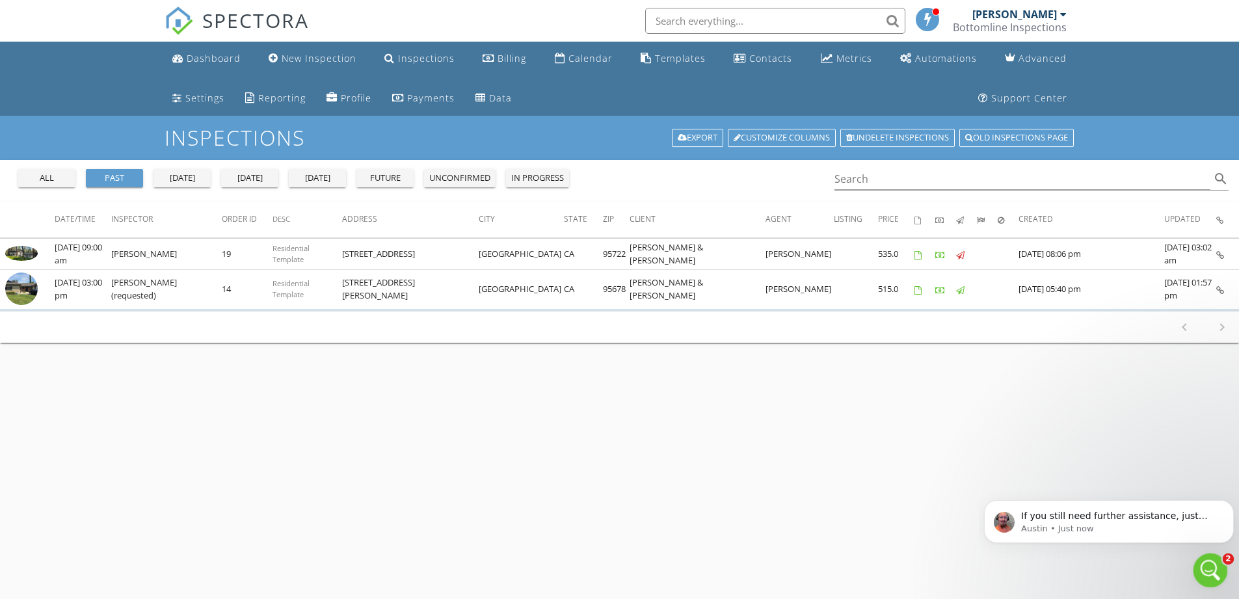
click at [1204, 570] on icon "Open Intercom Messenger" at bounding box center [1208, 568] width 9 height 10
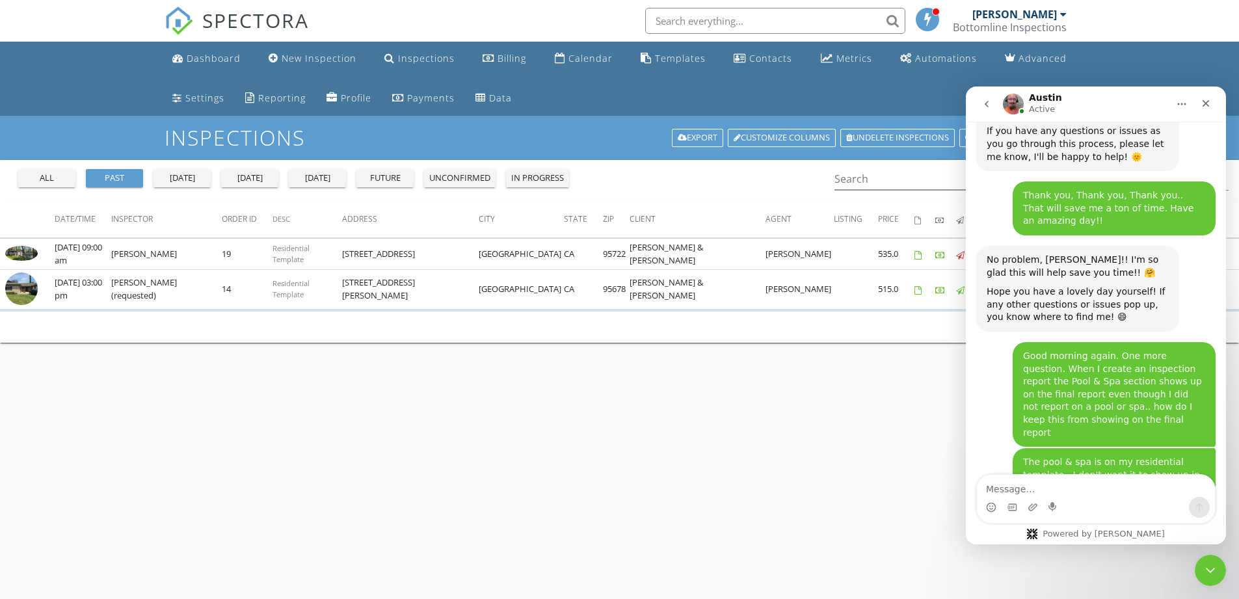
scroll to position [11938, 0]
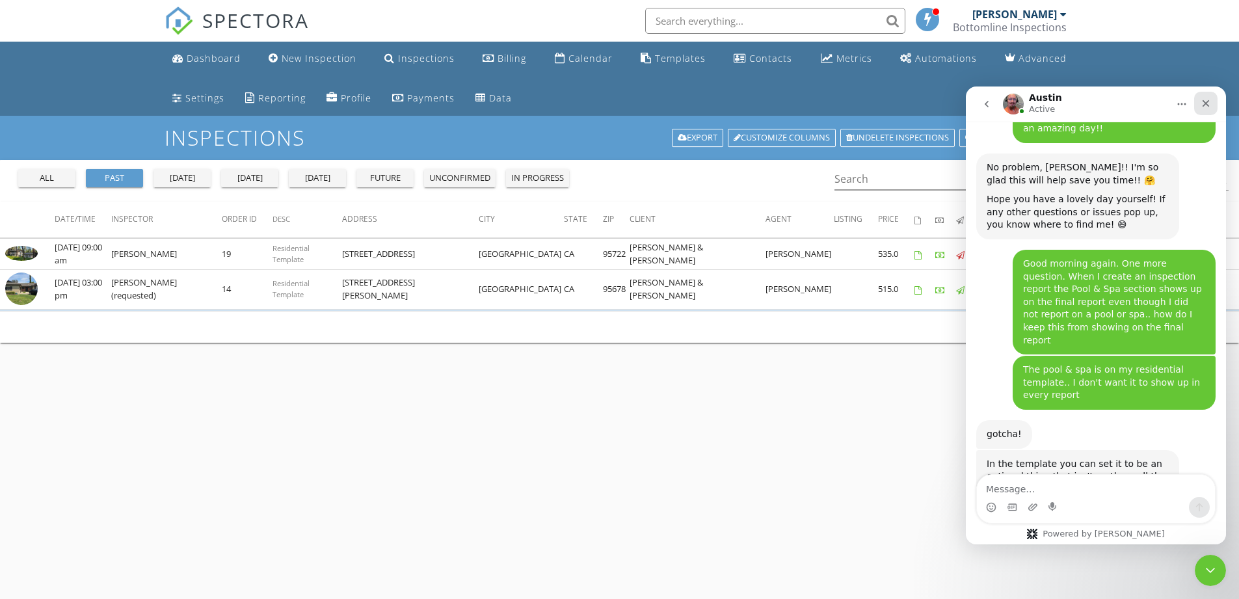
click at [1206, 101] on icon "Close" at bounding box center [1206, 103] width 10 height 10
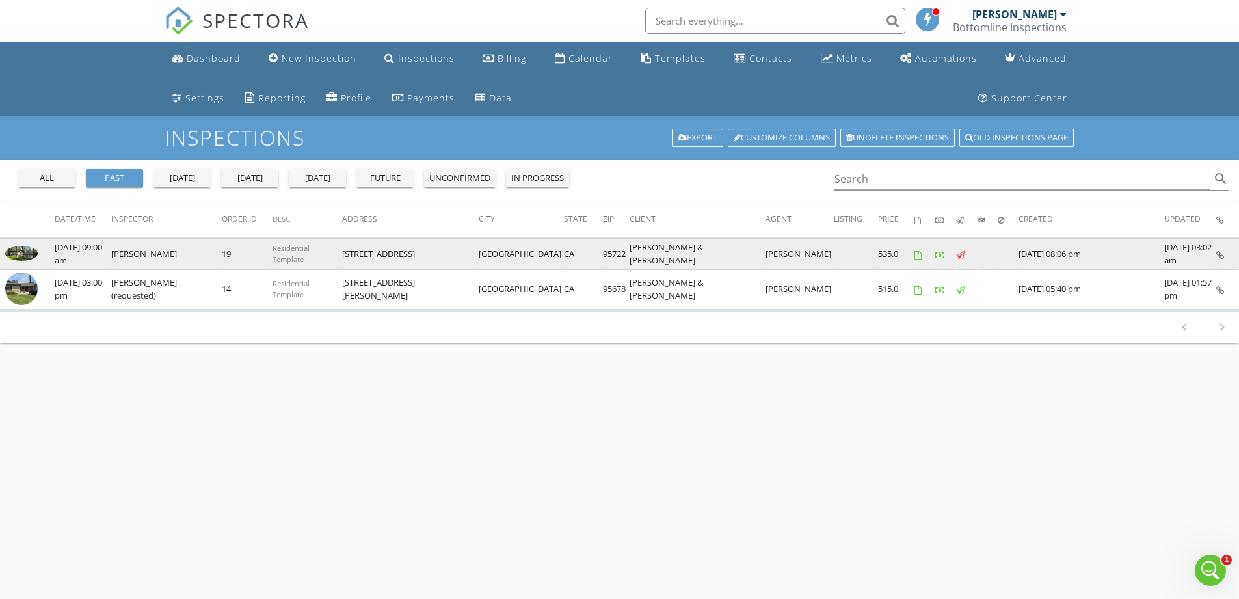
click at [1219, 251] on icon at bounding box center [1220, 255] width 8 height 8
click at [1223, 251] on icon at bounding box center [1220, 255] width 8 height 8
click at [1222, 254] on icon at bounding box center [1220, 255] width 8 height 8
click at [1217, 251] on icon at bounding box center [1220, 255] width 8 height 8
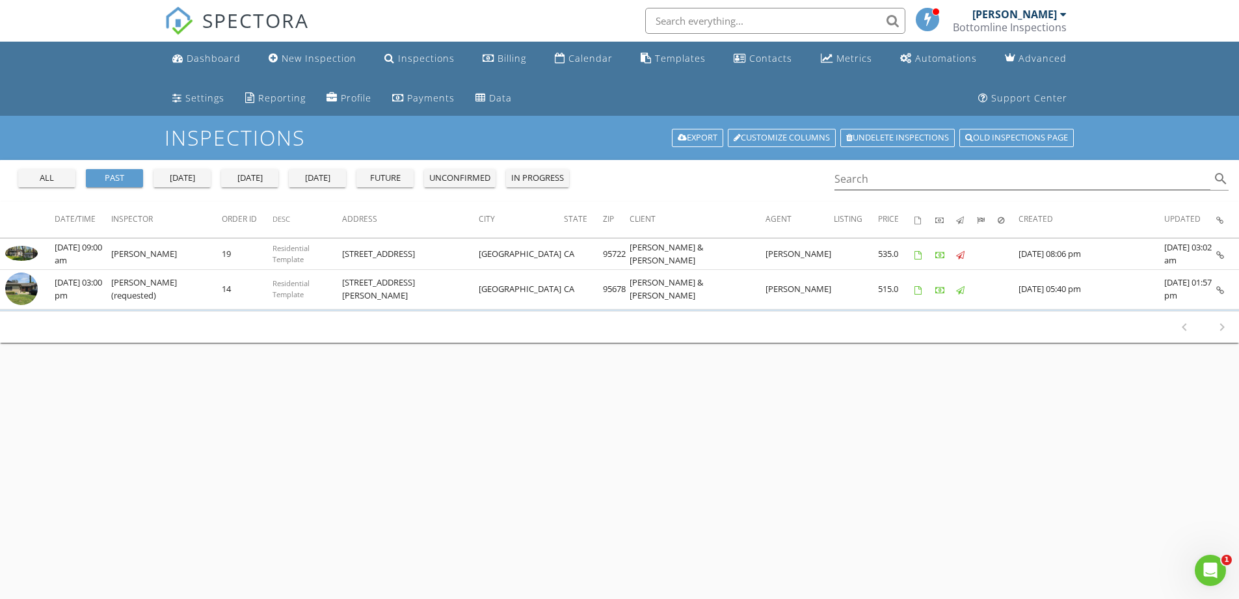
click at [187, 180] on div "yesterday" at bounding box center [182, 178] width 47 height 13
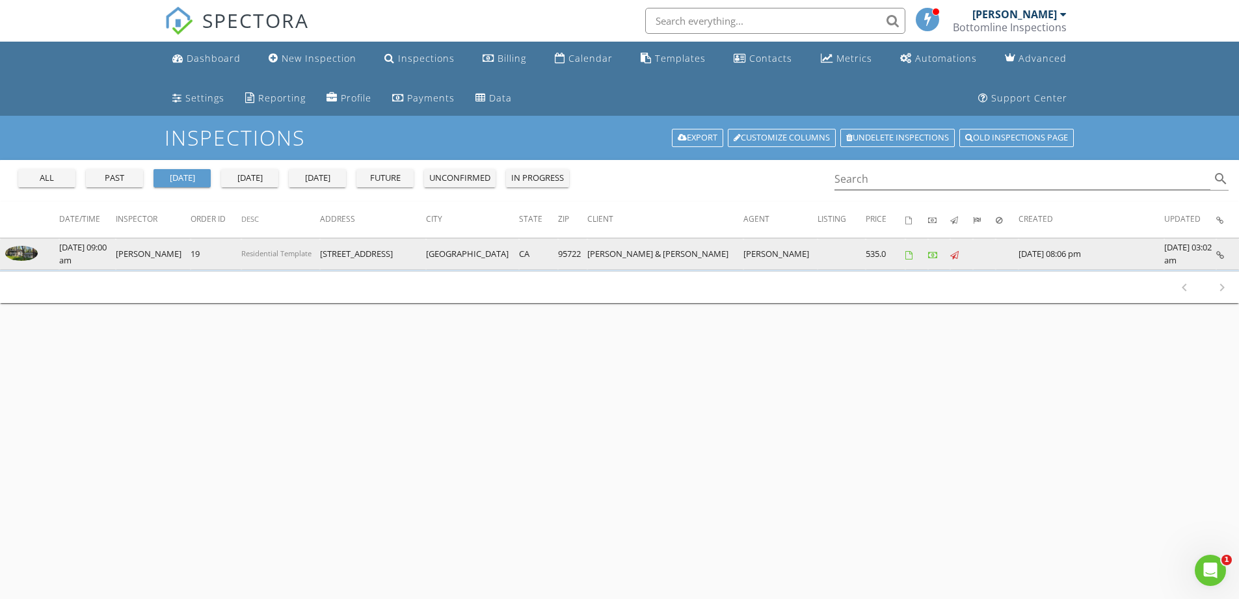
click at [1221, 255] on icon at bounding box center [1220, 255] width 8 height 8
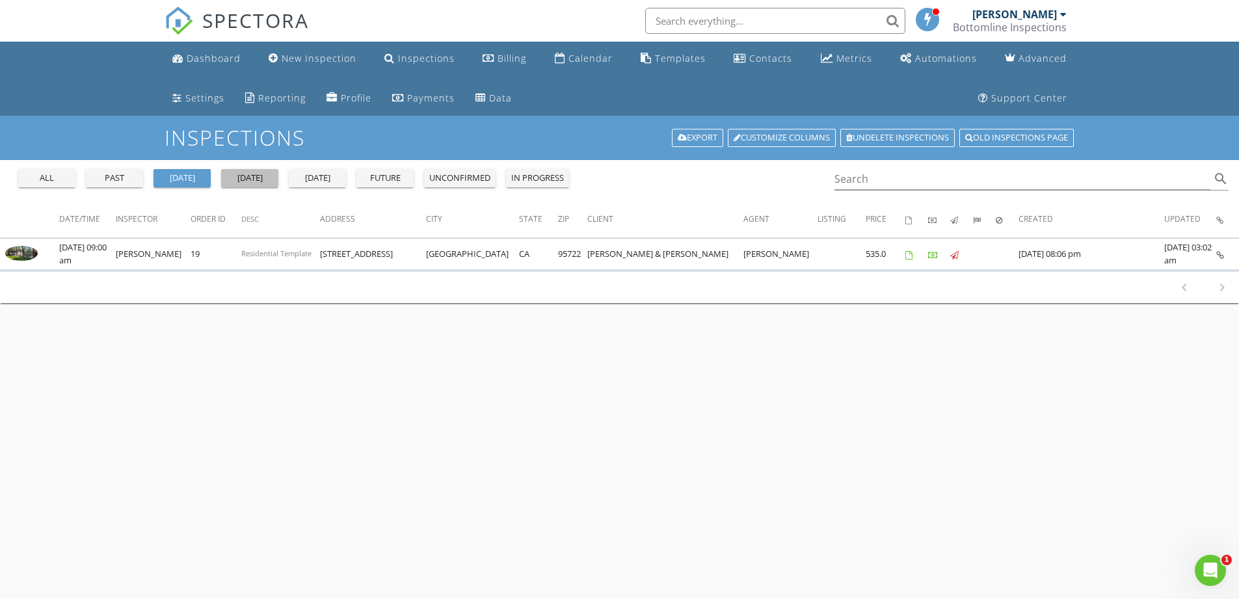
click at [245, 181] on div "today" at bounding box center [249, 178] width 47 height 13
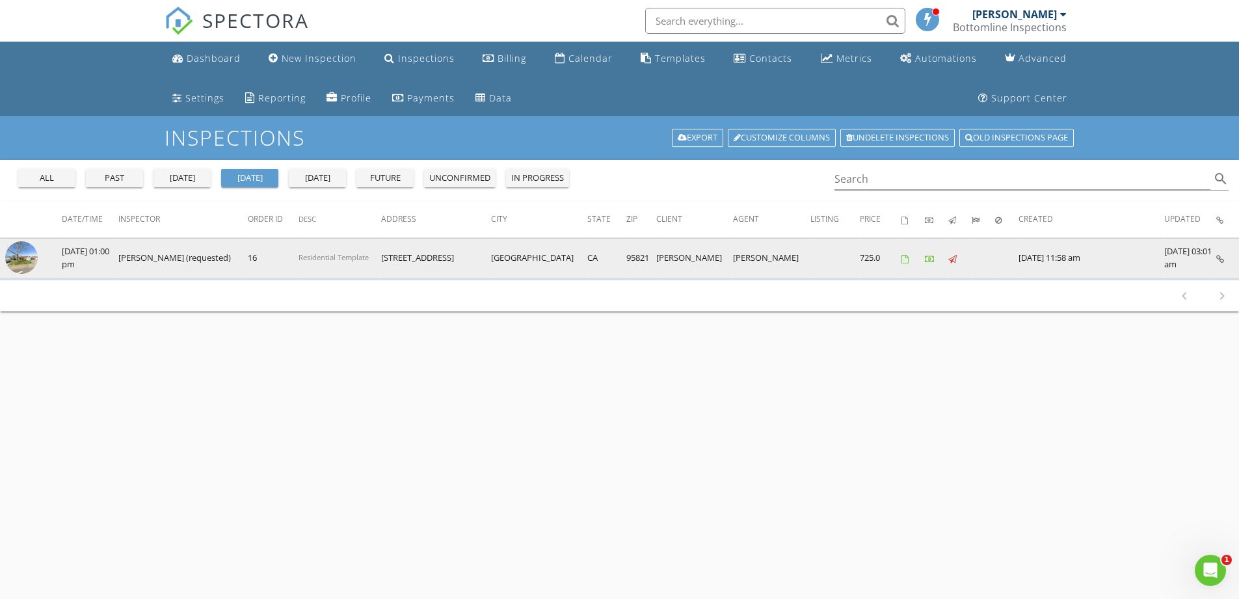
click at [1219, 258] on icon at bounding box center [1220, 259] width 8 height 8
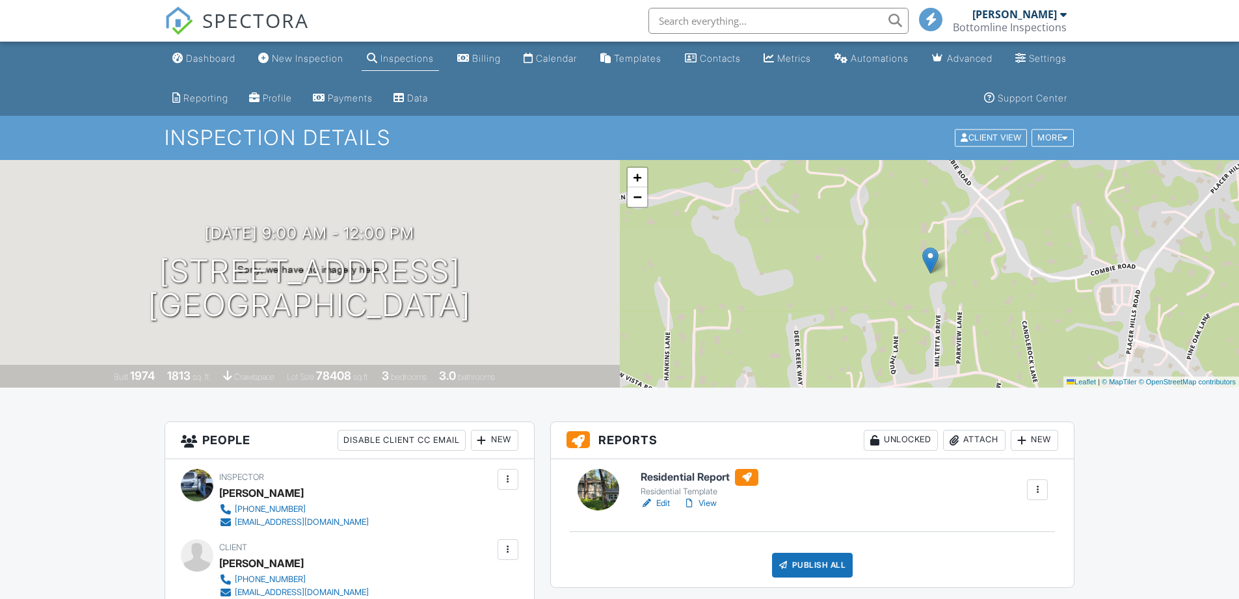
click at [713, 503] on link "View" at bounding box center [700, 503] width 34 height 13
click at [660, 500] on link "Edit" at bounding box center [655, 503] width 29 height 13
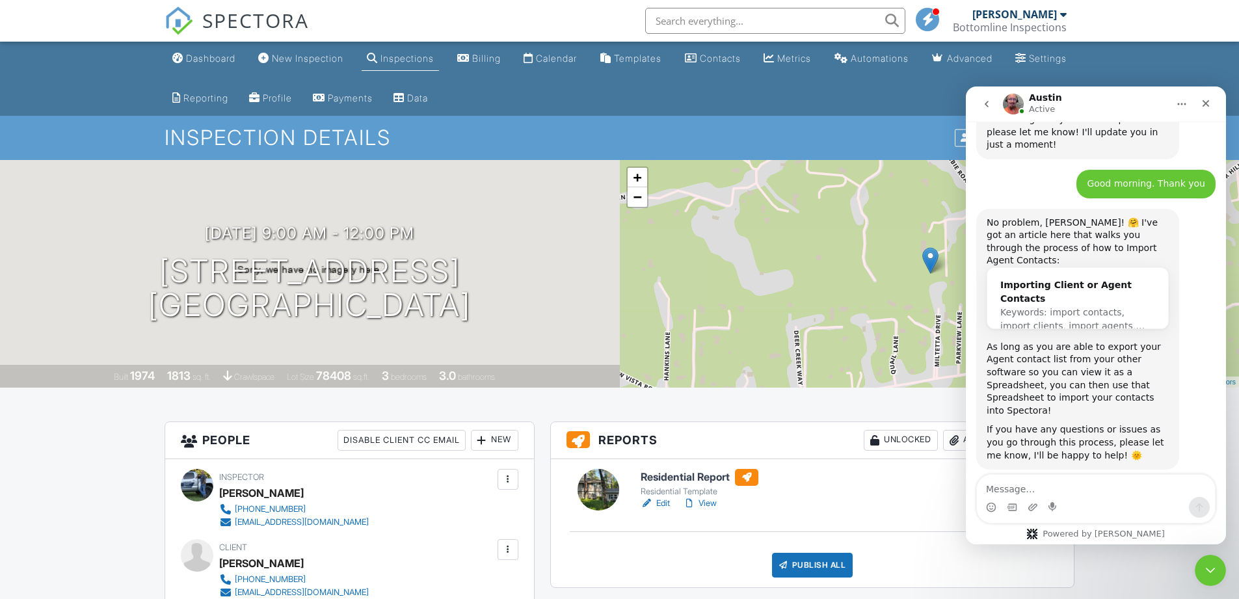
scroll to position [11554, 0]
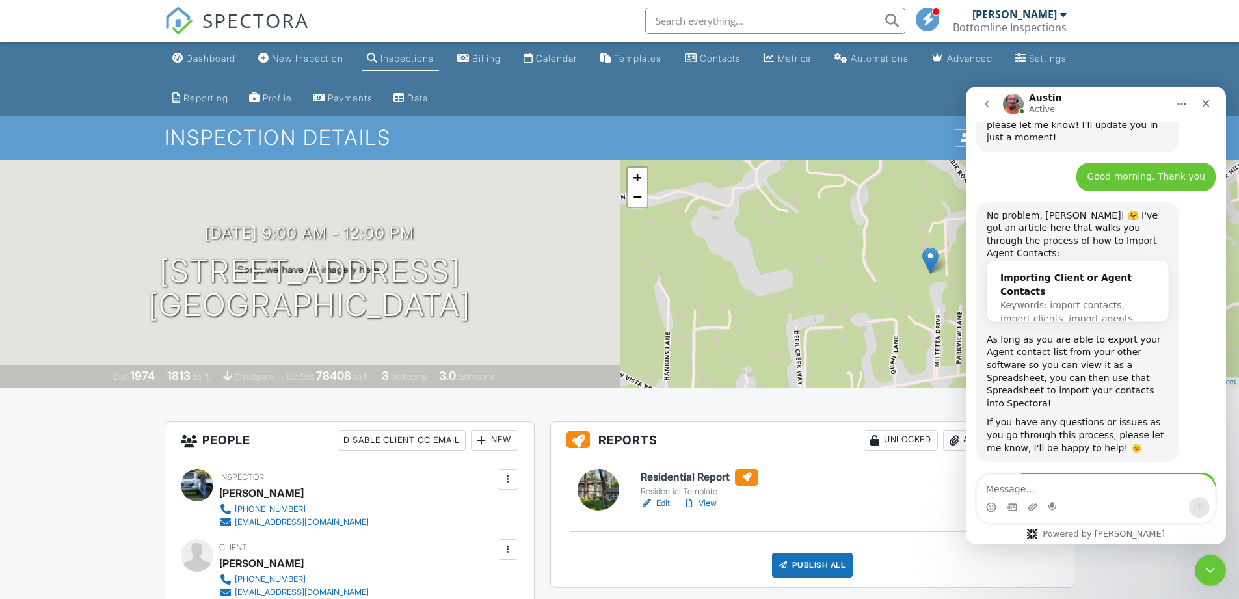
click at [1115, 490] on textarea "Message…" at bounding box center [1096, 486] width 238 height 22
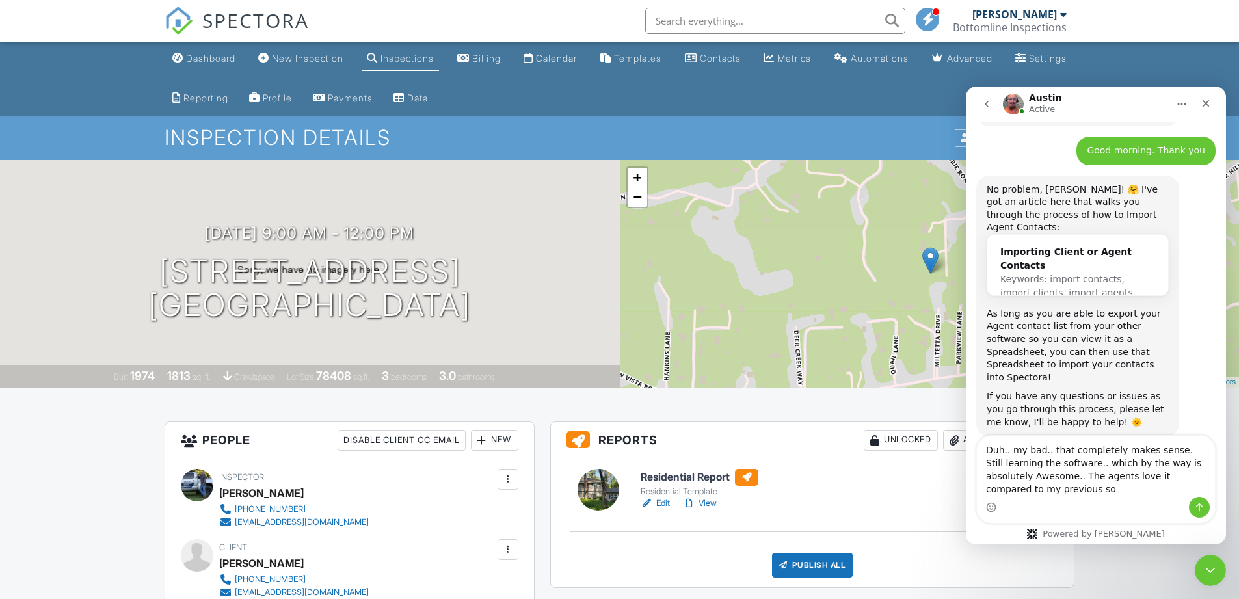
scroll to position [11593, 0]
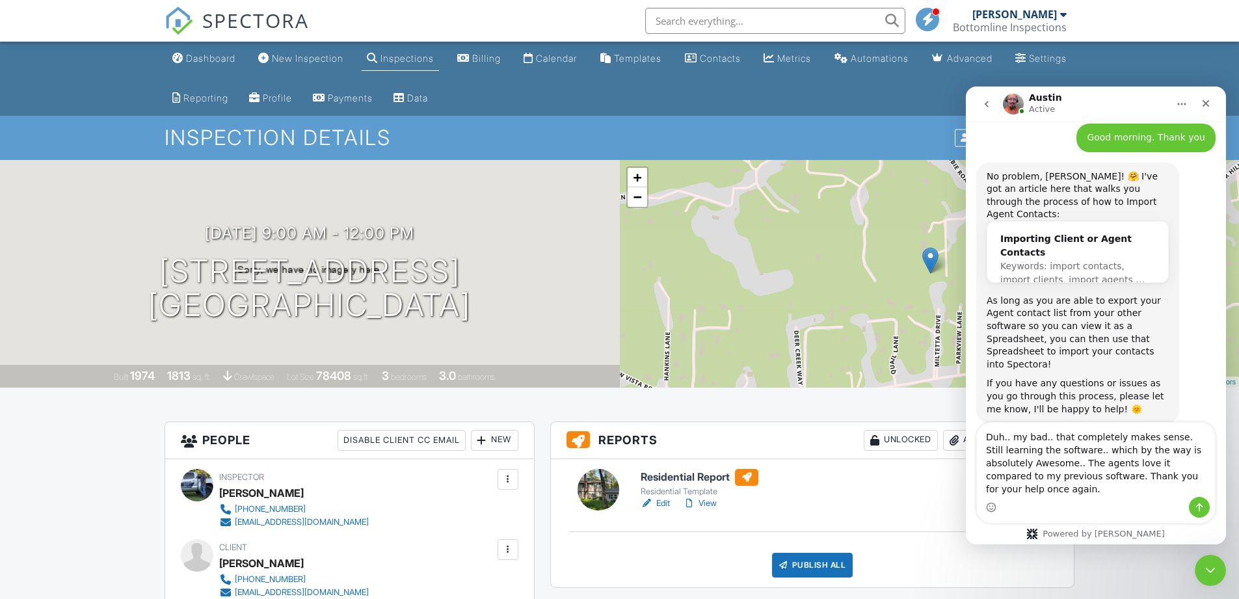
type textarea "Duh.. my bad.. that completely makes sense. Still learning the software.. which…"
click at [1200, 503] on icon "Send a message…" at bounding box center [1199, 507] width 10 height 10
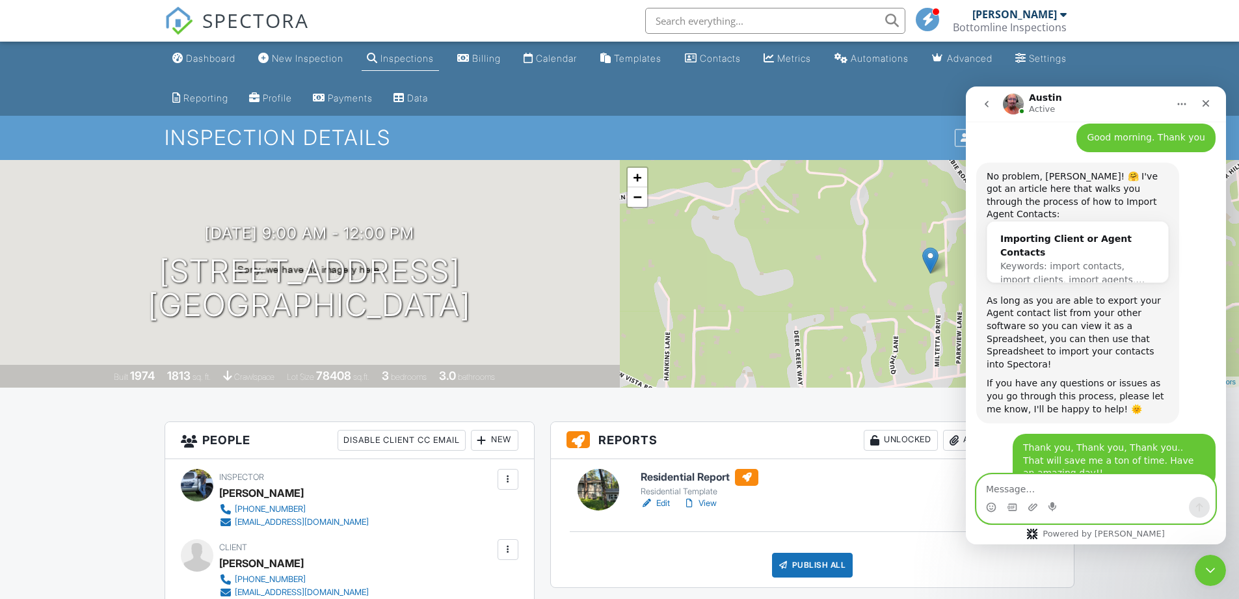
scroll to position [11644, 0]
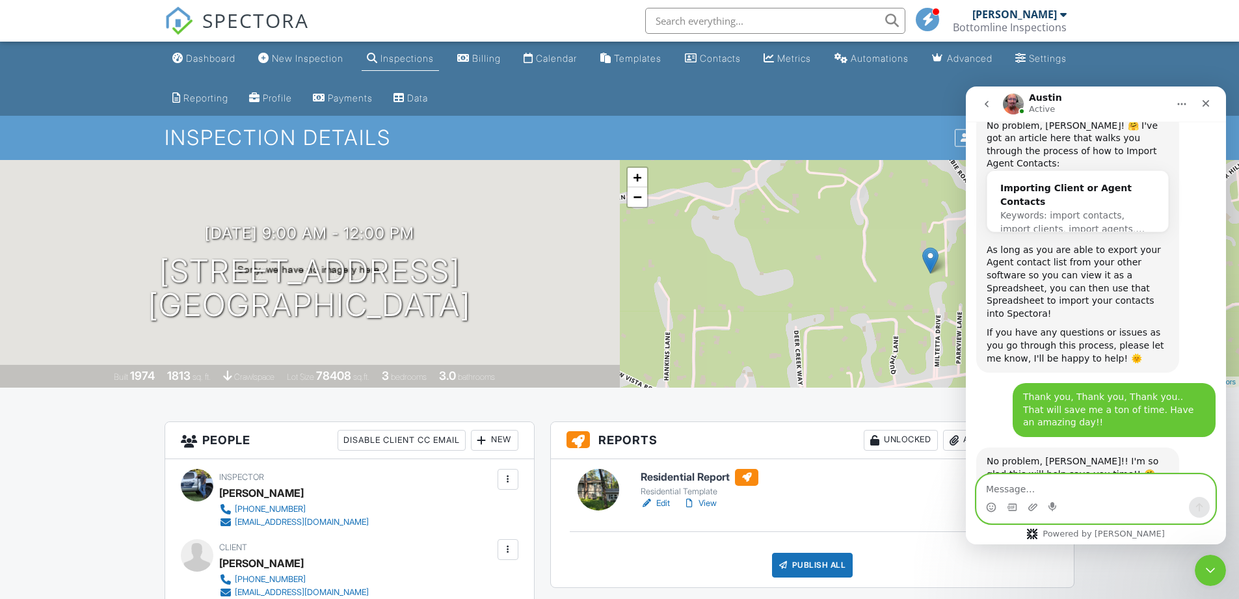
click at [711, 502] on link "View" at bounding box center [700, 503] width 34 height 13
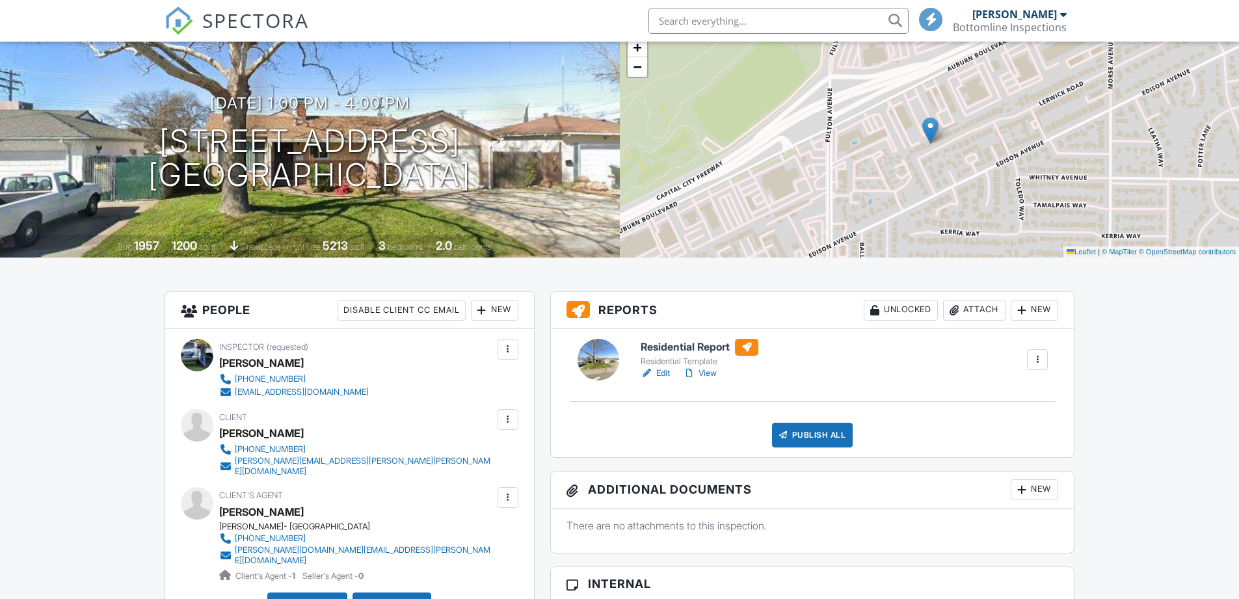
click at [665, 374] on link "Edit" at bounding box center [655, 373] width 29 height 13
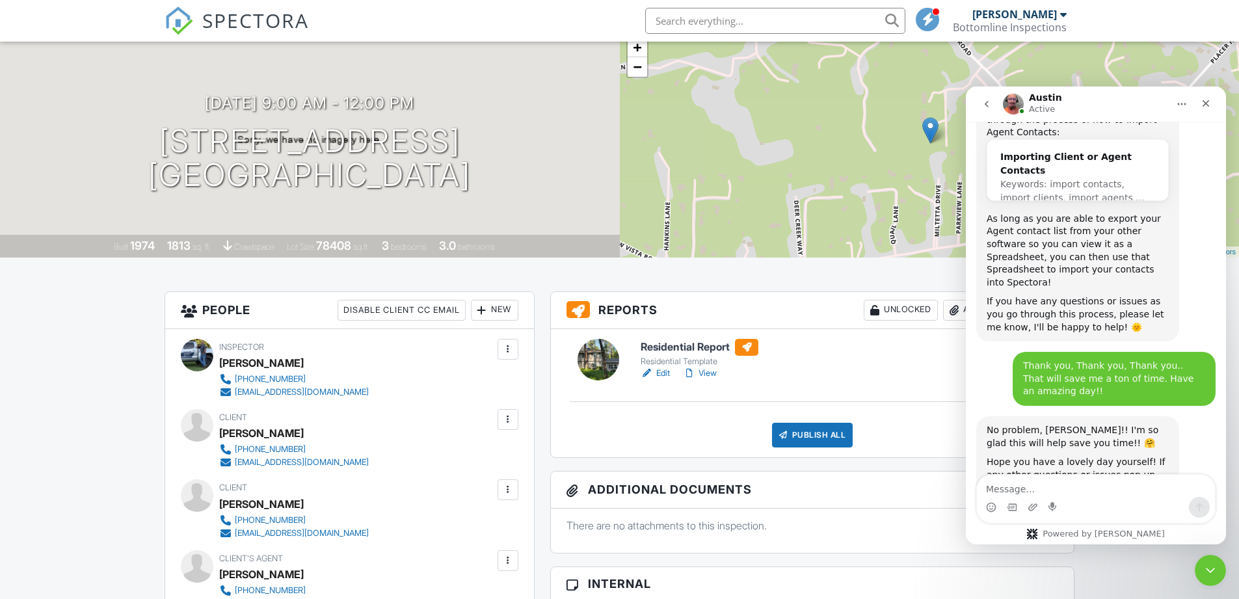
scroll to position [11682, 0]
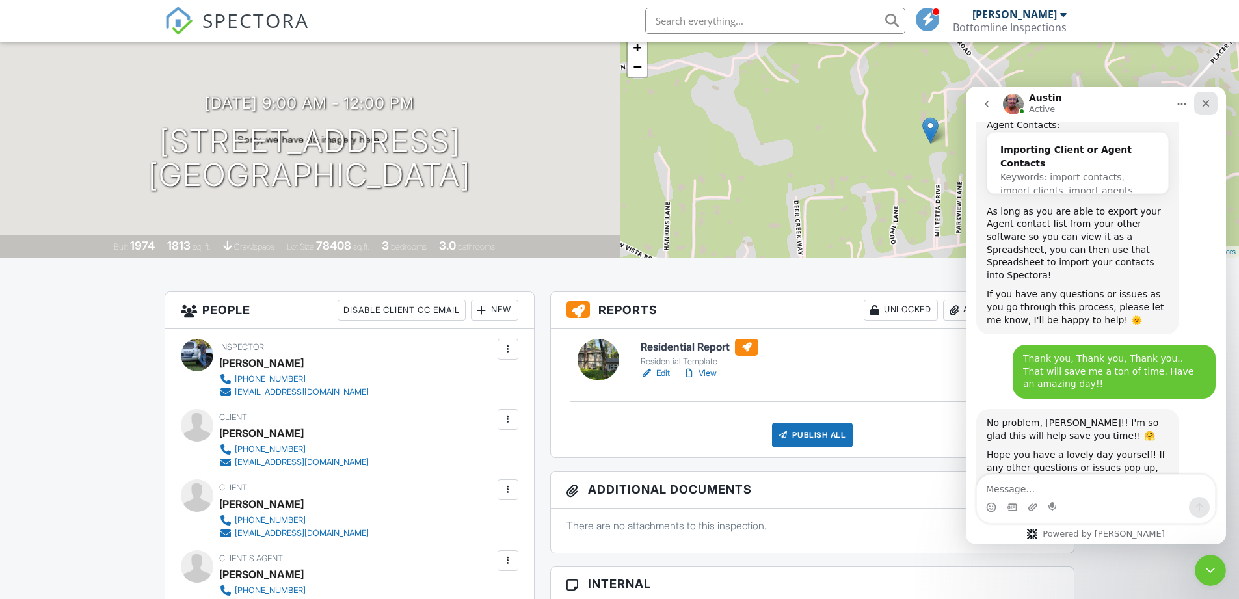
click at [1210, 107] on icon "Close" at bounding box center [1206, 103] width 10 height 10
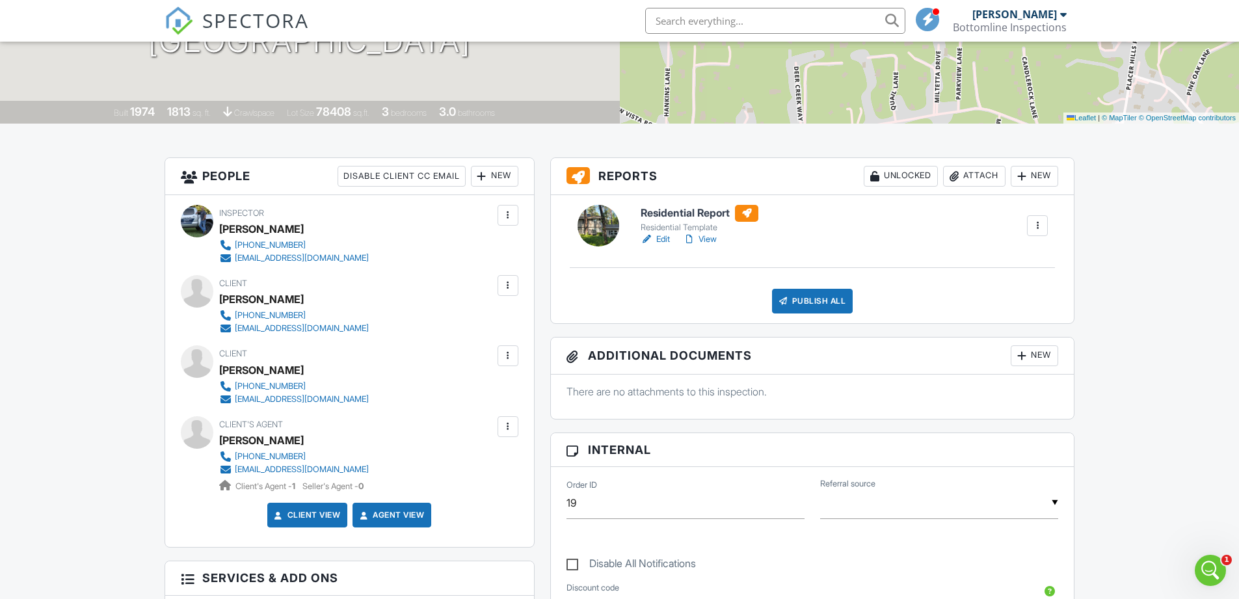
scroll to position [260, 0]
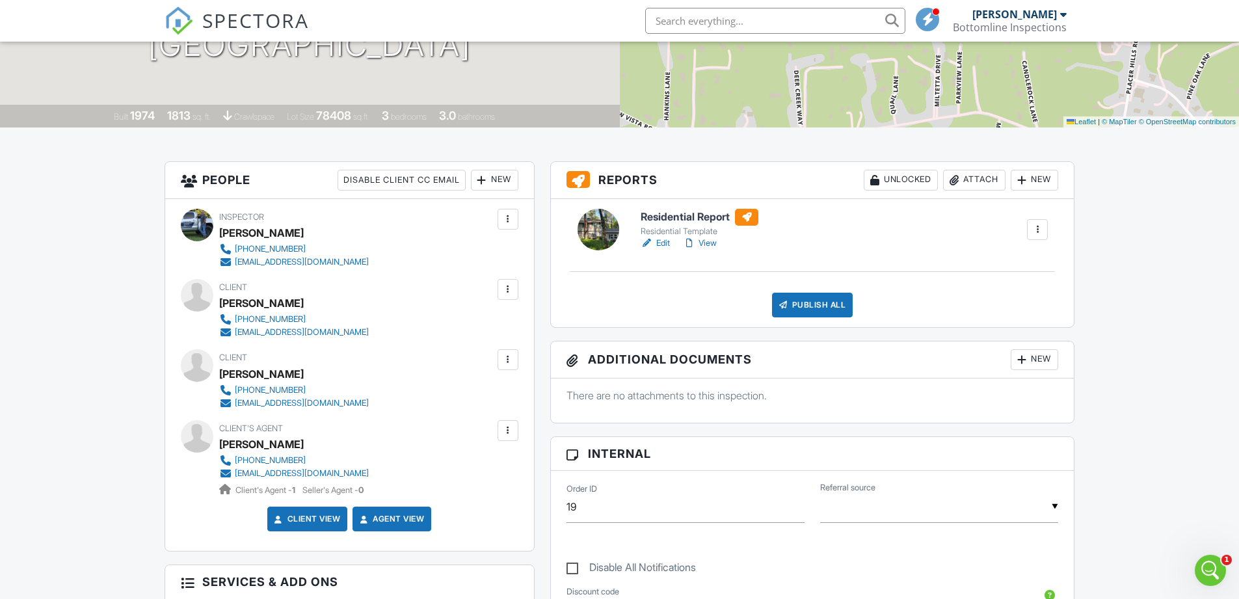
click at [710, 243] on link "View" at bounding box center [700, 243] width 34 height 13
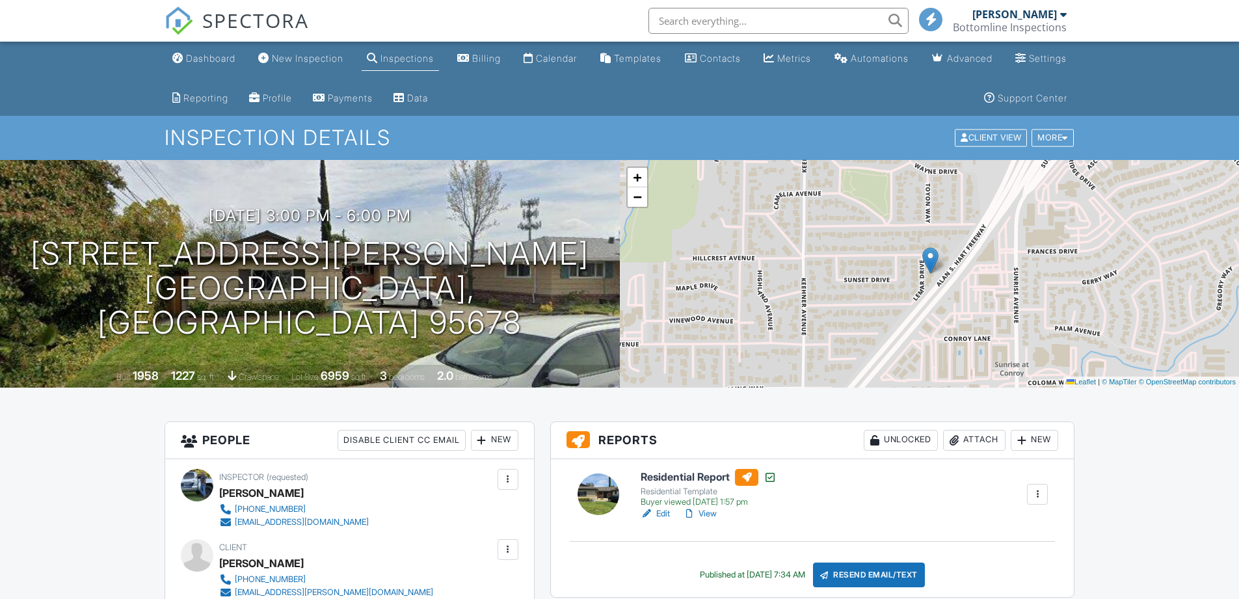
click at [711, 512] on link "View" at bounding box center [700, 513] width 34 height 13
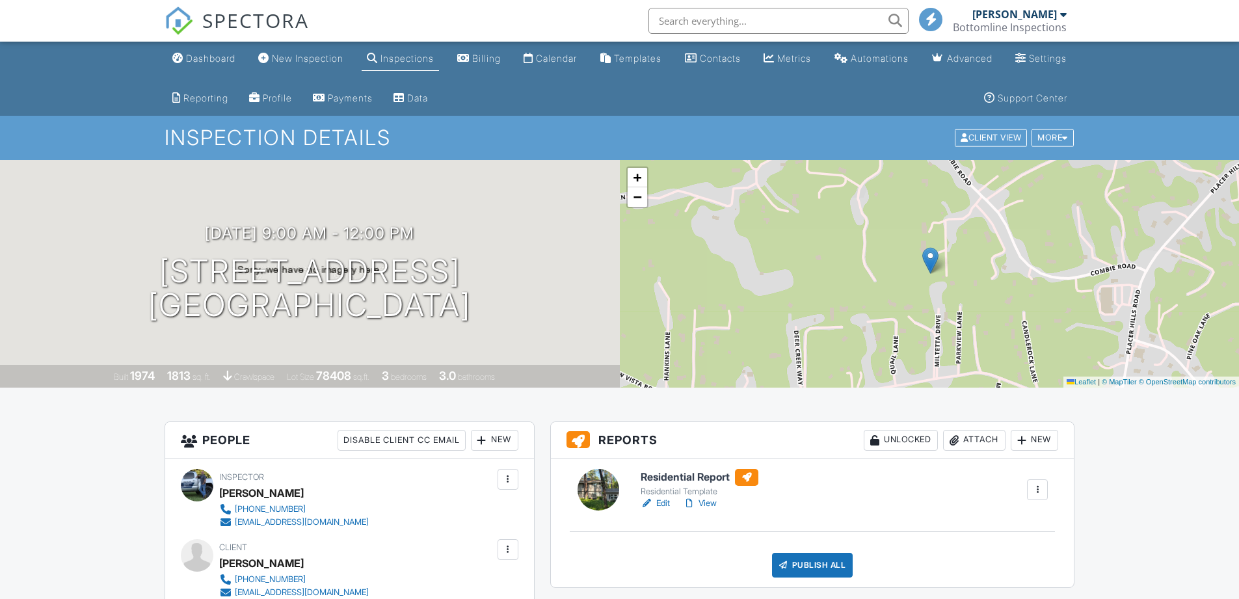
click at [708, 504] on link "View" at bounding box center [700, 503] width 34 height 13
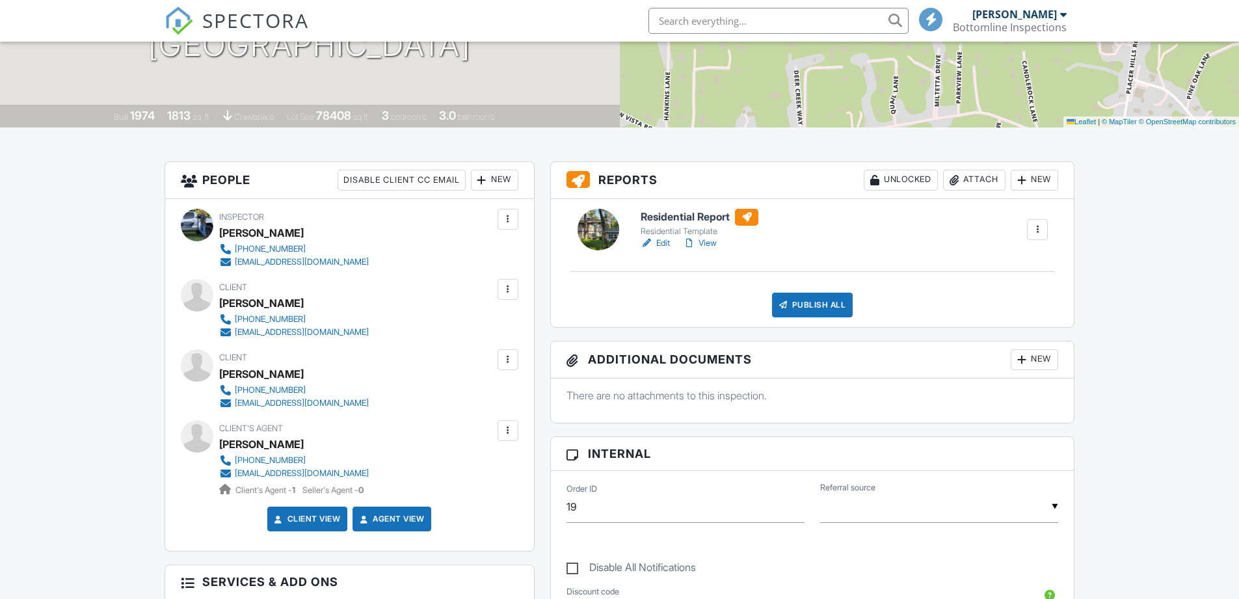
click at [663, 241] on link "Edit" at bounding box center [655, 243] width 29 height 13
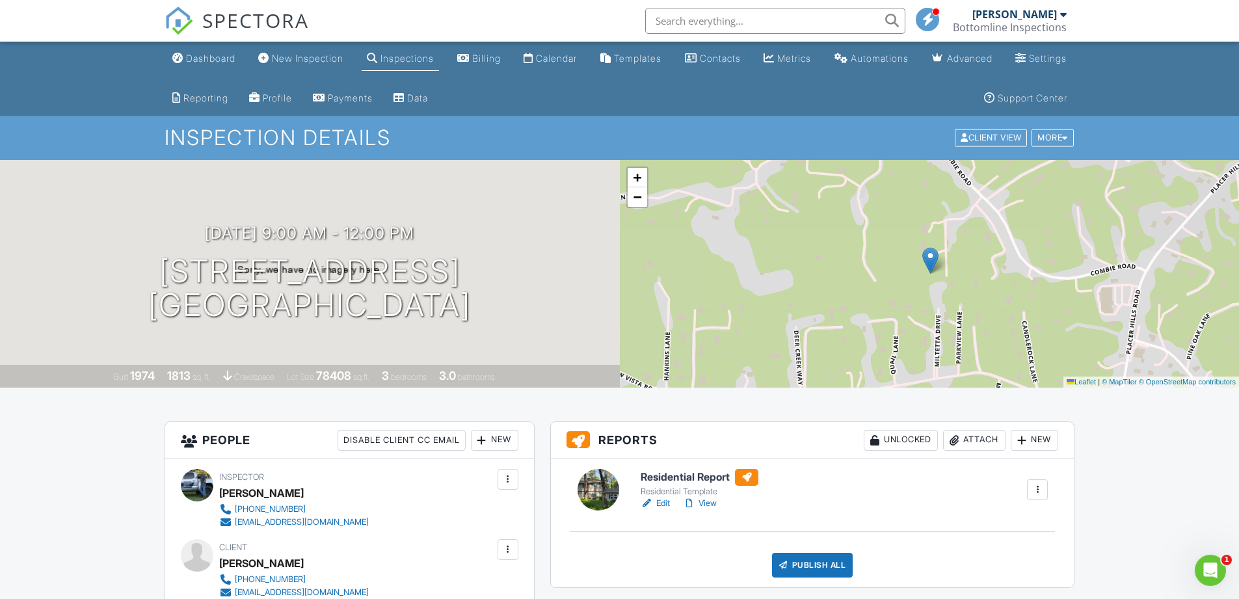
click at [702, 503] on link "View" at bounding box center [700, 503] width 34 height 13
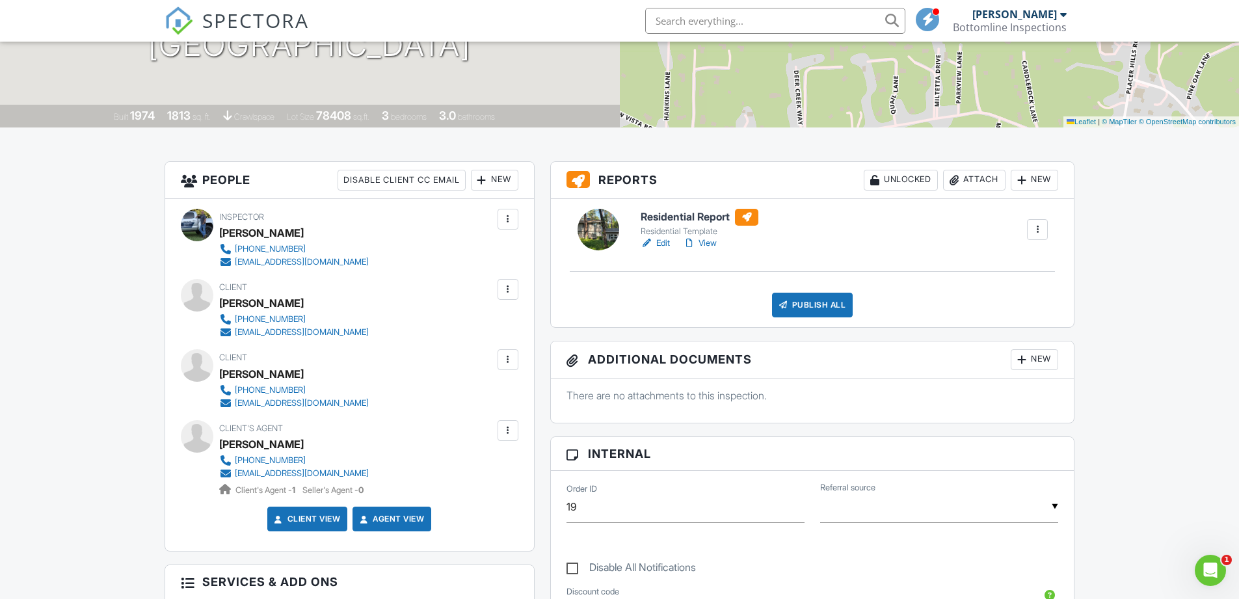
click at [708, 240] on link "View" at bounding box center [700, 243] width 34 height 13
click at [657, 243] on link "Edit" at bounding box center [655, 243] width 29 height 13
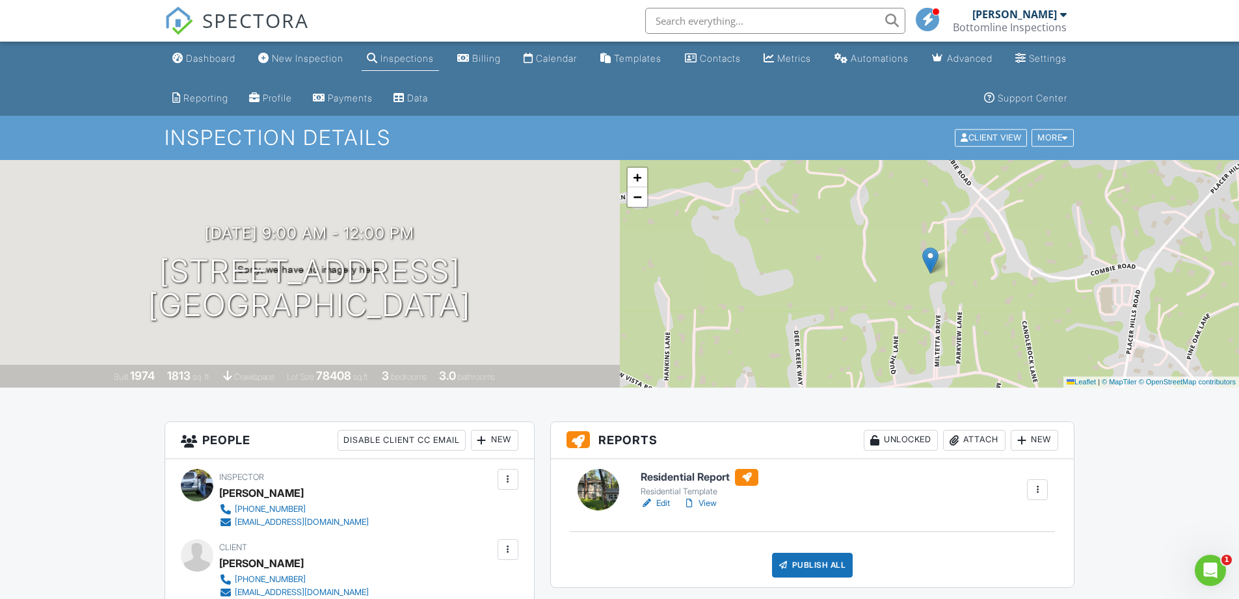
click at [708, 502] on link "View" at bounding box center [700, 503] width 34 height 13
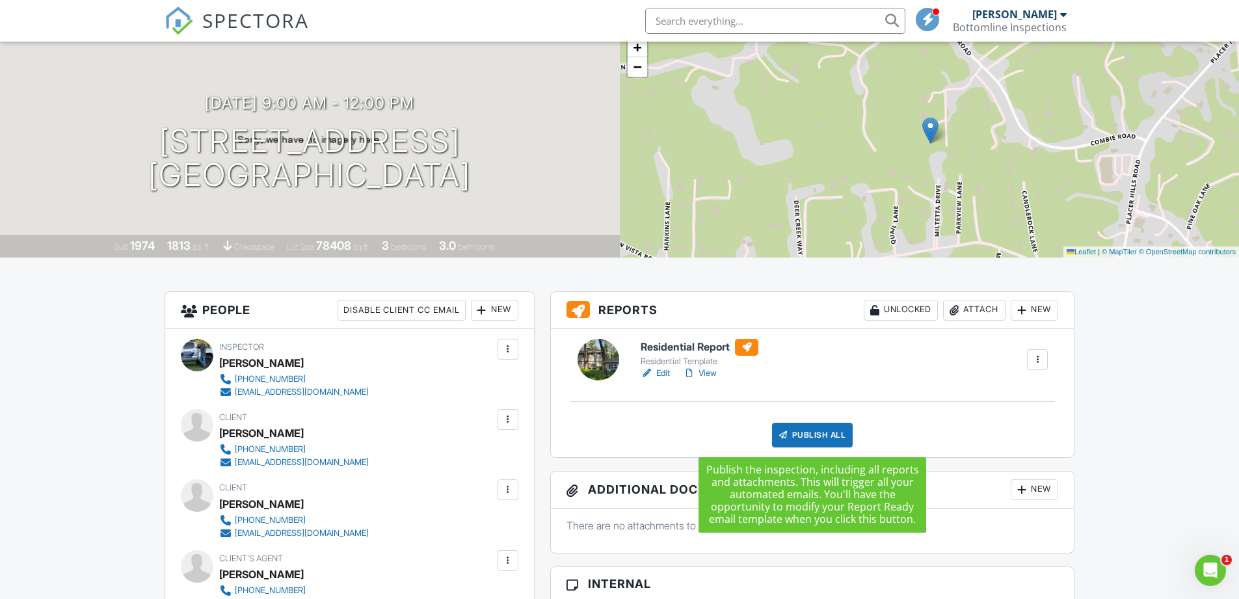
click at [836, 432] on div "Publish All" at bounding box center [812, 435] width 81 height 25
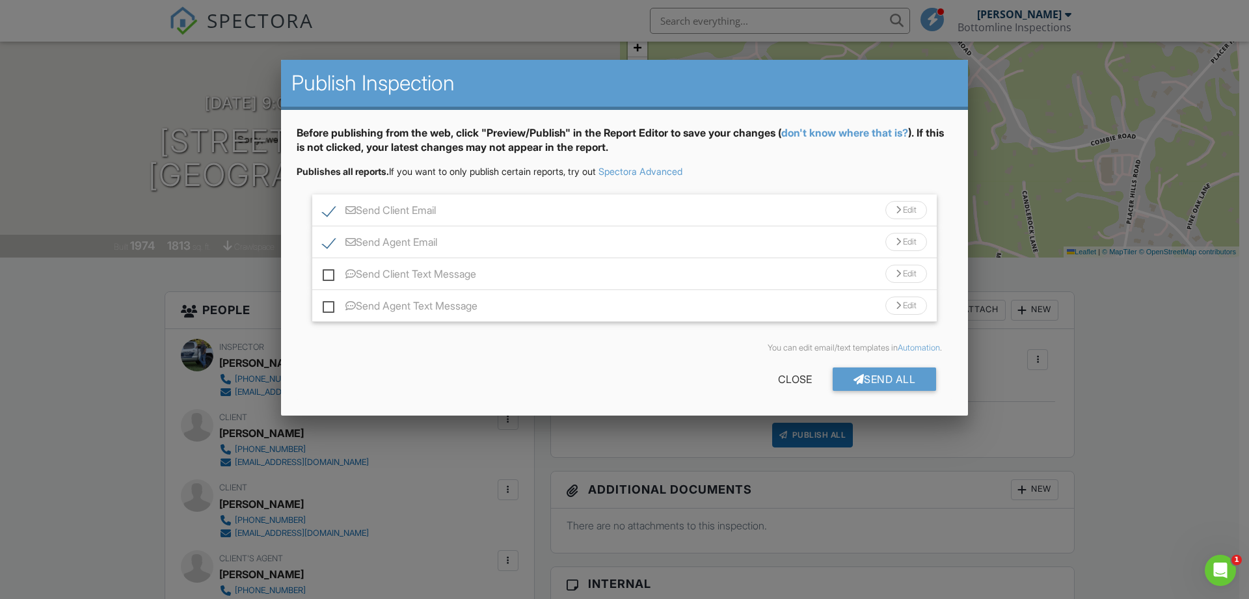
click at [330, 273] on label "Send Client Text Message" at bounding box center [399, 276] width 153 height 16
click at [330, 272] on input "Send Client Text Message" at bounding box center [327, 267] width 8 height 8
click at [330, 273] on label "Send Client Text Message" at bounding box center [399, 276] width 153 height 16
click at [327, 276] on label "Send Client Text Message" at bounding box center [399, 276] width 153 height 16
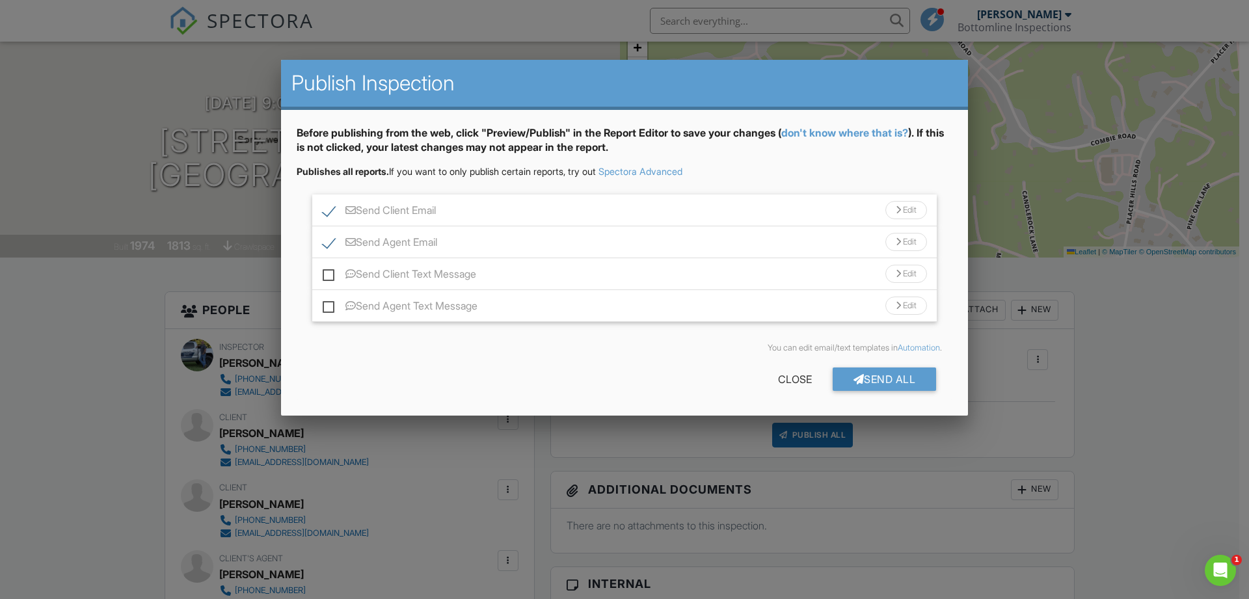
click at [327, 272] on input "Send Client Text Message" at bounding box center [327, 267] width 8 height 8
checkbox input "true"
click at [331, 307] on label "Send Agent Text Message" at bounding box center [400, 308] width 155 height 16
click at [331, 304] on input "Send Agent Text Message" at bounding box center [327, 299] width 8 height 8
checkbox input "true"
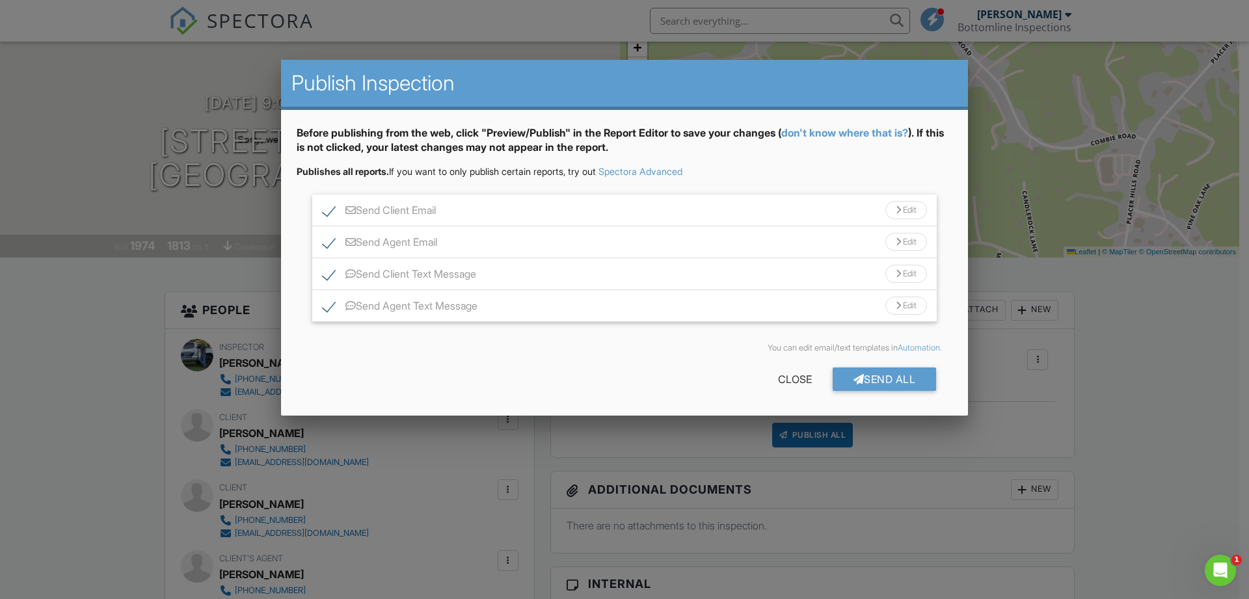
click at [336, 271] on label "Send Client Text Message" at bounding box center [399, 276] width 153 height 16
checkbox input "false"
click at [328, 307] on label "Send Agent Text Message" at bounding box center [400, 308] width 155 height 16
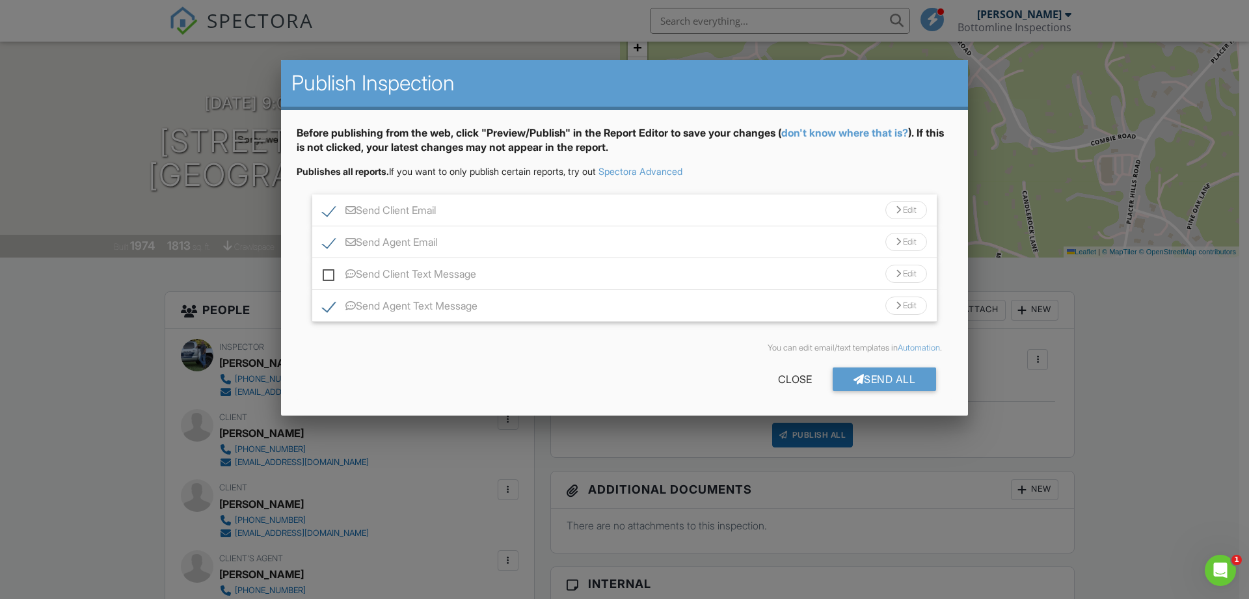
checkbox input "false"
click at [328, 273] on label "Send Client Text Message" at bounding box center [399, 276] width 153 height 16
click at [328, 272] on input "Send Client Text Message" at bounding box center [327, 267] width 8 height 8
checkbox input "true"
click at [327, 308] on label "Send Agent Text Message" at bounding box center [400, 308] width 155 height 16
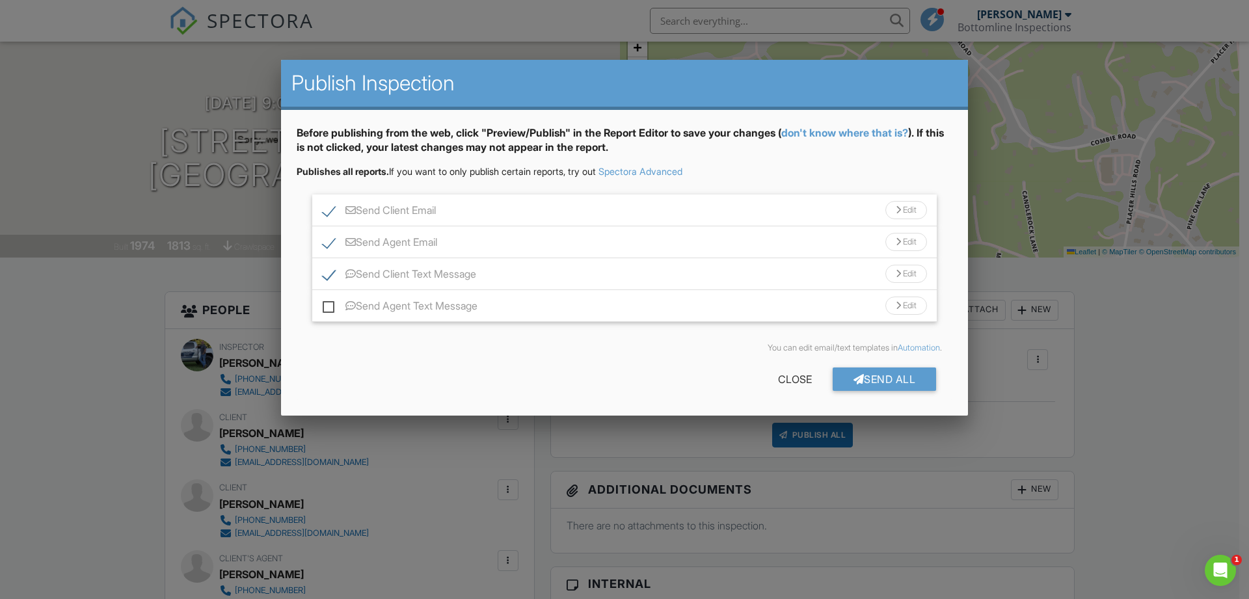
click at [327, 304] on input "Send Agent Text Message" at bounding box center [327, 299] width 8 height 8
checkbox input "true"
click at [884, 378] on div "Send All" at bounding box center [884, 378] width 104 height 23
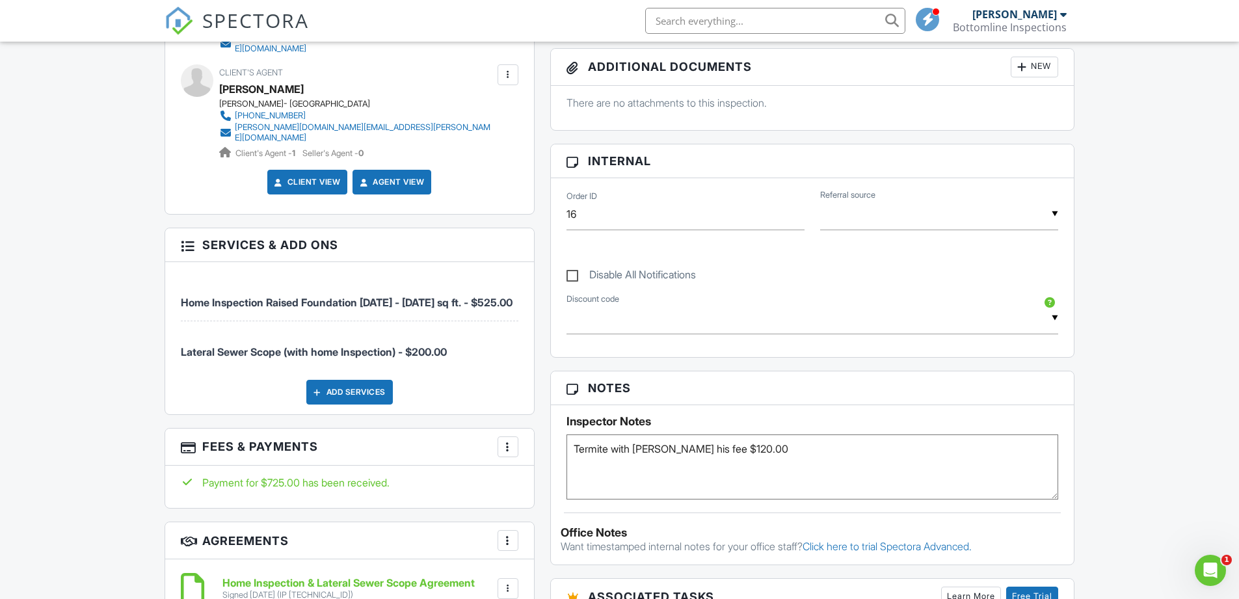
scroll to position [585, 0]
